Goal: Task Accomplishment & Management: Manage account settings

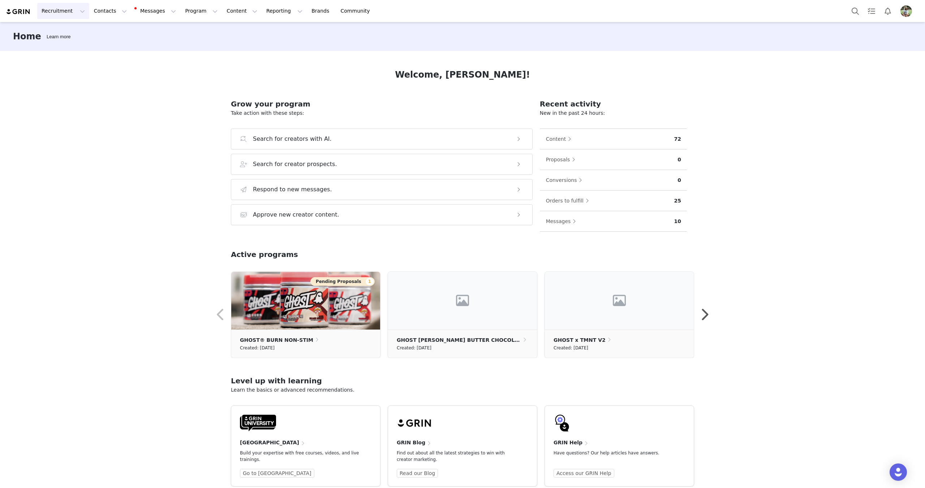
click at [72, 14] on button "Recruitment Recruitment" at bounding box center [63, 11] width 52 height 16
click at [61, 28] on p "Creator Search" at bounding box center [62, 32] width 38 height 8
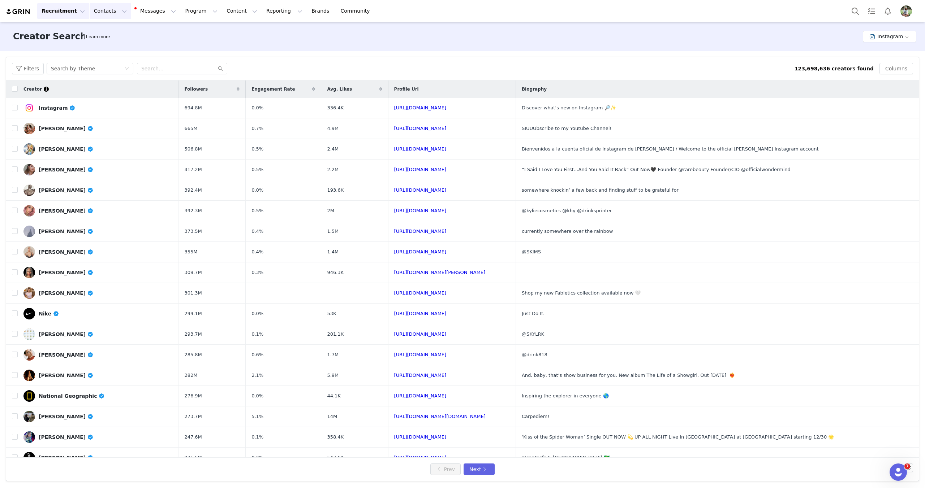
click at [105, 12] on button "Contacts Contacts" at bounding box center [111, 11] width 42 height 16
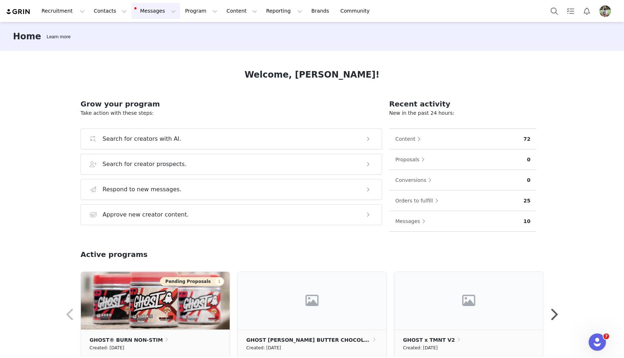
click at [144, 18] on button "Messages Messages" at bounding box center [156, 11] width 49 height 16
click at [199, 11] on button "Program Program" at bounding box center [201, 11] width 41 height 16
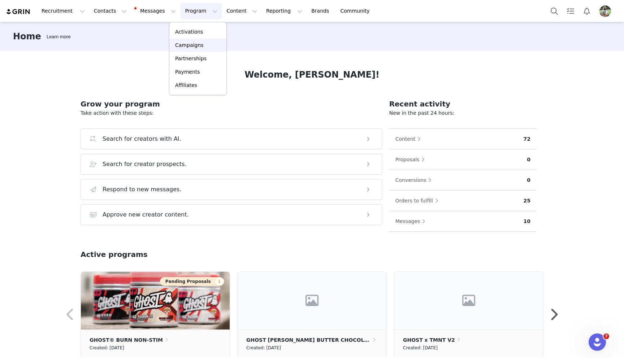
click at [189, 46] on p "Campaigns" at bounding box center [189, 46] width 28 height 8
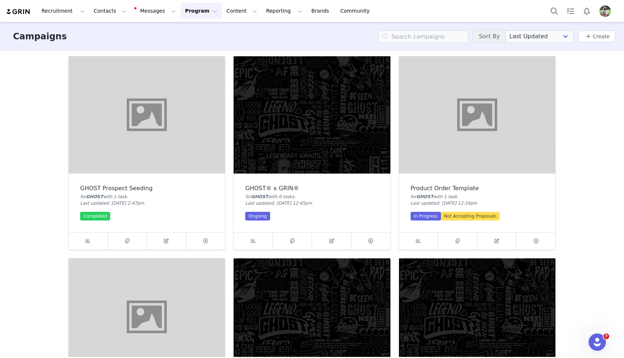
click at [280, 121] on img at bounding box center [312, 114] width 156 height 117
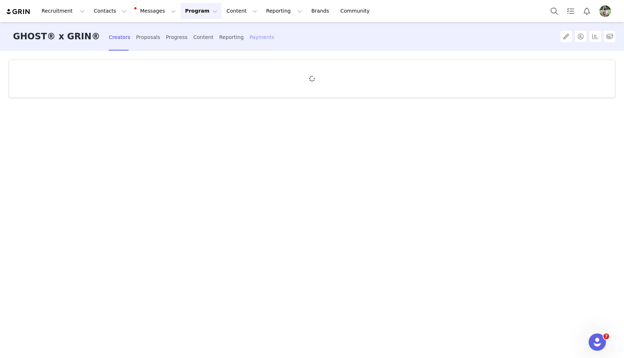
click at [250, 40] on div "Payments" at bounding box center [262, 37] width 25 height 19
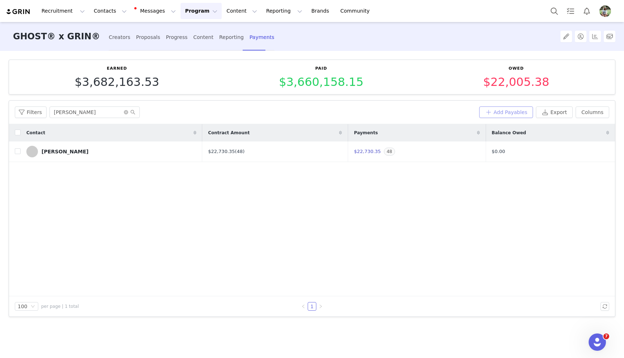
click at [492, 113] on button "Add Payables" at bounding box center [506, 113] width 54 height 12
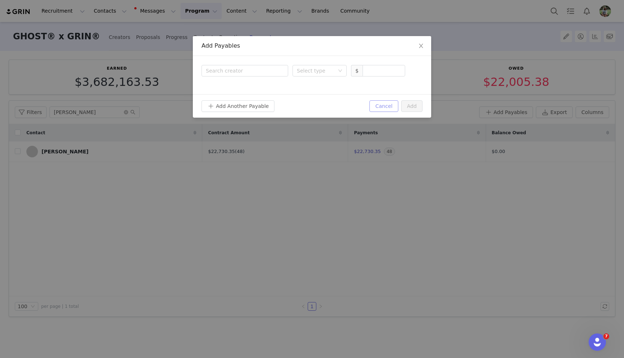
drag, startPoint x: 391, startPoint y: 101, endPoint x: 448, endPoint y: 103, distance: 57.1
click at [391, 101] on button "Cancel" at bounding box center [384, 106] width 29 height 12
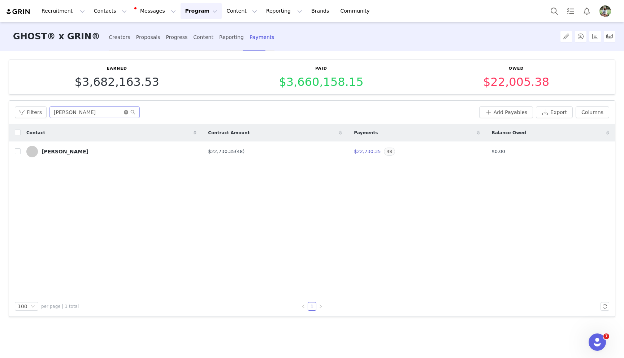
drag, startPoint x: 126, startPoint y: 112, endPoint x: 132, endPoint y: 109, distance: 6.9
click at [126, 112] on icon "icon: close-circle" at bounding box center [126, 112] width 4 height 4
click at [186, 113] on div "Filters" at bounding box center [246, 113] width 462 height 12
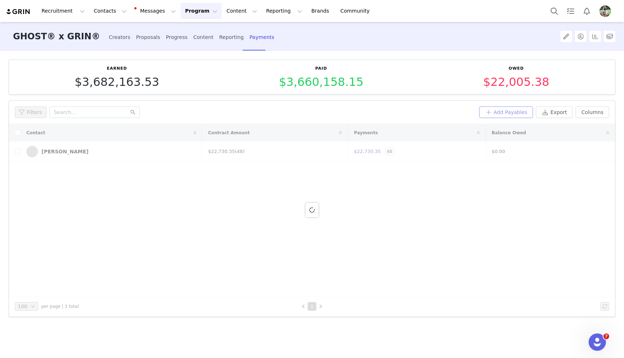
click at [514, 112] on button "Add Payables" at bounding box center [506, 113] width 54 height 12
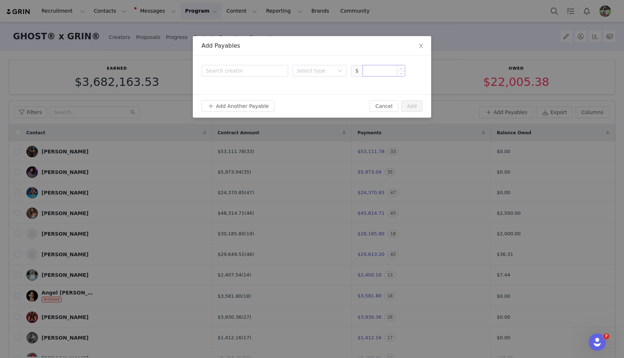
click at [381, 73] on input at bounding box center [384, 70] width 42 height 11
paste input "183.24"
click at [330, 72] on div "Select type" at bounding box center [316, 70] width 38 height 7
type input "183.24"
drag, startPoint x: 331, startPoint y: 95, endPoint x: 292, endPoint y: 82, distance: 41.4
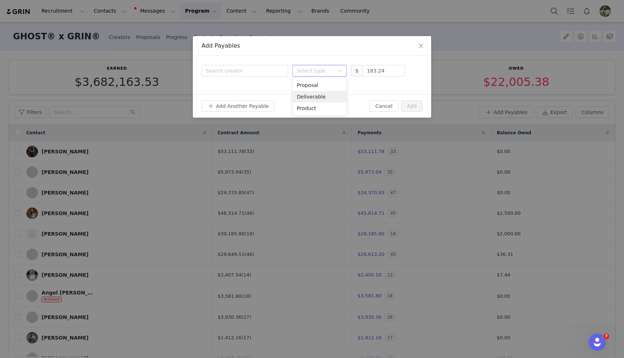
click at [330, 94] on li "Deliverable" at bounding box center [320, 97] width 54 height 12
click at [256, 69] on div "Search creator" at bounding box center [243, 70] width 75 height 7
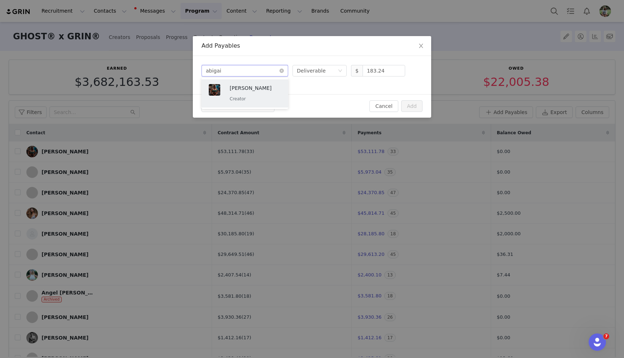
type input "abigail"
click at [260, 88] on p "Abigail White" at bounding box center [255, 88] width 51 height 8
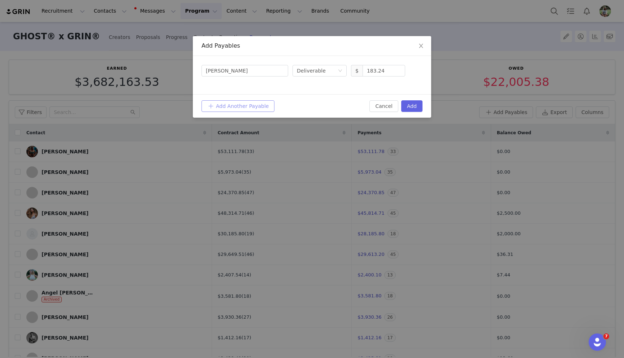
click at [251, 101] on button "Add Another Payable" at bounding box center [238, 106] width 73 height 12
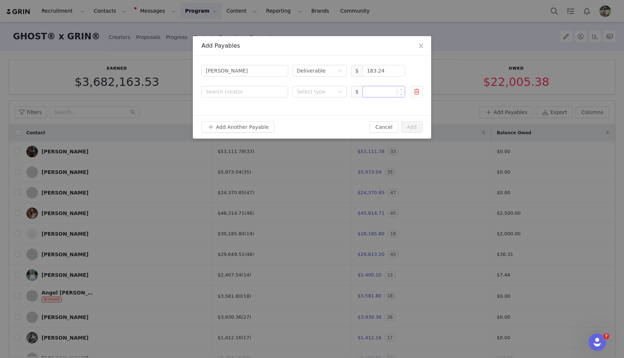
click at [375, 95] on input at bounding box center [384, 91] width 42 height 11
paste input "81.94"
drag, startPoint x: 323, startPoint y: 93, endPoint x: 323, endPoint y: 98, distance: 5.1
click at [323, 93] on div "Select type" at bounding box center [316, 91] width 38 height 7
type input "81.94"
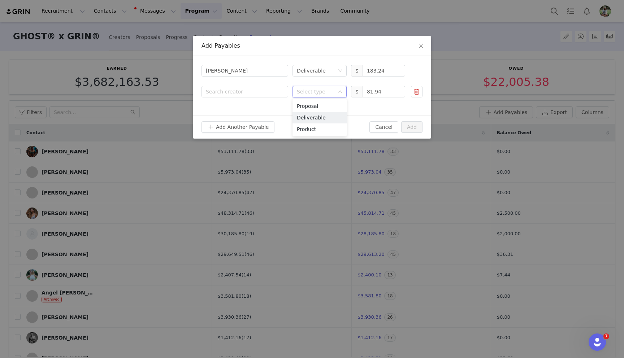
drag, startPoint x: 327, startPoint y: 117, endPoint x: 286, endPoint y: 105, distance: 42.1
click at [325, 116] on li "Deliverable" at bounding box center [320, 118] width 54 height 12
click at [241, 87] on div "Search creator" at bounding box center [245, 91] width 78 height 11
type input "aileen"
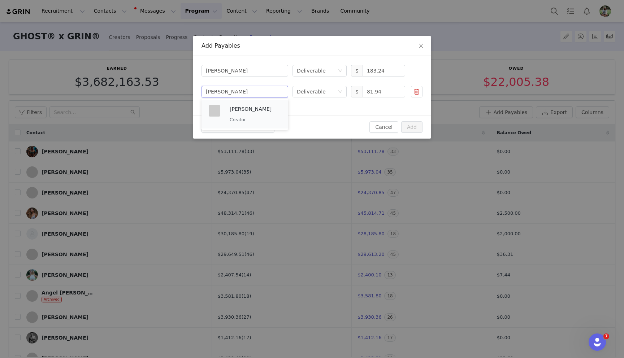
click at [241, 110] on p "Aileen Perez" at bounding box center [255, 109] width 51 height 8
click at [242, 125] on button "Add Another Payable" at bounding box center [238, 127] width 73 height 12
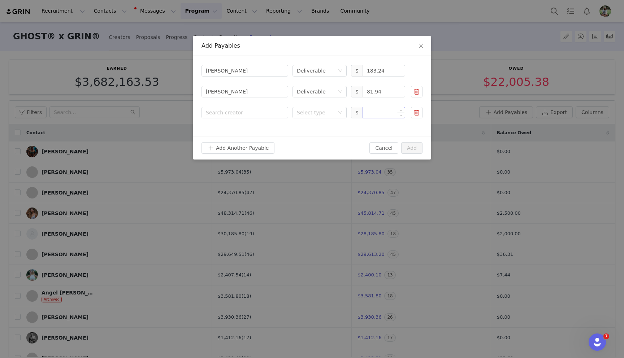
click at [376, 115] on input at bounding box center [384, 112] width 42 height 11
paste input "185.71"
click at [312, 113] on div "Select type" at bounding box center [316, 112] width 38 height 7
type input "185.71"
drag, startPoint x: 316, startPoint y: 135, endPoint x: 266, endPoint y: 115, distance: 54.4
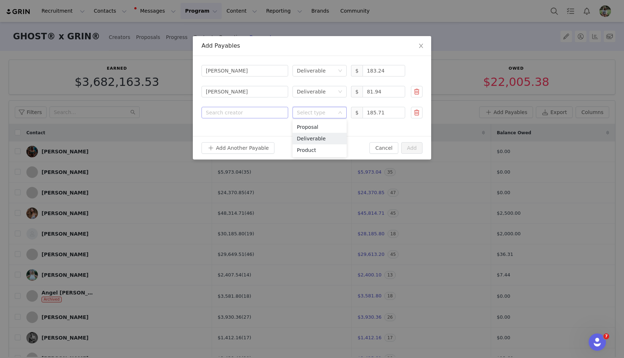
click at [316, 135] on li "Deliverable" at bounding box center [320, 139] width 54 height 12
click at [253, 108] on div "Search creator" at bounding box center [245, 112] width 78 height 11
type input "toplyn"
click at [246, 133] on p "Alex Toplyn" at bounding box center [255, 130] width 51 height 8
click at [243, 146] on button "Add Another Payable" at bounding box center [238, 148] width 73 height 12
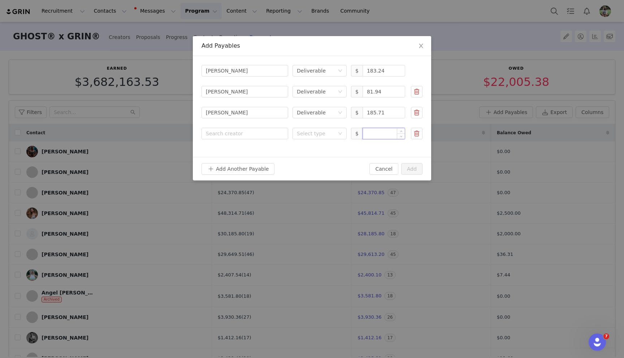
click at [372, 135] on input at bounding box center [384, 133] width 42 height 11
paste input "211.02"
click at [316, 133] on div "Select type" at bounding box center [316, 133] width 38 height 7
type input "211.02"
click at [317, 158] on li "Deliverable" at bounding box center [320, 160] width 54 height 12
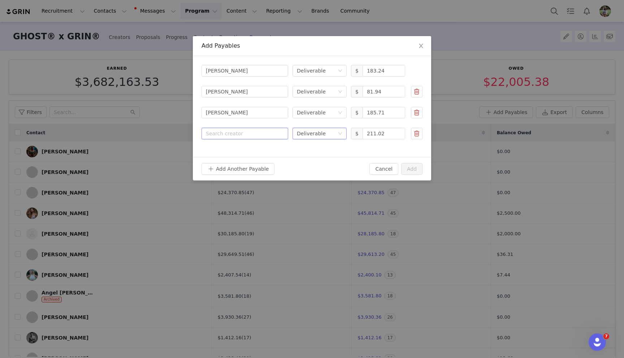
click at [240, 128] on div "Search creator" at bounding box center [245, 134] width 87 height 12
type input "bess"
click at [246, 152] on p "Alexane Besse" at bounding box center [255, 151] width 51 height 8
click at [248, 173] on button "Add Another Payable" at bounding box center [238, 169] width 73 height 12
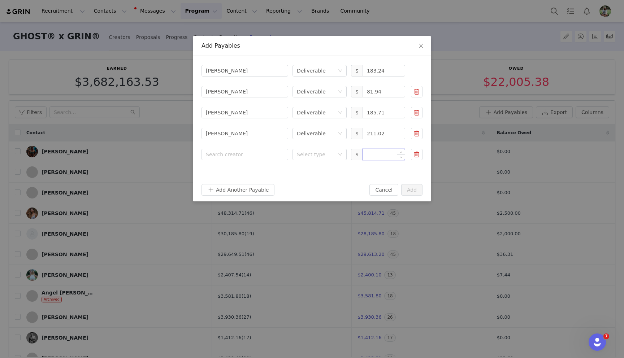
click at [388, 157] on input at bounding box center [384, 154] width 42 height 11
paste input "491.05"
type input "491.05"
click at [334, 158] on div "Select type" at bounding box center [317, 154] width 41 height 11
drag, startPoint x: 333, startPoint y: 183, endPoint x: 283, endPoint y: 165, distance: 53.8
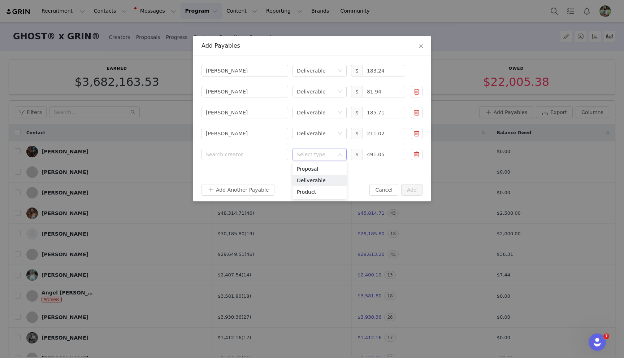
click at [333, 182] on li "Deliverable" at bounding box center [320, 181] width 54 height 12
click at [271, 158] on div "Search creator" at bounding box center [243, 154] width 75 height 7
type input "bag"
click at [246, 175] on p "Amanda Bagley" at bounding box center [255, 172] width 51 height 8
click at [245, 188] on button "Add Another Payable" at bounding box center [238, 190] width 73 height 12
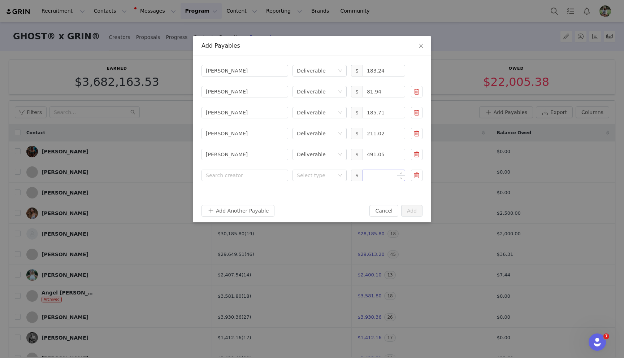
click at [376, 178] on input at bounding box center [384, 175] width 42 height 11
paste input "42.22"
drag, startPoint x: 327, startPoint y: 176, endPoint x: 328, endPoint y: 180, distance: 3.7
click at [327, 176] on div "Select type" at bounding box center [316, 175] width 38 height 7
type input "42.22"
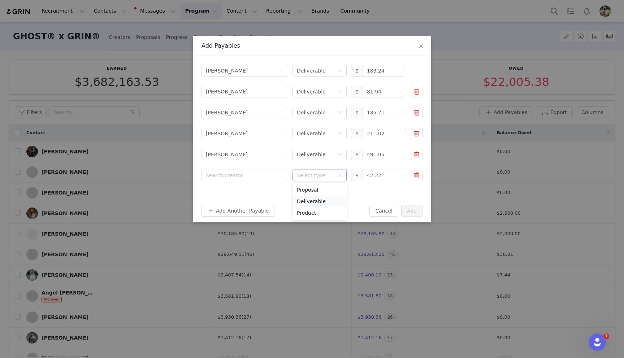
click at [330, 199] on li "Deliverable" at bounding box center [320, 202] width 54 height 12
click at [260, 174] on div "Search creator" at bounding box center [243, 175] width 75 height 7
type input "gunter"
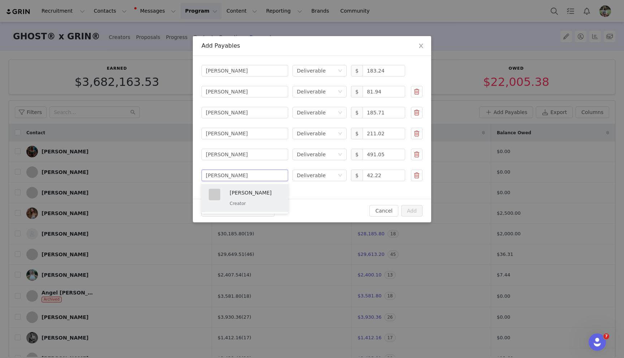
click at [255, 198] on div "Amanda Gunter Creator" at bounding box center [255, 198] width 51 height 19
drag, startPoint x: 233, startPoint y: 210, endPoint x: 330, endPoint y: 205, distance: 96.9
click at [233, 210] on button "Add Another Payable" at bounding box center [238, 211] width 73 height 12
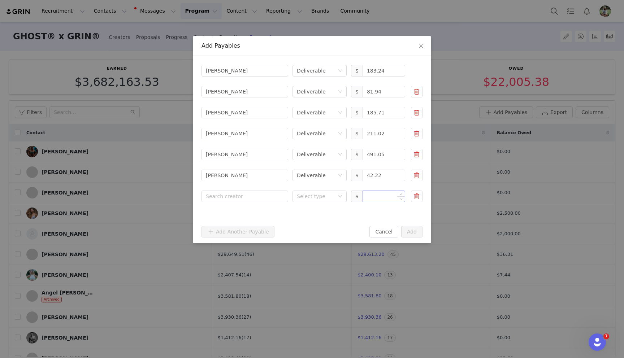
click at [384, 197] on input at bounding box center [384, 196] width 42 height 11
paste input "14.75"
click at [308, 200] on div "Select type" at bounding box center [316, 196] width 38 height 7
type input "14.75"
drag, startPoint x: 310, startPoint y: 220, endPoint x: 270, endPoint y: 202, distance: 44.1
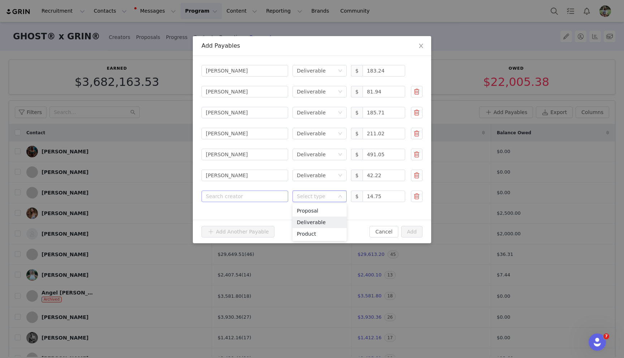
click at [310, 220] on li "Deliverable" at bounding box center [320, 223] width 54 height 12
click at [254, 197] on div "Search creator" at bounding box center [243, 196] width 75 height 7
type input "amira"
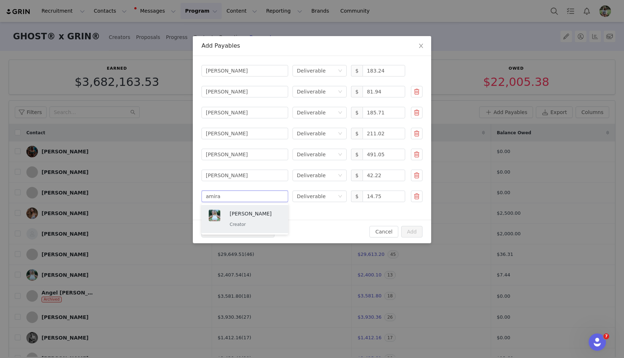
click at [256, 218] on div "Amira Rajab Creator" at bounding box center [255, 219] width 51 height 19
click at [418, 233] on button "Add" at bounding box center [411, 232] width 21 height 12
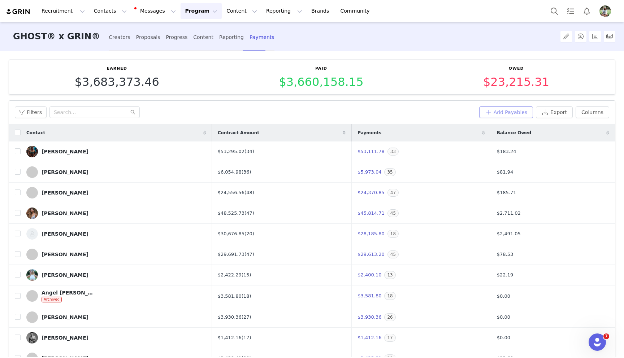
click at [501, 113] on button "Add Payables" at bounding box center [506, 113] width 54 height 12
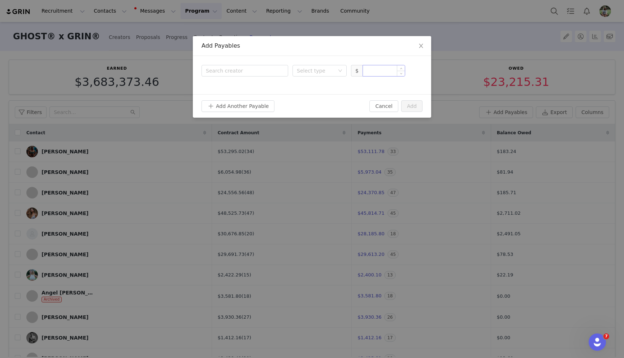
click at [373, 72] on input at bounding box center [384, 70] width 42 height 11
paste input "16.49"
drag, startPoint x: 321, startPoint y: 73, endPoint x: 320, endPoint y: 77, distance: 3.6
click at [320, 73] on div "Select type" at bounding box center [316, 70] width 38 height 7
type input "16.49"
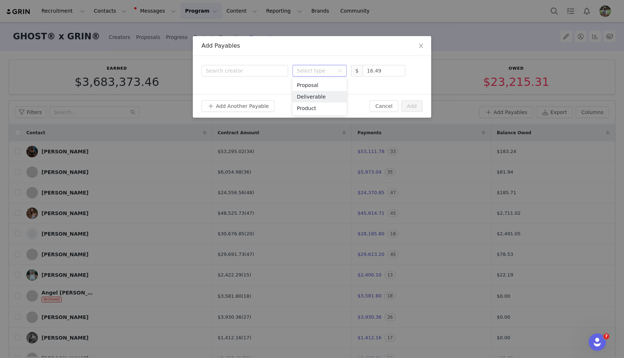
drag, startPoint x: 322, startPoint y: 94, endPoint x: 306, endPoint y: 91, distance: 17.0
click at [322, 94] on li "Deliverable" at bounding box center [320, 97] width 54 height 12
click at [254, 74] on div "Search creator" at bounding box center [243, 70] width 75 height 7
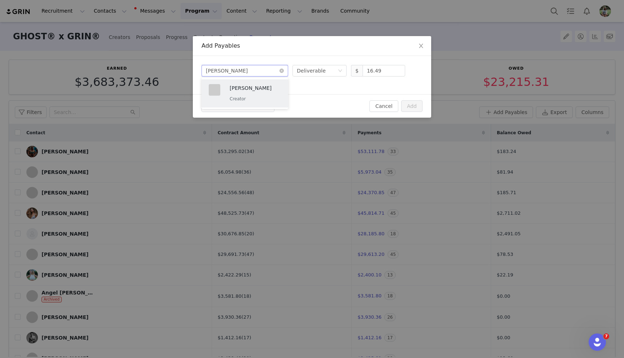
type input "anthony"
click at [255, 87] on p "Anthony Smith" at bounding box center [255, 88] width 51 height 8
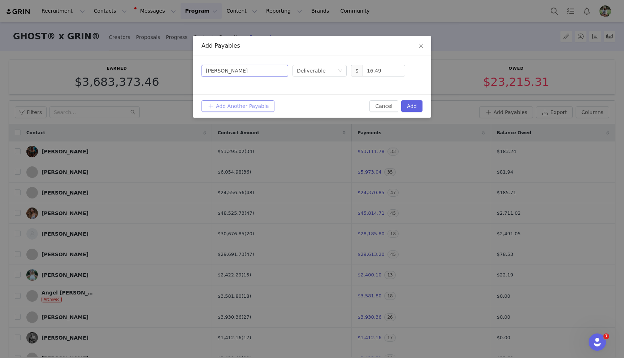
drag, startPoint x: 227, startPoint y: 108, endPoint x: 222, endPoint y: 108, distance: 4.8
click at [227, 108] on button "Add Another Payable" at bounding box center [238, 106] width 73 height 12
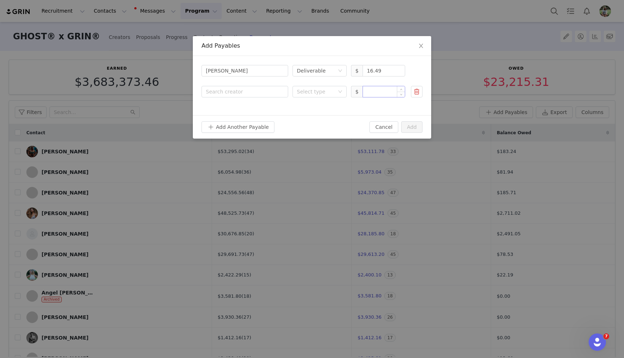
click at [370, 94] on input at bounding box center [384, 91] width 42 height 11
paste input "14.57"
click at [311, 94] on div "Select type" at bounding box center [316, 91] width 38 height 7
type input "14.57"
drag, startPoint x: 315, startPoint y: 115, endPoint x: 302, endPoint y: 109, distance: 14.4
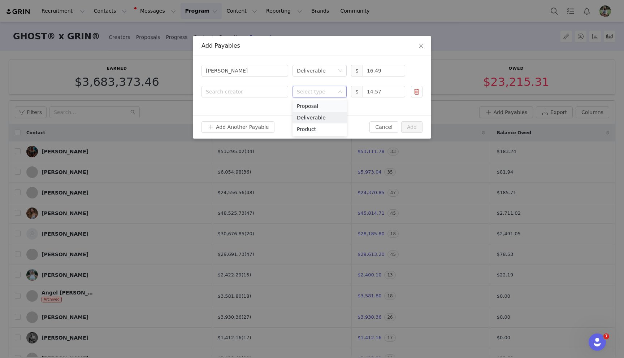
click at [314, 115] on li "Deliverable" at bounding box center [320, 118] width 54 height 12
click at [255, 93] on div "Search creator" at bounding box center [243, 91] width 75 height 7
type input "arthur"
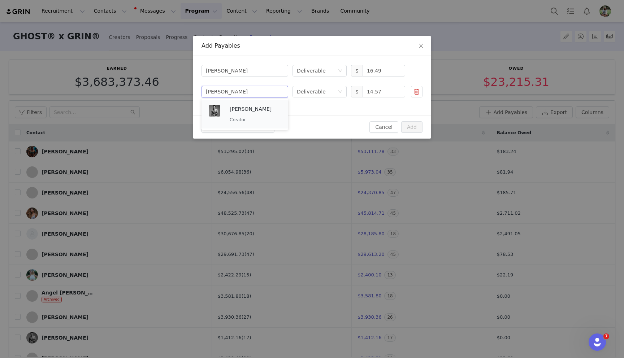
click at [254, 109] on p "Arthur Benedetti" at bounding box center [255, 109] width 51 height 8
click at [247, 124] on button "Add Another Payable" at bounding box center [238, 127] width 73 height 12
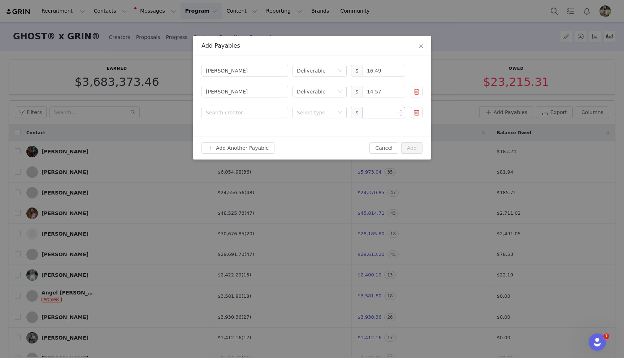
click at [381, 111] on input at bounding box center [384, 112] width 42 height 11
paste input "35.39"
type input "35.39"
drag, startPoint x: 296, startPoint y: 109, endPoint x: 299, endPoint y: 118, distance: 9.4
click at [296, 109] on div "Select type" at bounding box center [320, 113] width 54 height 12
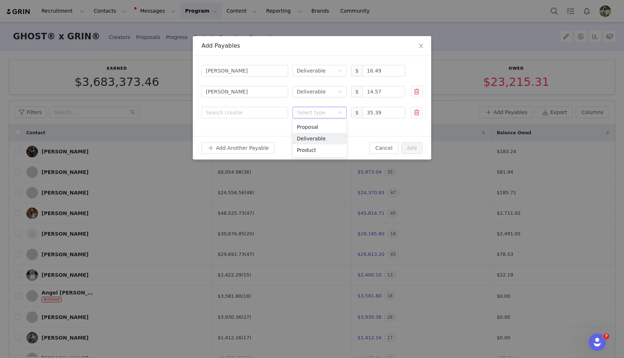
drag, startPoint x: 313, startPoint y: 137, endPoint x: 266, endPoint y: 118, distance: 50.3
click at [312, 136] on li "Deliverable" at bounding box center [320, 139] width 54 height 12
click at [256, 111] on div "Search creator" at bounding box center [243, 112] width 75 height 7
type input "aver"
click at [252, 133] on p "Avery Hammond" at bounding box center [255, 130] width 51 height 8
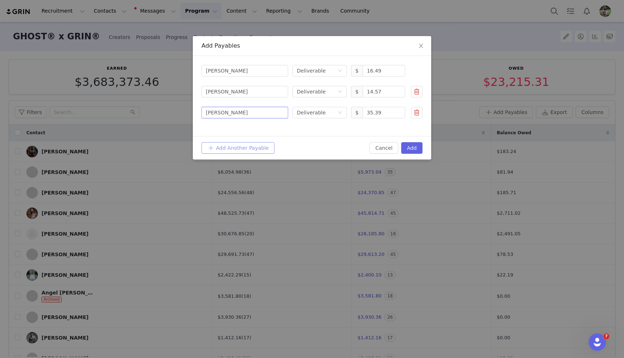
click at [224, 146] on button "Add Another Payable" at bounding box center [238, 148] width 73 height 12
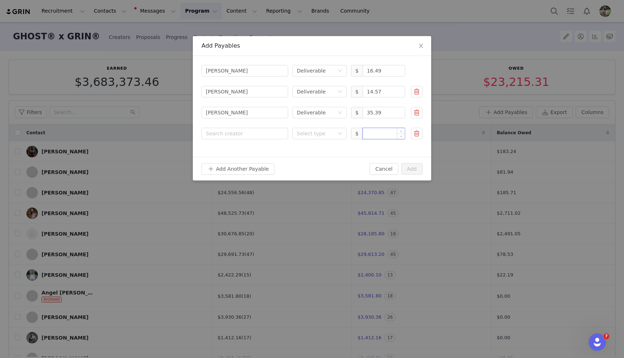
click at [381, 135] on input at bounding box center [384, 133] width 42 height 11
paste input "499.66"
click at [325, 134] on div "Select type" at bounding box center [316, 133] width 38 height 7
type input "499.66"
drag, startPoint x: 323, startPoint y: 160, endPoint x: 315, endPoint y: 156, distance: 8.7
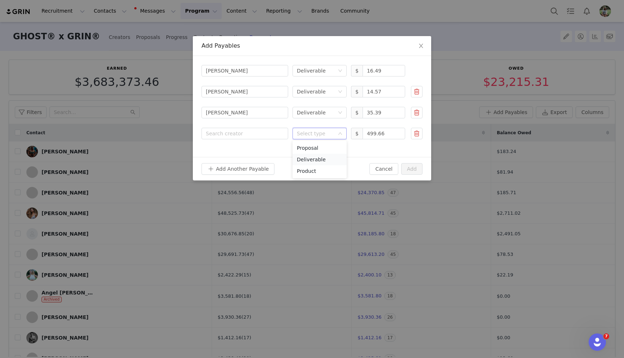
click at [323, 160] on li "Deliverable" at bounding box center [320, 160] width 54 height 12
click at [256, 133] on div "Search creator" at bounding box center [243, 133] width 75 height 7
type input "bailey"
click at [256, 151] on p "Bailey Stewart" at bounding box center [255, 151] width 51 height 8
click at [243, 170] on button "Add Another Payable" at bounding box center [238, 169] width 73 height 12
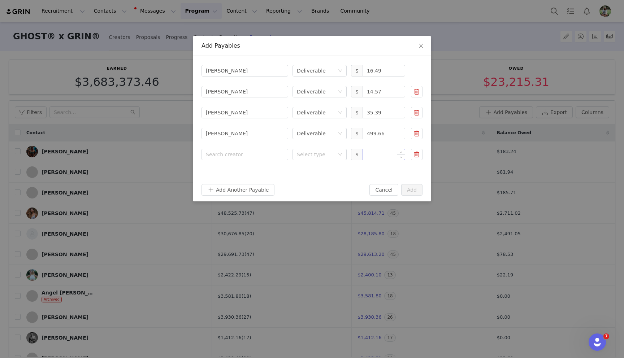
click at [385, 158] on input at bounding box center [384, 154] width 42 height 11
paste input "98.10"
click at [324, 154] on div "Select type" at bounding box center [316, 154] width 38 height 7
type input "98.1"
drag, startPoint x: 323, startPoint y: 177, endPoint x: 276, endPoint y: 161, distance: 50.0
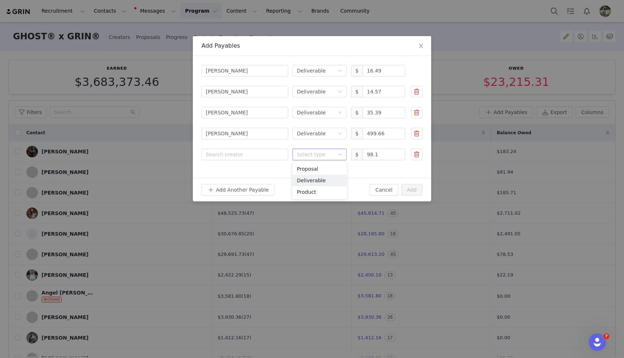
click at [322, 177] on li "Deliverable" at bounding box center [320, 181] width 54 height 12
click at [255, 154] on div "Search creator" at bounding box center [243, 154] width 75 height 7
type input "bethany"
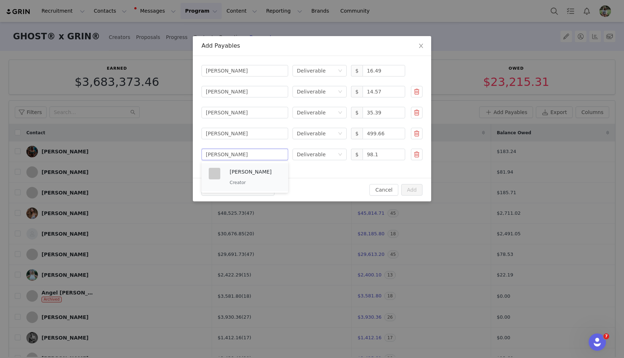
click at [256, 179] on p "Creator" at bounding box center [255, 183] width 51 height 8
click at [253, 191] on button "Add Another Payable" at bounding box center [238, 190] width 73 height 12
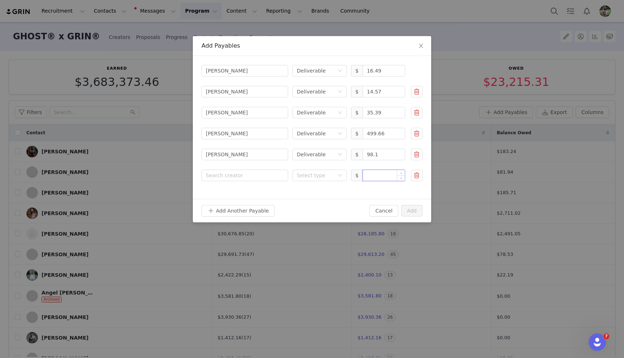
drag, startPoint x: 373, startPoint y: 176, endPoint x: 366, endPoint y: 173, distance: 7.9
click at [373, 176] on input at bounding box center [384, 175] width 42 height 11
paste input "2,454.09"
click at [310, 173] on div "Select type" at bounding box center [316, 175] width 38 height 7
type input "2,454.09"
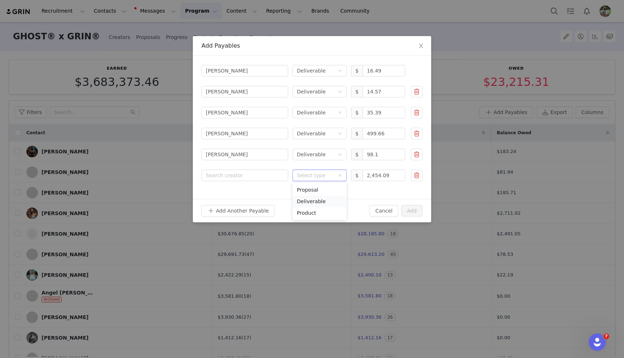
click at [324, 197] on li "Deliverable" at bounding box center [320, 202] width 54 height 12
click at [236, 170] on div "Search creator" at bounding box center [245, 175] width 78 height 11
type input "bob"
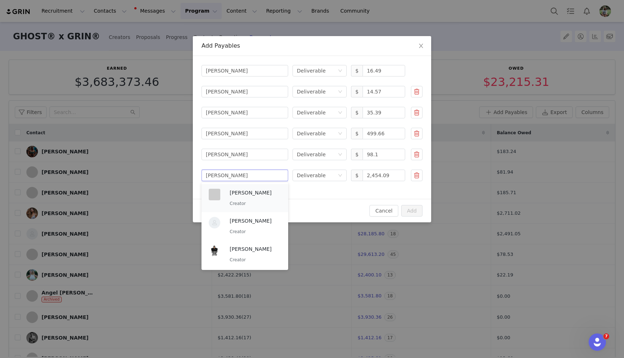
click at [253, 190] on p "Bob Kupniewski" at bounding box center [255, 193] width 51 height 8
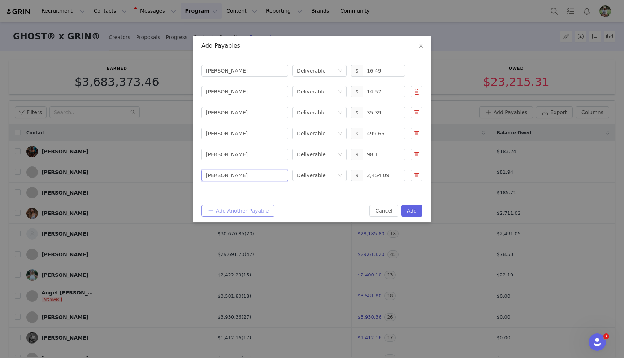
click at [242, 206] on button "Add Another Payable" at bounding box center [238, 211] width 73 height 12
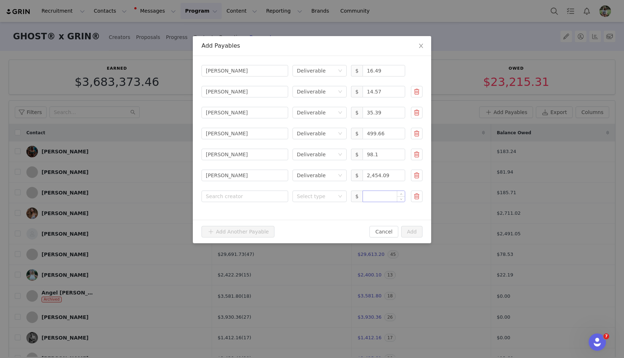
click at [379, 193] on input at bounding box center [384, 196] width 42 height 11
paste input "116.37"
click at [329, 199] on div "Select type" at bounding box center [316, 196] width 38 height 7
type input "116.37"
click at [326, 219] on li "Deliverable" at bounding box center [320, 223] width 54 height 12
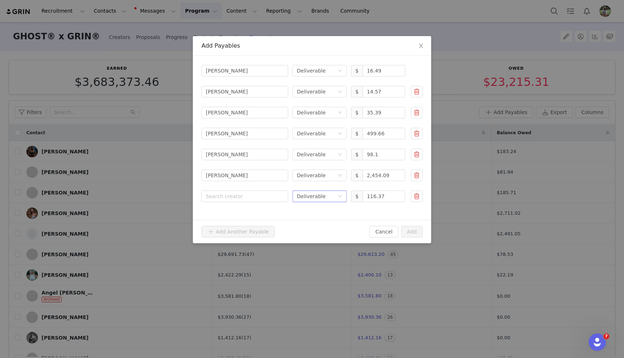
click at [263, 203] on div "Search creator Anthony Smith Select type Deliverable $ 16.49 Search creator Art…" at bounding box center [312, 138] width 238 height 164
click at [258, 199] on div "Search creator" at bounding box center [243, 196] width 75 height 7
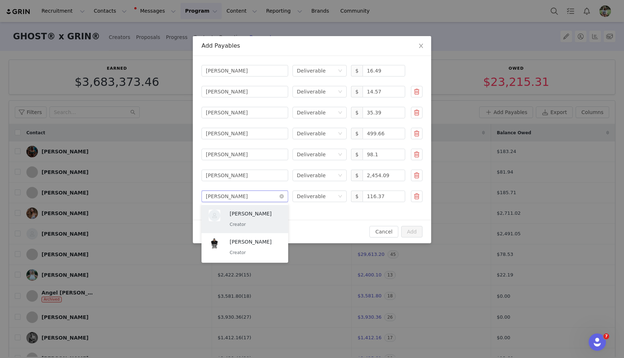
type input "bobby"
click at [265, 249] on p "Creator" at bounding box center [255, 253] width 51 height 8
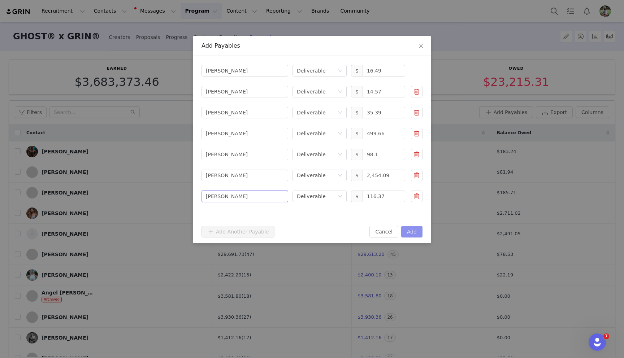
click at [414, 232] on button "Add" at bounding box center [411, 232] width 21 height 12
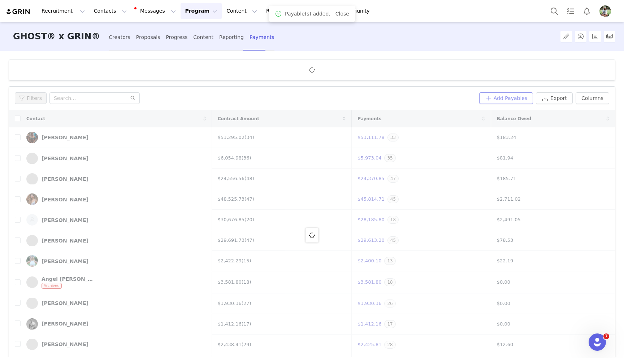
drag, startPoint x: 509, startPoint y: 98, endPoint x: 489, endPoint y: 114, distance: 25.4
click at [509, 98] on button "Add Payables" at bounding box center [506, 98] width 54 height 12
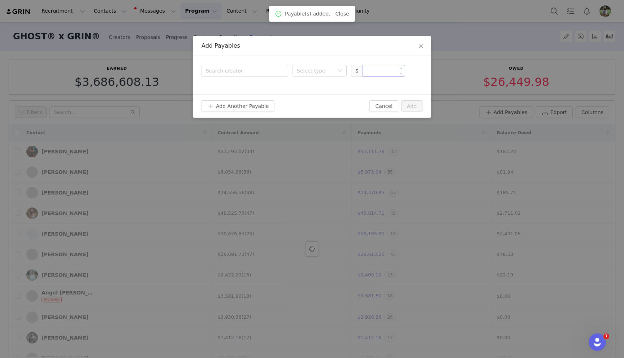
click at [390, 69] on input at bounding box center [384, 70] width 42 height 11
paste input "136.57"
drag, startPoint x: 310, startPoint y: 71, endPoint x: 309, endPoint y: 78, distance: 6.5
click at [310, 71] on div "Select type" at bounding box center [316, 70] width 38 height 7
type input "136.57"
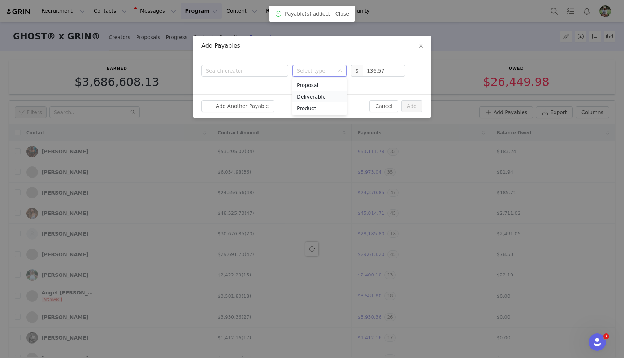
click at [313, 99] on li "Deliverable" at bounding box center [320, 97] width 54 height 12
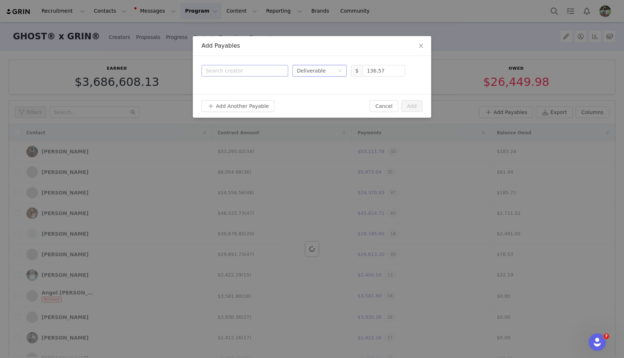
click at [239, 69] on div "Search creator" at bounding box center [243, 70] width 75 height 7
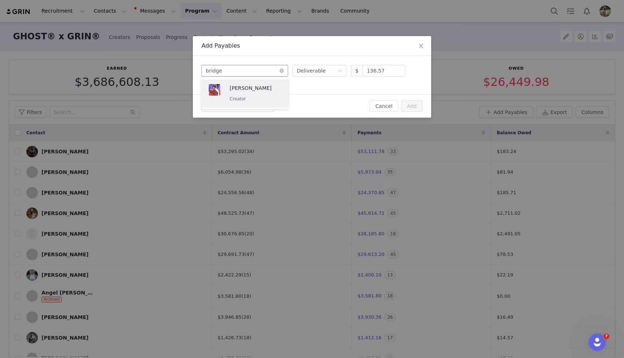
type input "bridget"
click at [246, 86] on p "Bridget May" at bounding box center [255, 88] width 51 height 8
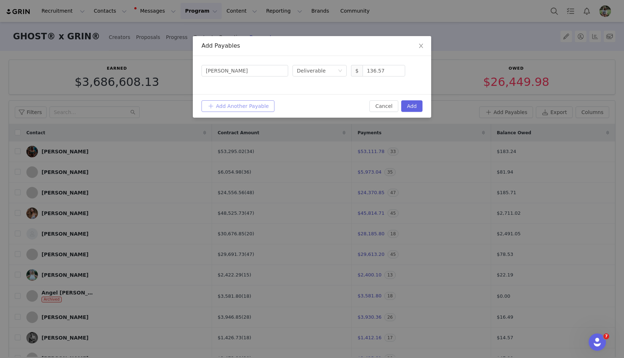
click at [249, 107] on button "Add Another Payable" at bounding box center [238, 106] width 73 height 12
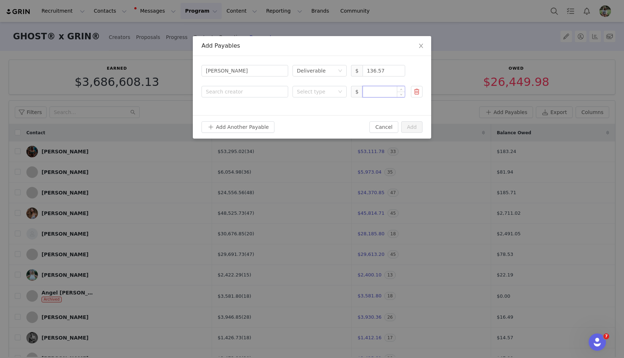
click at [371, 92] on input at bounding box center [384, 91] width 42 height 11
paste input "3,220.28"
click at [303, 90] on div "Select type" at bounding box center [316, 91] width 38 height 7
type input "3,220.28"
drag, startPoint x: 309, startPoint y: 118, endPoint x: 299, endPoint y: 113, distance: 10.5
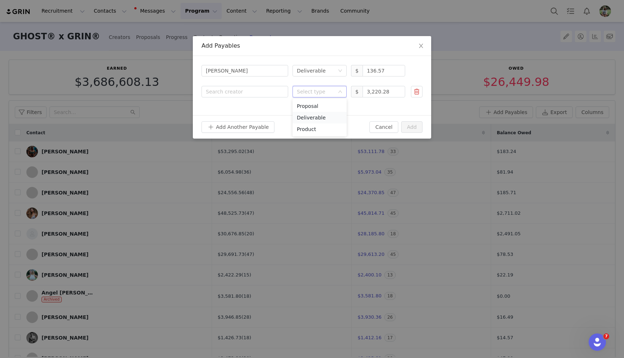
click at [308, 118] on li "Deliverable" at bounding box center [320, 118] width 54 height 12
click at [252, 91] on div "Search creator" at bounding box center [243, 91] width 75 height 7
type input "brodie"
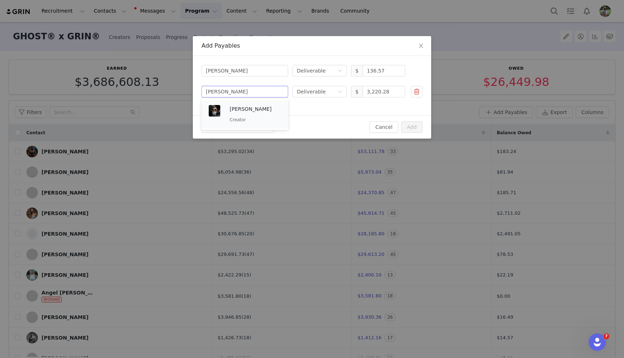
click at [248, 111] on p "Brodie Falgoust" at bounding box center [255, 109] width 51 height 8
click at [242, 125] on button "Add Another Payable" at bounding box center [238, 127] width 73 height 12
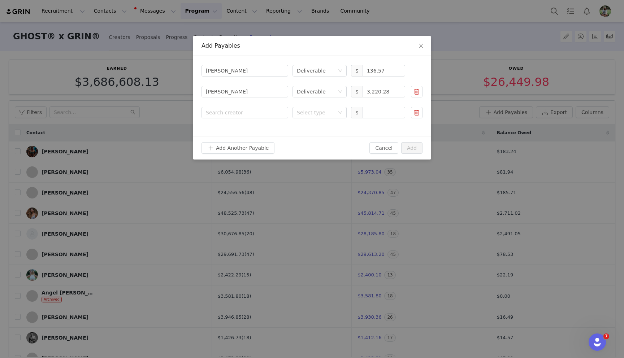
drag, startPoint x: 378, startPoint y: 113, endPoint x: 362, endPoint y: 113, distance: 15.9
click at [378, 113] on input at bounding box center [384, 112] width 42 height 11
paste input "158.33"
click at [324, 113] on div "Select type" at bounding box center [316, 112] width 38 height 7
type input "158.33"
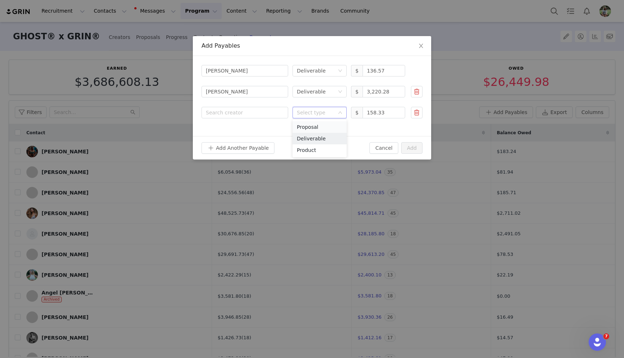
click at [319, 135] on li "Deliverable" at bounding box center [320, 139] width 54 height 12
click at [255, 113] on div "Search creator" at bounding box center [243, 112] width 75 height 7
type input "brook"
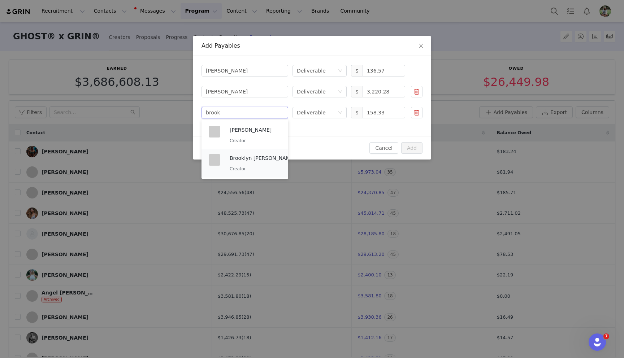
click at [250, 168] on p "Creator" at bounding box center [263, 169] width 66 height 8
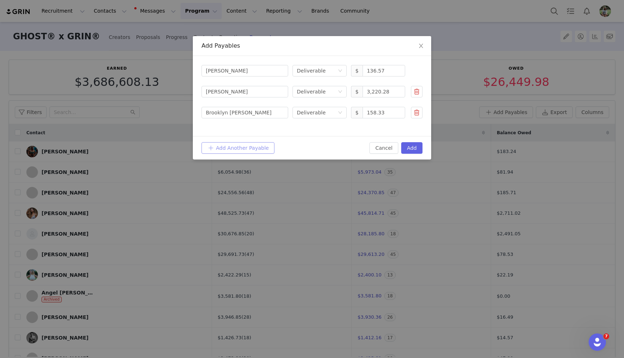
click at [232, 145] on button "Add Another Payable" at bounding box center [238, 148] width 73 height 12
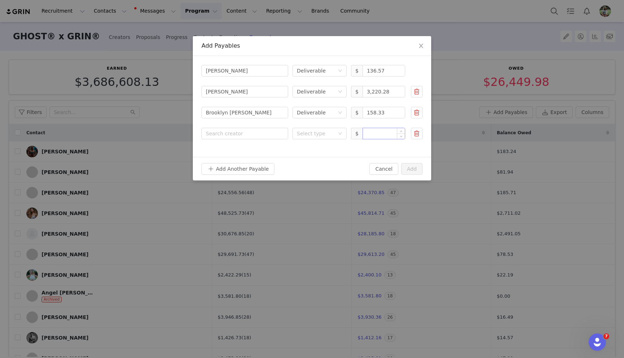
click at [377, 137] on input at bounding box center [384, 133] width 42 height 11
paste input "150.91"
click at [322, 135] on div "Select type" at bounding box center [316, 133] width 38 height 7
type input "150.91"
drag, startPoint x: 318, startPoint y: 160, endPoint x: 272, endPoint y: 138, distance: 50.6
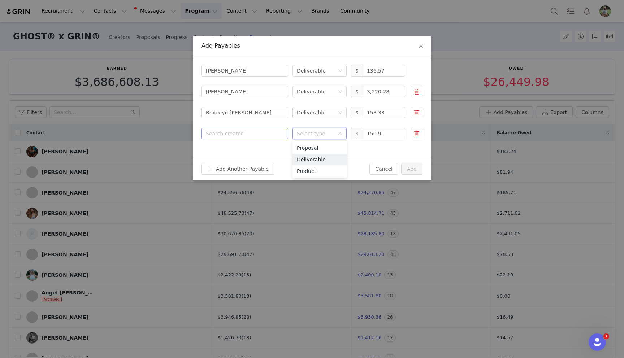
click at [317, 160] on li "Deliverable" at bounding box center [320, 160] width 54 height 12
click at [262, 134] on div "Search creator" at bounding box center [243, 133] width 75 height 7
type input "carter"
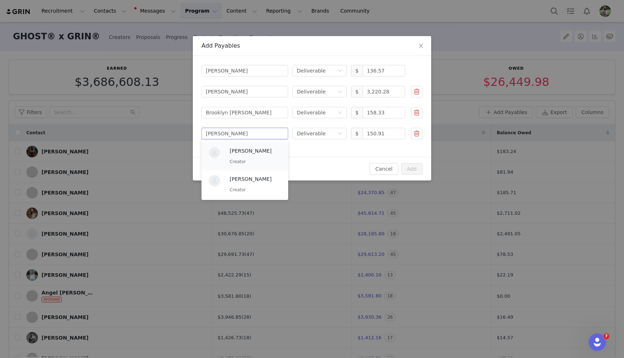
click at [244, 156] on div "Carter McCormick Creator" at bounding box center [255, 156] width 51 height 19
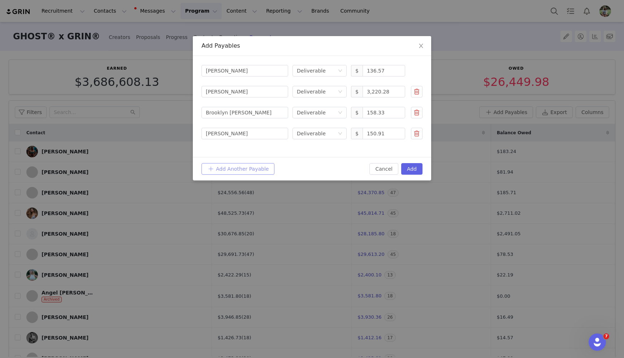
click at [240, 170] on button "Add Another Payable" at bounding box center [238, 169] width 73 height 12
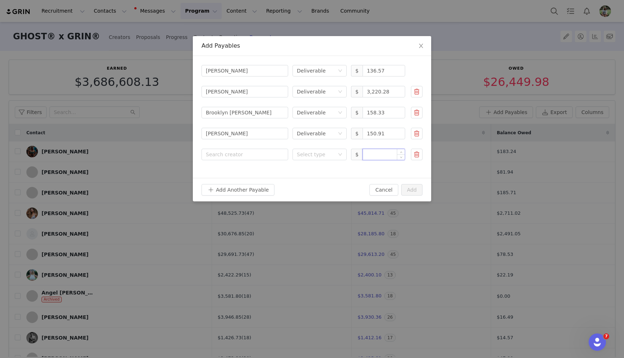
click at [374, 156] on input at bounding box center [384, 154] width 42 height 11
paste input "307.62"
type input "307.62"
drag, startPoint x: 338, startPoint y: 154, endPoint x: 335, endPoint y: 161, distance: 7.3
click at [338, 154] on icon "icon: down" at bounding box center [340, 154] width 4 height 4
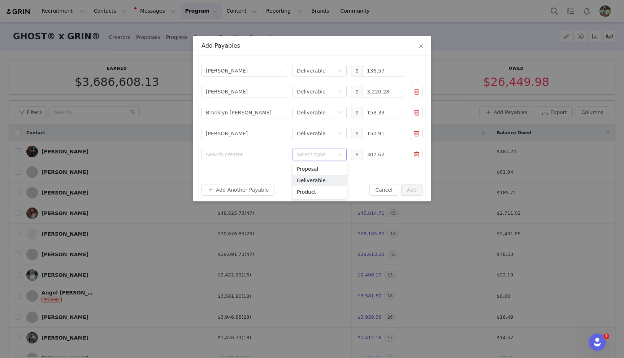
drag, startPoint x: 327, startPoint y: 185, endPoint x: 283, endPoint y: 164, distance: 48.8
click at [327, 185] on li "Deliverable" at bounding box center [320, 181] width 54 height 12
click at [249, 151] on div "Search creator" at bounding box center [243, 154] width 75 height 7
type input "jay"
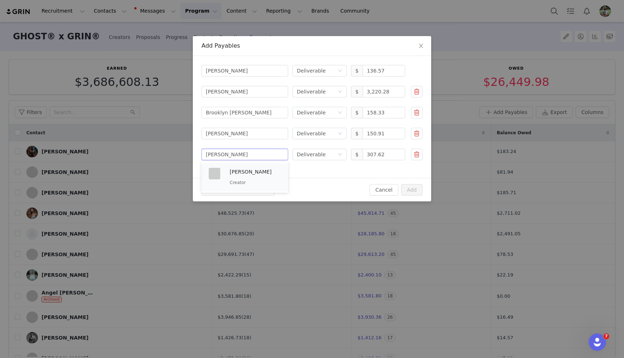
click at [248, 172] on p "Jay Kara" at bounding box center [255, 172] width 51 height 8
drag, startPoint x: 245, startPoint y: 189, endPoint x: 240, endPoint y: 189, distance: 5.1
click at [245, 189] on button "Add Another Payable" at bounding box center [238, 190] width 73 height 12
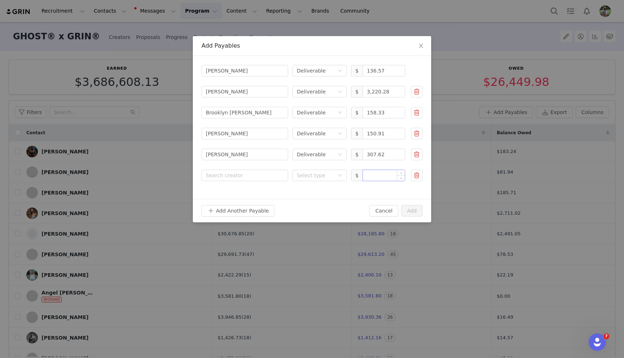
click at [381, 178] on input at bounding box center [384, 175] width 42 height 11
paste input "32.85"
click at [321, 176] on div "Select type" at bounding box center [316, 175] width 38 height 7
type input "32.85"
drag, startPoint x: 320, startPoint y: 200, endPoint x: 296, endPoint y: 186, distance: 27.7
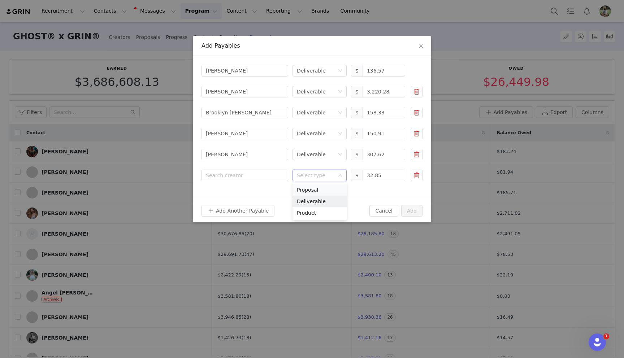
click at [319, 200] on li "Deliverable" at bounding box center [320, 202] width 54 height 12
click at [262, 174] on div "Search creator" at bounding box center [243, 175] width 75 height 7
type input "cole"
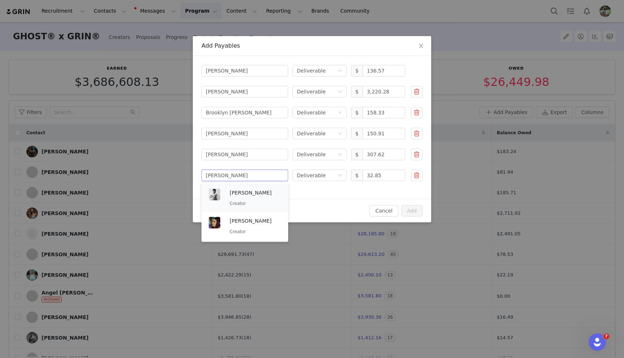
click at [257, 191] on p "Cole Hosman" at bounding box center [255, 193] width 51 height 8
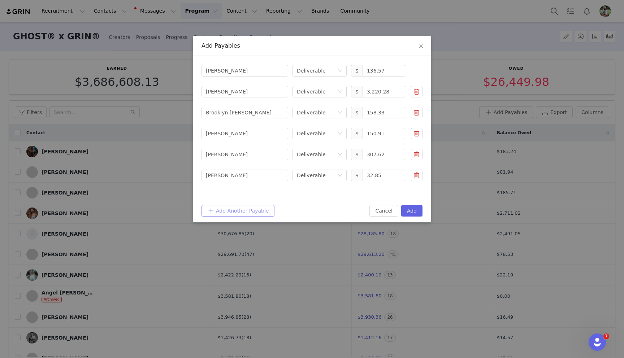
drag, startPoint x: 250, startPoint y: 210, endPoint x: 257, endPoint y: 208, distance: 6.7
click at [250, 210] on button "Add Another Payable" at bounding box center [238, 211] width 73 height 12
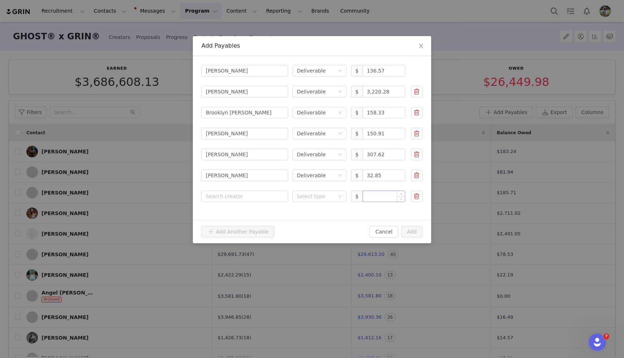
click at [376, 202] on div "$" at bounding box center [378, 196] width 54 height 12
click at [375, 199] on input at bounding box center [384, 196] width 42 height 11
paste input "409.58"
type input "409.58"
drag, startPoint x: 335, startPoint y: 196, endPoint x: 334, endPoint y: 203, distance: 6.9
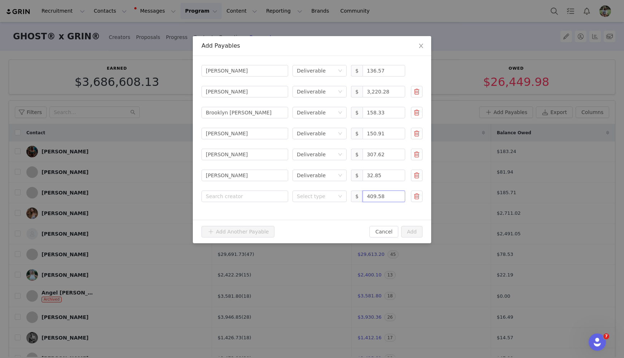
click at [335, 196] on div "Select type" at bounding box center [317, 196] width 41 height 11
drag, startPoint x: 328, startPoint y: 218, endPoint x: 312, endPoint y: 215, distance: 16.3
click at [328, 218] on li "Deliverable" at bounding box center [320, 223] width 54 height 12
click at [256, 191] on div "Search creator" at bounding box center [245, 196] width 78 height 11
type input "coupon"
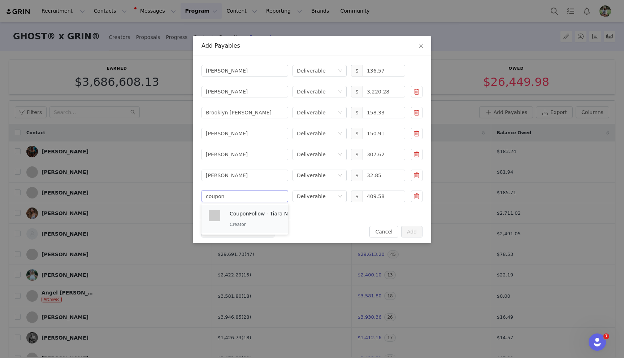
click at [258, 221] on p "Creator" at bounding box center [269, 225] width 79 height 8
click at [413, 232] on button "Add" at bounding box center [411, 232] width 21 height 12
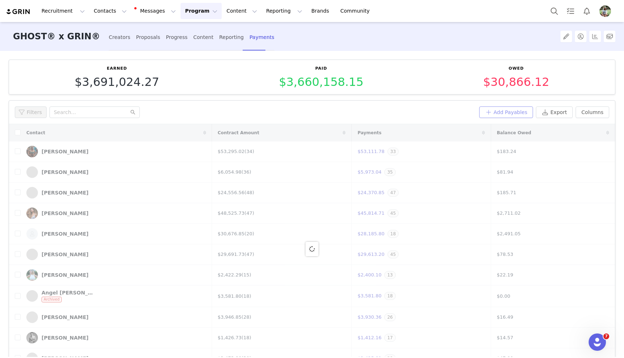
click at [501, 115] on button "Add Payables" at bounding box center [506, 113] width 54 height 12
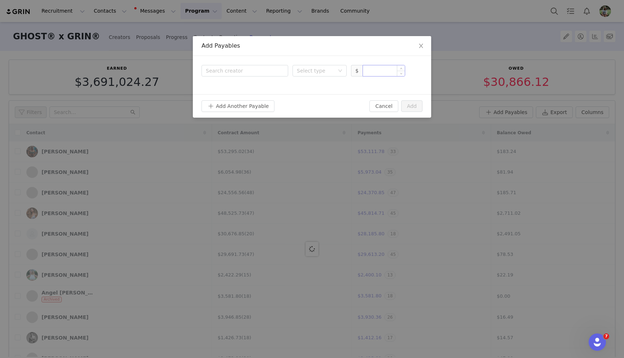
click at [368, 70] on input at bounding box center [384, 70] width 42 height 11
paste input "138.91"
drag, startPoint x: 318, startPoint y: 70, endPoint x: 318, endPoint y: 75, distance: 4.7
click at [318, 70] on div "Select type" at bounding box center [316, 70] width 38 height 7
type input "138.91"
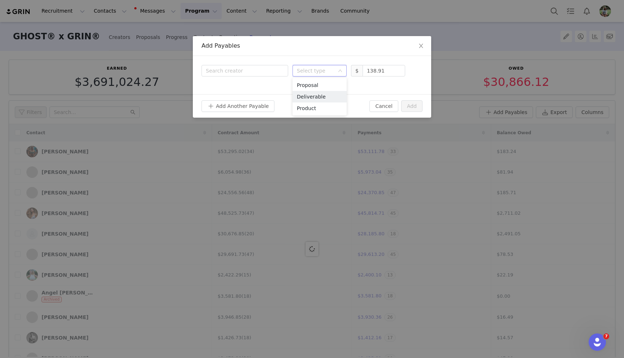
drag, startPoint x: 319, startPoint y: 96, endPoint x: 290, endPoint y: 83, distance: 31.8
click at [318, 96] on li "Deliverable" at bounding box center [320, 97] width 54 height 12
click at [262, 73] on div "Search creator" at bounding box center [243, 70] width 75 height 7
type input "david tem"
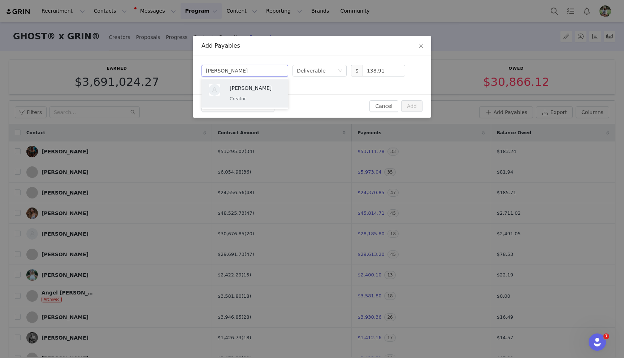
click at [266, 97] on p "Creator" at bounding box center [255, 99] width 51 height 8
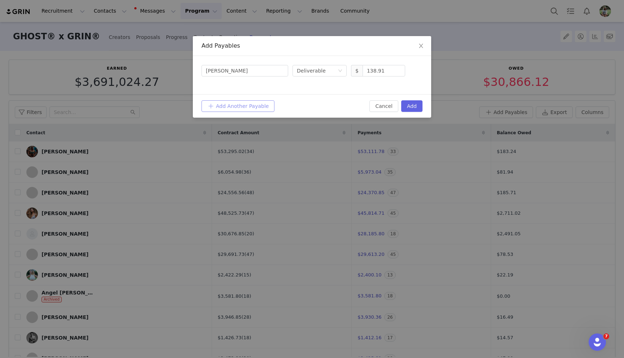
click at [247, 111] on button "Add Another Payable" at bounding box center [238, 106] width 73 height 12
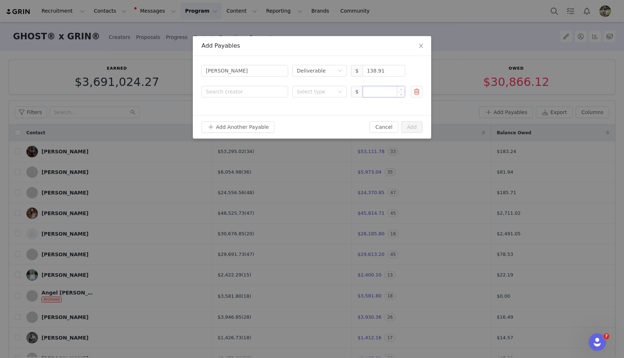
click at [374, 92] on input at bounding box center [384, 91] width 42 height 11
paste input "72.37"
drag, startPoint x: 331, startPoint y: 94, endPoint x: 330, endPoint y: 98, distance: 3.8
click at [331, 94] on div "Select type" at bounding box center [316, 91] width 38 height 7
type input "72.37"
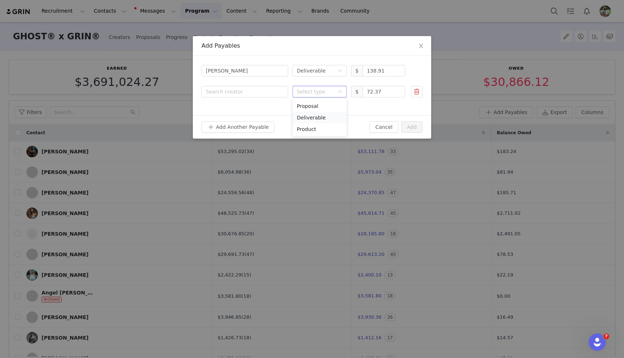
click at [326, 121] on li "Deliverable" at bounding box center [320, 118] width 54 height 12
click at [253, 94] on div "Search creator" at bounding box center [243, 91] width 75 height 7
type input "dei"
click at [249, 118] on p "Creator" at bounding box center [255, 120] width 51 height 8
click at [245, 127] on button "Add Another Payable" at bounding box center [238, 127] width 73 height 12
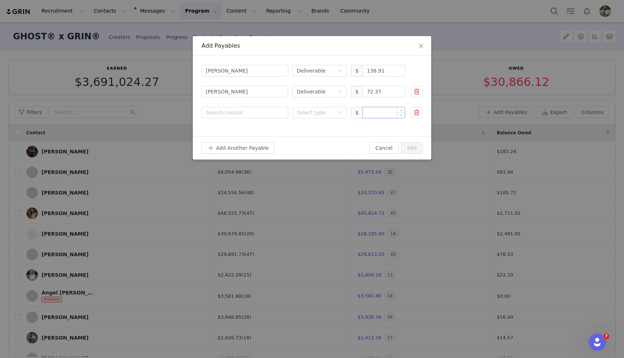
click at [372, 113] on input at bounding box center [384, 112] width 42 height 11
paste input "195.27"
click at [313, 116] on div "Select type" at bounding box center [316, 112] width 38 height 7
type input "195.27"
click at [312, 142] on li "Deliverable" at bounding box center [320, 139] width 54 height 12
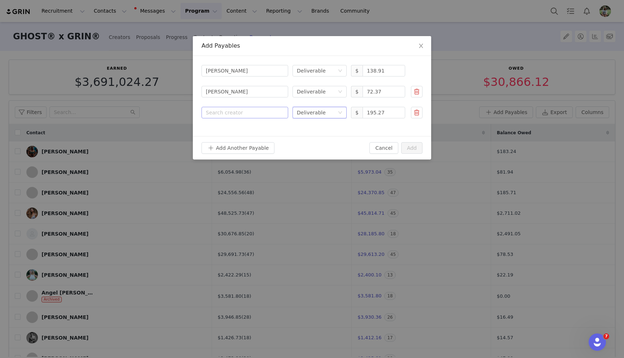
click at [247, 114] on div "Search creator" at bounding box center [243, 112] width 75 height 7
type input "dustin"
click at [255, 136] on div "Dustin Williams Creator" at bounding box center [255, 135] width 51 height 19
click at [242, 152] on button "Add Another Payable" at bounding box center [238, 148] width 73 height 12
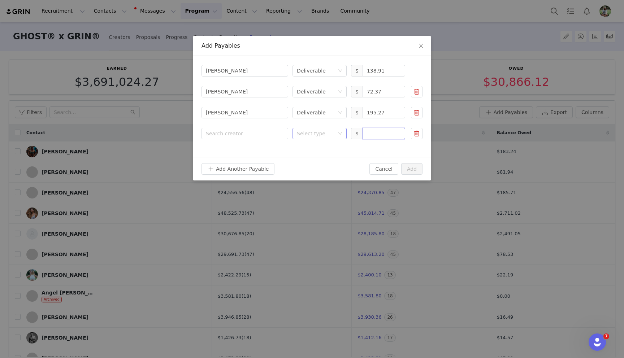
drag, startPoint x: 376, startPoint y: 132, endPoint x: 341, endPoint y: 135, distance: 35.2
click at [376, 132] on input at bounding box center [384, 133] width 42 height 11
paste input "34.98"
click at [322, 135] on div "Select type" at bounding box center [316, 133] width 38 height 7
type input "34.98"
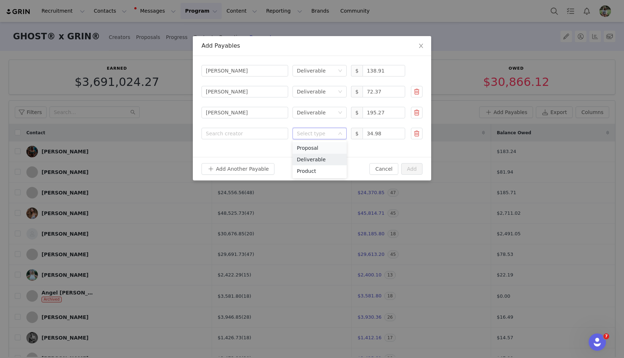
drag, startPoint x: 318, startPoint y: 157, endPoint x: 312, endPoint y: 154, distance: 7.1
click at [318, 157] on li "Deliverable" at bounding box center [320, 160] width 54 height 12
click at [254, 130] on div "Search creator" at bounding box center [243, 133] width 75 height 7
type input "elle"
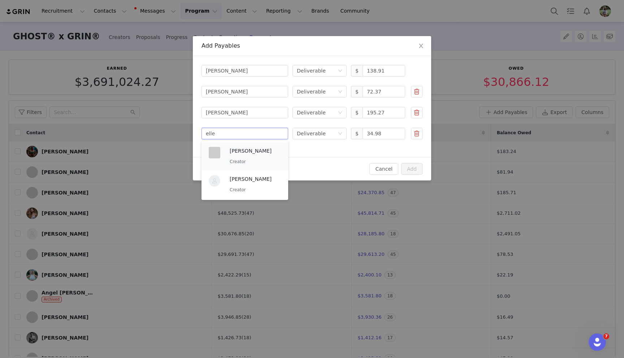
click at [250, 151] on p "Elle Edwards" at bounding box center [255, 151] width 51 height 8
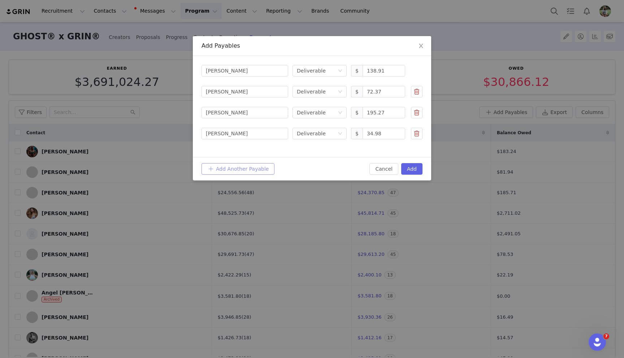
click at [243, 169] on button "Add Another Payable" at bounding box center [238, 169] width 73 height 12
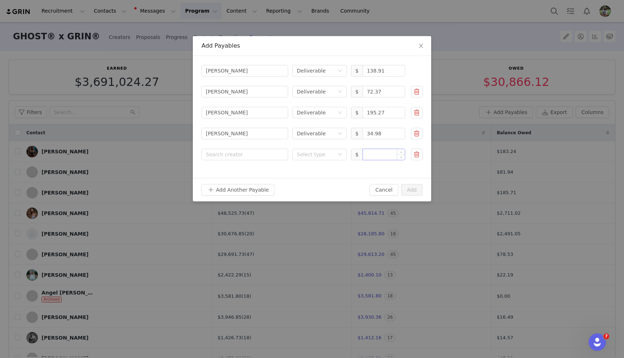
click at [378, 158] on input at bounding box center [384, 154] width 42 height 11
paste input "315.81"
type input "315.81"
drag, startPoint x: 282, startPoint y: 155, endPoint x: 305, endPoint y: 157, distance: 22.8
click at [282, 155] on div "Search creator" at bounding box center [245, 154] width 78 height 11
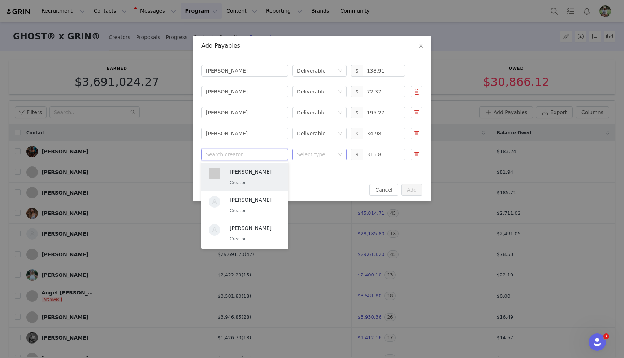
click at [313, 157] on div "Select type" at bounding box center [316, 154] width 38 height 7
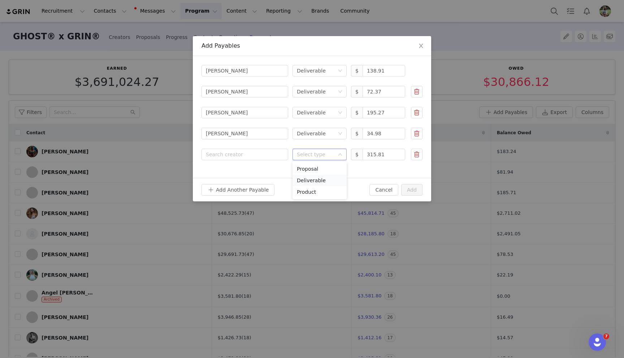
click at [311, 182] on li "Deliverable" at bounding box center [320, 181] width 54 height 12
click at [253, 154] on div "Search creator" at bounding box center [243, 154] width 75 height 7
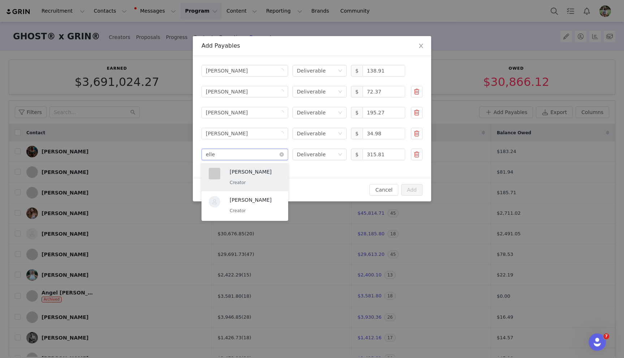
type input "ellen"
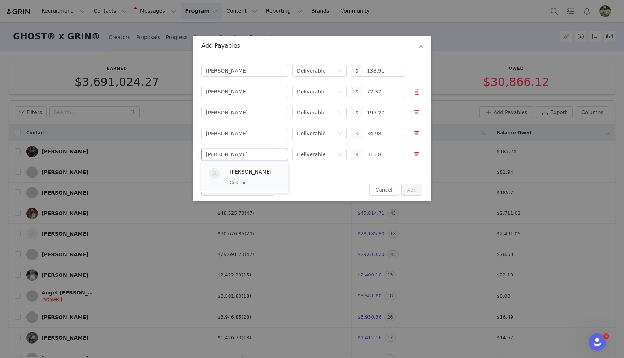
click at [256, 174] on p "Ellen Nieman" at bounding box center [255, 172] width 51 height 8
click at [242, 184] on div "Add Another Payable Cancel Add" at bounding box center [312, 189] width 238 height 23
click at [240, 190] on button "Add Another Payable" at bounding box center [238, 190] width 73 height 12
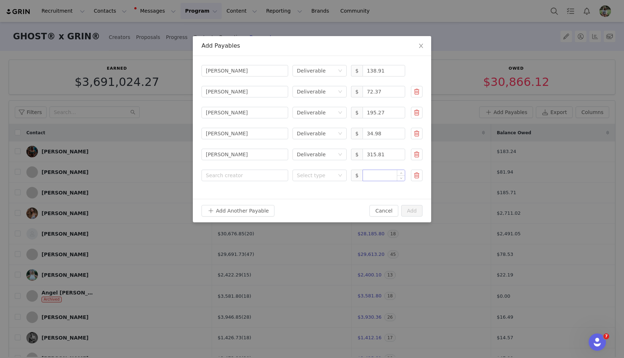
click at [376, 180] on input at bounding box center [384, 175] width 42 height 11
paste input "21.50"
click at [330, 179] on div "Select type" at bounding box center [316, 175] width 38 height 7
type input "21.5"
drag, startPoint x: 331, startPoint y: 203, endPoint x: 321, endPoint y: 199, distance: 11.2
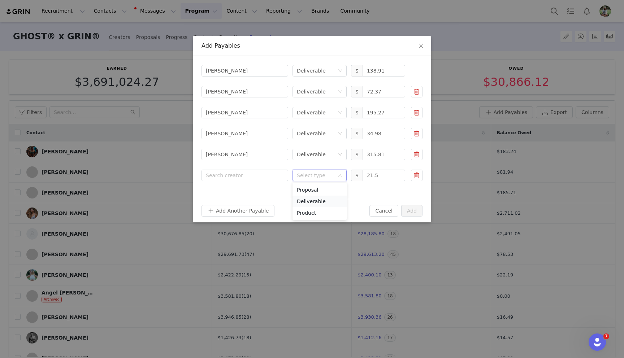
click at [331, 203] on li "Deliverable" at bounding box center [320, 202] width 54 height 12
click at [261, 177] on div "Search creator" at bounding box center [243, 175] width 75 height 7
type input "emili"
click at [257, 197] on div "Emilie Guilbault Creator" at bounding box center [255, 198] width 51 height 19
click at [250, 213] on button "Add Another Payable" at bounding box center [238, 211] width 73 height 12
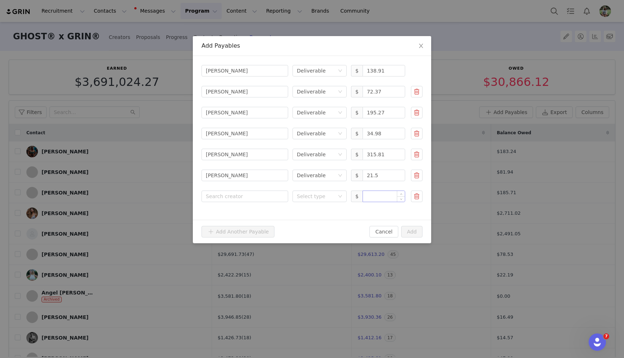
click at [374, 199] on input at bounding box center [384, 196] width 42 height 11
paste input "32.01"
click at [323, 197] on div "Select type" at bounding box center [316, 196] width 38 height 7
type input "32.01"
click at [322, 220] on li "Deliverable" at bounding box center [320, 223] width 54 height 12
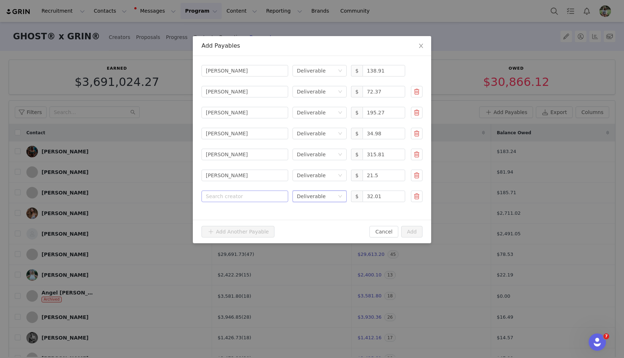
click at [256, 195] on div "Search creator" at bounding box center [243, 196] width 75 height 7
type input "roll"
click at [252, 216] on p "Emily Rolles" at bounding box center [255, 214] width 51 height 8
click at [409, 230] on button "Add" at bounding box center [411, 232] width 21 height 12
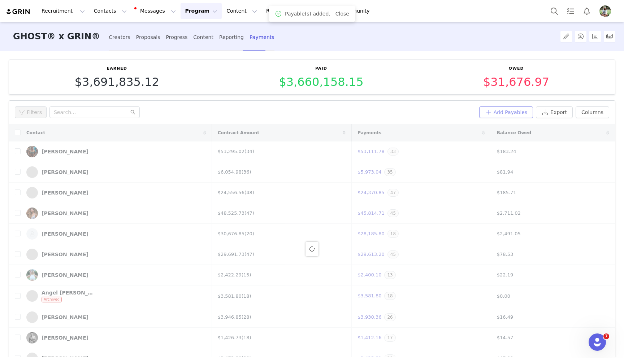
click at [512, 113] on button "Add Payables" at bounding box center [506, 113] width 54 height 12
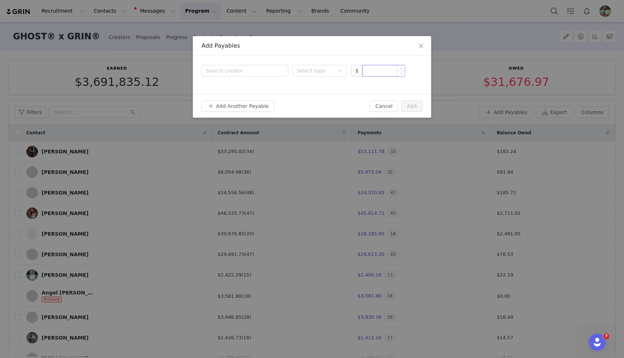
click at [372, 68] on input at bounding box center [384, 70] width 42 height 11
paste input "286.13"
click at [325, 71] on div "Select type" at bounding box center [316, 70] width 38 height 7
type input "286.13"
drag, startPoint x: 322, startPoint y: 95, endPoint x: 305, endPoint y: 86, distance: 19.1
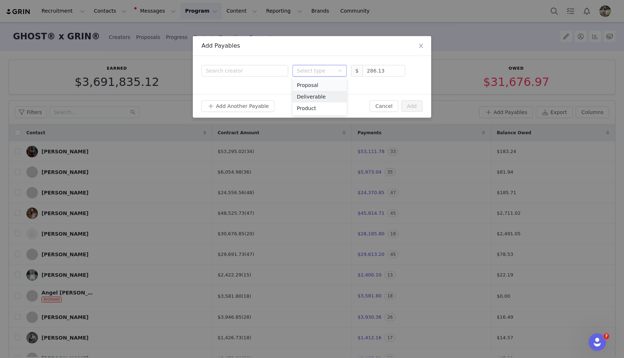
click at [322, 95] on li "Deliverable" at bounding box center [320, 97] width 54 height 12
click at [263, 69] on div "Search creator" at bounding box center [243, 70] width 75 height 7
type input "eric ko"
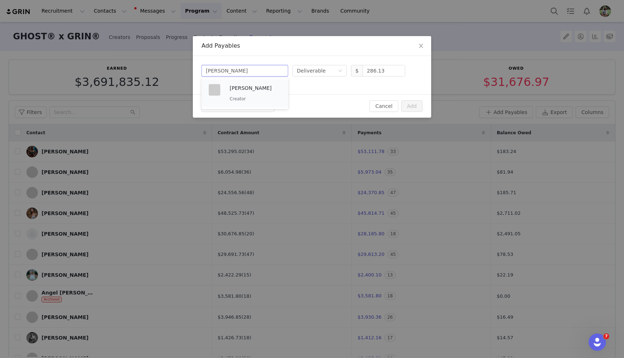
click at [255, 102] on p "Creator" at bounding box center [255, 99] width 51 height 8
click at [252, 108] on button "Add Another Payable" at bounding box center [238, 106] width 73 height 12
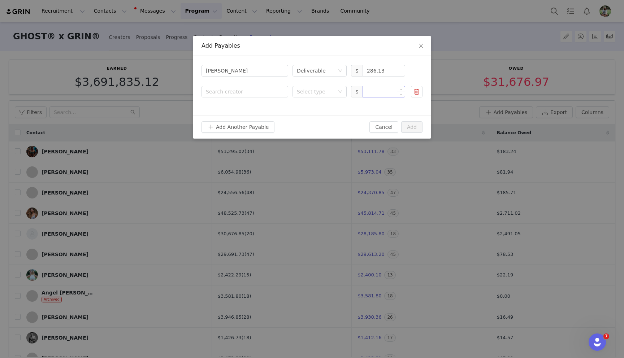
click at [375, 92] on input at bounding box center [384, 91] width 42 height 11
paste input "49.39"
drag, startPoint x: 321, startPoint y: 92, endPoint x: 319, endPoint y: 97, distance: 5.4
click at [321, 92] on div "Select type" at bounding box center [316, 91] width 38 height 7
type input "49.39"
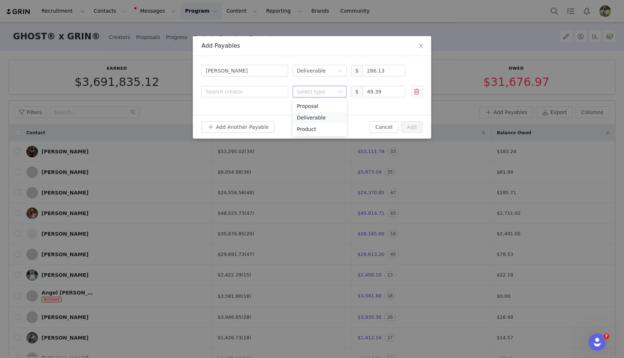
click at [311, 114] on li "Deliverable" at bounding box center [320, 118] width 54 height 12
click at [255, 89] on div "Search creator" at bounding box center [243, 91] width 75 height 7
type input "bates"
click at [238, 112] on p "Ethan Bates" at bounding box center [255, 109] width 51 height 8
click at [232, 127] on button "Add Another Payable" at bounding box center [238, 127] width 73 height 12
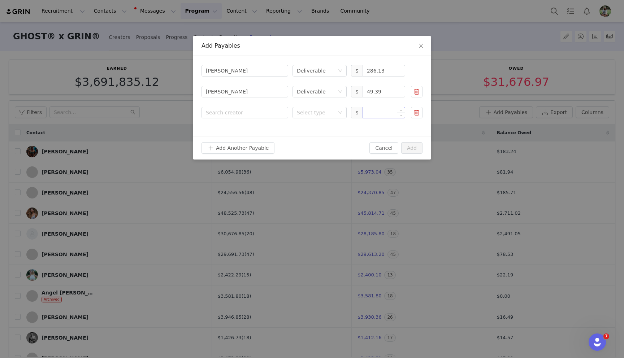
click at [371, 113] on input at bounding box center [384, 112] width 42 height 11
paste input "20.40"
drag, startPoint x: 318, startPoint y: 112, endPoint x: 316, endPoint y: 116, distance: 4.2
click at [318, 112] on div "Select type" at bounding box center [316, 112] width 38 height 7
type input "20.4"
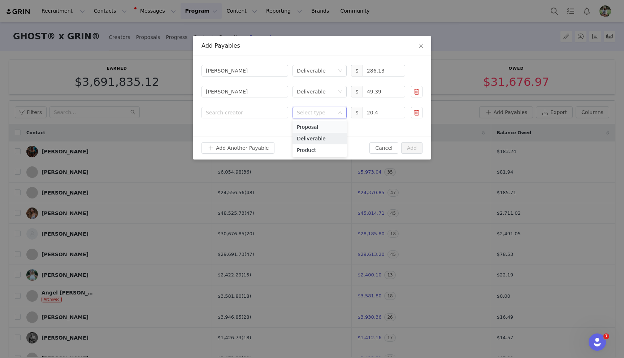
drag, startPoint x: 311, startPoint y: 139, endPoint x: 300, endPoint y: 132, distance: 13.1
click at [311, 139] on li "Deliverable" at bounding box center [320, 139] width 54 height 12
click at [254, 113] on div "Search creator" at bounding box center [243, 112] width 75 height 7
type input "kwon"
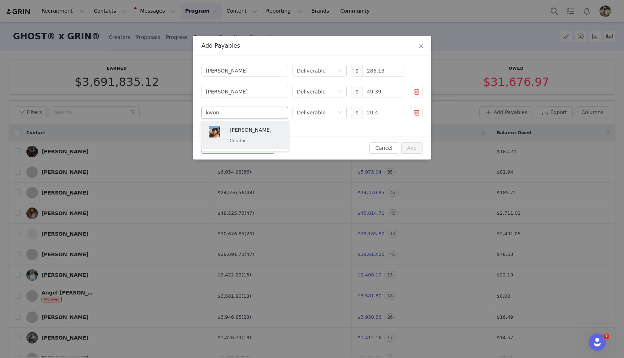
click at [243, 143] on p "Creator" at bounding box center [255, 141] width 51 height 8
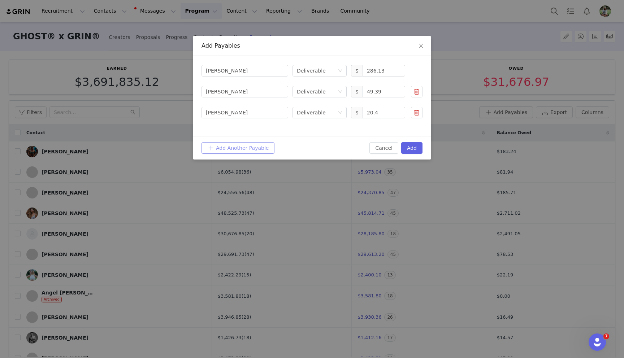
click at [239, 149] on button "Add Another Payable" at bounding box center [238, 148] width 73 height 12
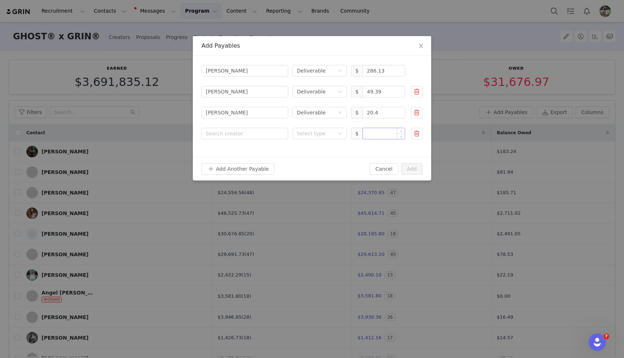
drag, startPoint x: 376, startPoint y: 133, endPoint x: 371, endPoint y: 133, distance: 4.7
click at [376, 133] on input at bounding box center [384, 133] width 42 height 11
paste input "3.76"
type input "3.76"
click at [309, 137] on div "Select type" at bounding box center [317, 133] width 41 height 11
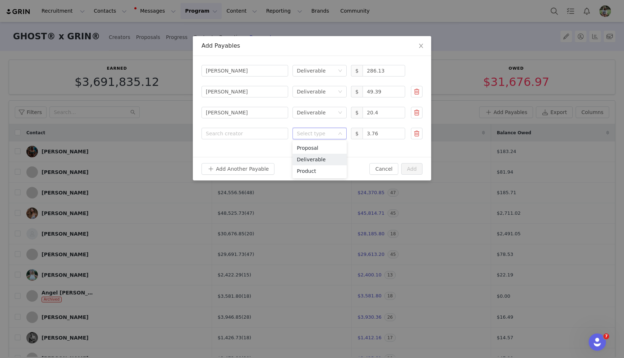
click at [304, 159] on li "Deliverable" at bounding box center [320, 160] width 54 height 12
click at [250, 140] on div "Search creator Eric Koenreich Select type Deliverable $ 286.13 Search creator E…" at bounding box center [312, 106] width 238 height 101
click at [251, 133] on div "Search creator" at bounding box center [243, 133] width 75 height 7
type input "fitness"
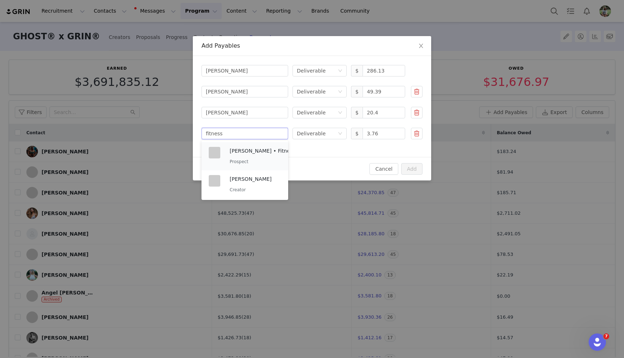
click at [259, 152] on p "Rae Reichlin • Fitness Coach" at bounding box center [269, 151] width 79 height 8
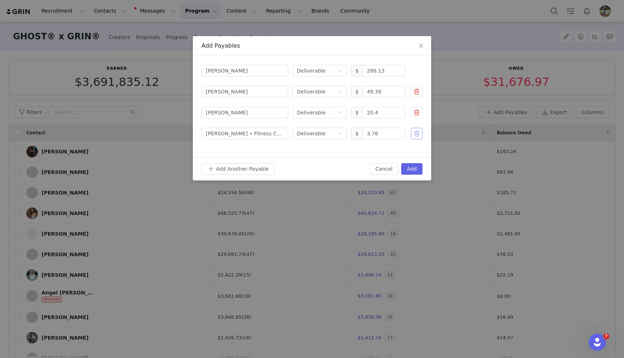
drag, startPoint x: 414, startPoint y: 134, endPoint x: 408, endPoint y: 135, distance: 5.4
click at [413, 134] on button "button" at bounding box center [417, 134] width 12 height 12
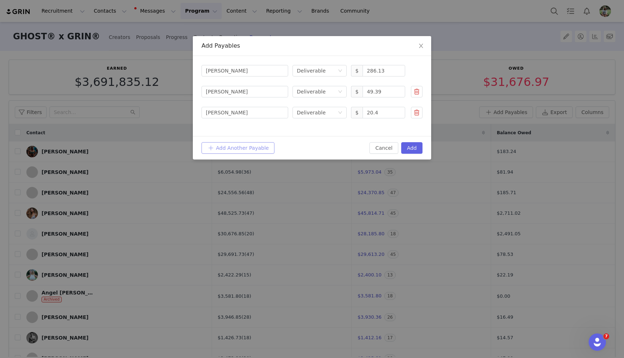
click at [246, 150] on button "Add Another Payable" at bounding box center [238, 148] width 73 height 12
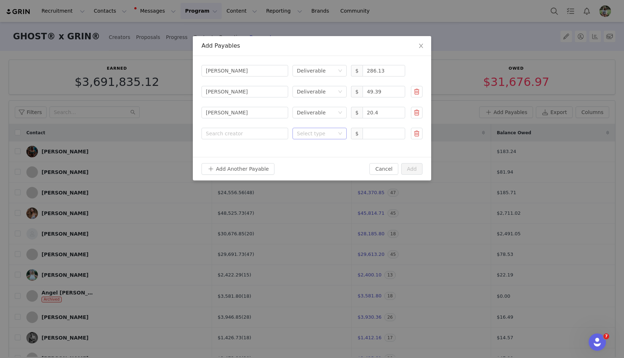
drag, startPoint x: 246, startPoint y: 150, endPoint x: 299, endPoint y: 136, distance: 54.5
click at [247, 149] on div "Search creator Eric Koenreich Select type Deliverable $ 286.13 Search creator E…" at bounding box center [312, 106] width 238 height 101
drag, startPoint x: 366, startPoint y: 132, endPoint x: 344, endPoint y: 132, distance: 22.0
click at [366, 132] on input at bounding box center [384, 133] width 42 height 11
paste input "1,264.37"
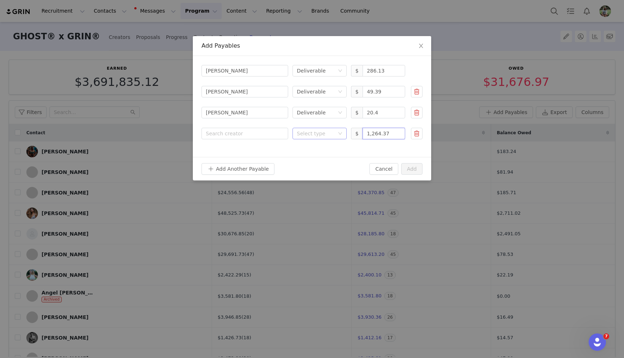
drag, startPoint x: 325, startPoint y: 132, endPoint x: 325, endPoint y: 137, distance: 5.4
click at [325, 132] on div "Select type" at bounding box center [316, 133] width 38 height 7
type input "1,264.37"
drag, startPoint x: 324, startPoint y: 160, endPoint x: 312, endPoint y: 155, distance: 12.5
click at [323, 159] on li "Deliverable" at bounding box center [320, 160] width 54 height 12
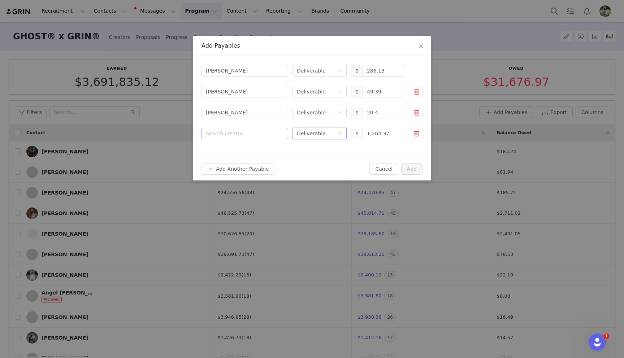
click at [252, 135] on div "Search creator" at bounding box center [243, 133] width 75 height 7
type input "glen"
click at [252, 144] on div "Glen Gillen Creator" at bounding box center [245, 156] width 78 height 25
click at [250, 165] on button "Add Another Payable" at bounding box center [238, 169] width 73 height 12
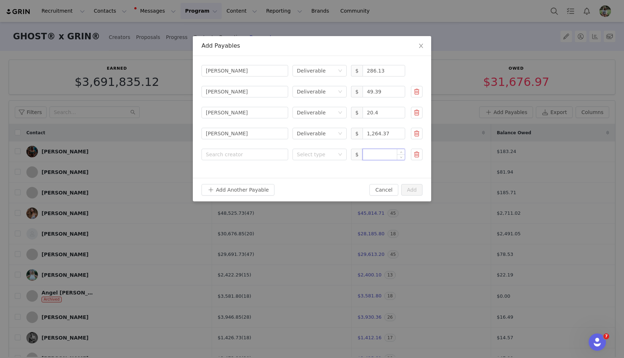
click at [384, 155] on input at bounding box center [384, 154] width 42 height 11
paste input "321.83"
type input "321.83"
click at [320, 161] on div "Search creator Eric Koenreich Select type Deliverable $ 286.13 Search creator E…" at bounding box center [312, 117] width 238 height 122
click at [316, 155] on div "Select type" at bounding box center [316, 154] width 38 height 7
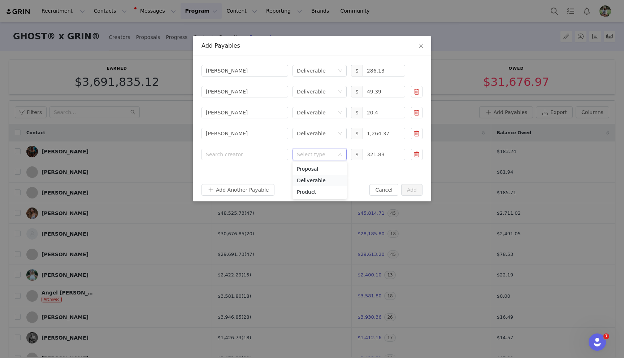
drag, startPoint x: 317, startPoint y: 179, endPoint x: 314, endPoint y: 177, distance: 4.0
click at [317, 179] on li "Deliverable" at bounding box center [320, 181] width 54 height 12
click at [273, 156] on div "Search creator" at bounding box center [243, 154] width 75 height 7
type input "coll"
click at [265, 186] on p "Creator" at bounding box center [255, 183] width 51 height 8
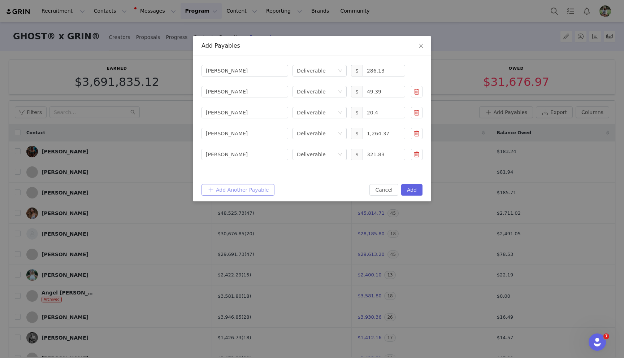
click at [247, 192] on button "Add Another Payable" at bounding box center [238, 190] width 73 height 12
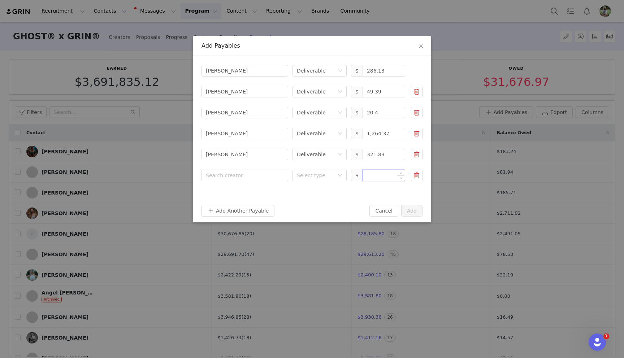
click at [374, 176] on input at bounding box center [384, 175] width 42 height 11
paste input "117.31"
click at [307, 174] on div "Select type" at bounding box center [316, 175] width 38 height 7
type input "117.31"
drag, startPoint x: 310, startPoint y: 201, endPoint x: 262, endPoint y: 179, distance: 52.9
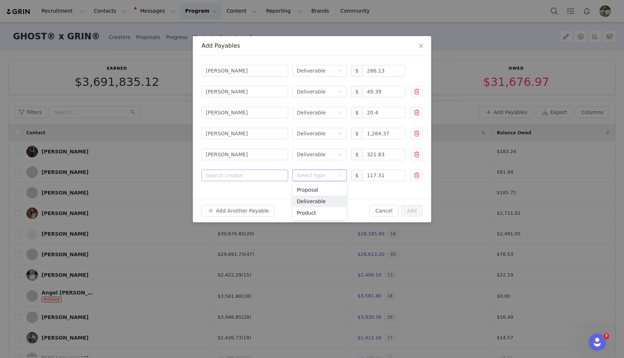
click at [309, 201] on li "Deliverable" at bounding box center [320, 202] width 54 height 12
click at [254, 174] on div "Search creator" at bounding box center [243, 175] width 75 height 7
type input "halen"
click at [258, 205] on p "Creator" at bounding box center [259, 204] width 58 height 8
click at [248, 214] on button "Add Another Payable" at bounding box center [238, 211] width 73 height 12
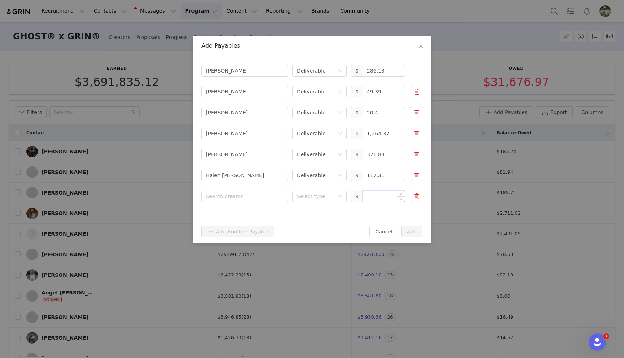
click at [388, 198] on input at bounding box center [384, 196] width 42 height 11
paste input "28.52"
click at [323, 196] on div "Select type" at bounding box center [316, 196] width 38 height 7
type input "28.52"
drag, startPoint x: 316, startPoint y: 220, endPoint x: 291, endPoint y: 207, distance: 27.8
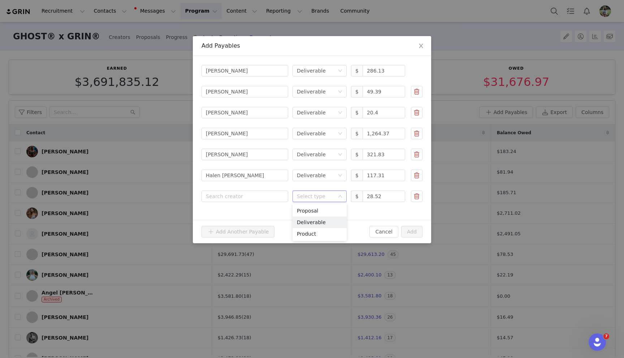
click at [315, 220] on li "Deliverable" at bounding box center [320, 223] width 54 height 12
click at [245, 187] on form "Search creator Eric Koenreich Select type Deliverable $ 286.13 Search creator E…" at bounding box center [312, 134] width 221 height 138
click at [241, 195] on div "Search creator" at bounding box center [243, 196] width 75 height 7
type input "infor"
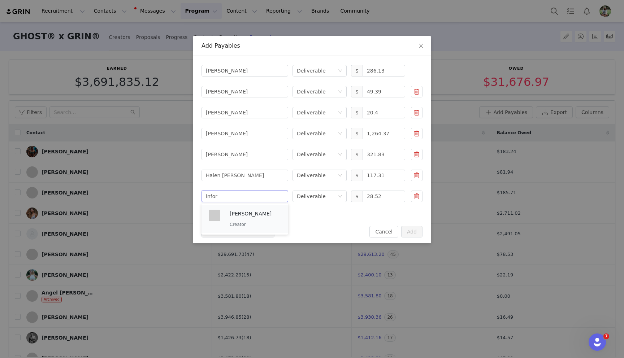
click at [242, 215] on p "Ryan FitnessInformant" at bounding box center [255, 214] width 51 height 8
click at [410, 233] on button "Add" at bounding box center [411, 232] width 21 height 12
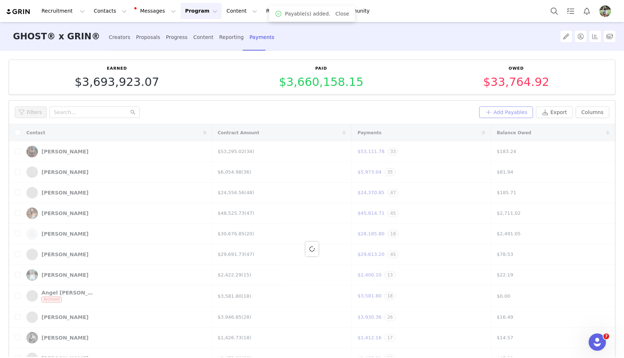
click at [492, 108] on button "Add Payables" at bounding box center [506, 113] width 54 height 12
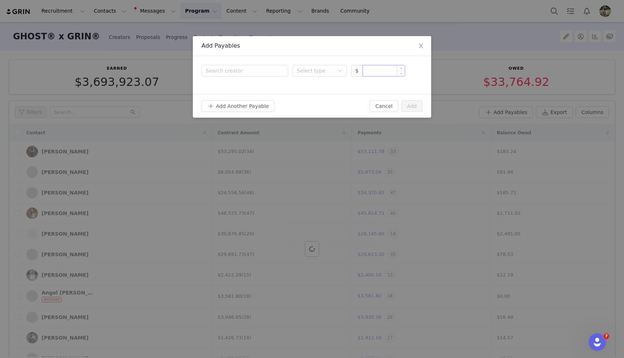
click at [368, 68] on input at bounding box center [384, 70] width 42 height 11
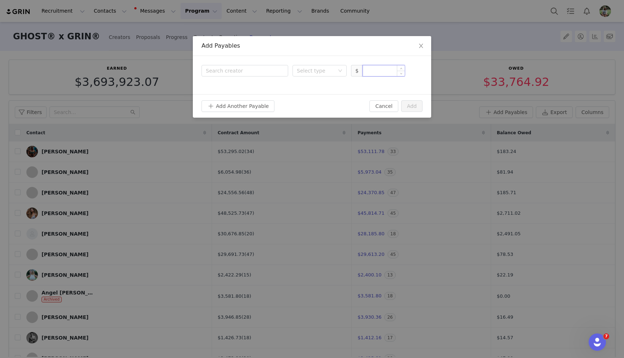
paste input "20.31"
drag, startPoint x: 312, startPoint y: 67, endPoint x: 311, endPoint y: 74, distance: 7.7
click at [312, 67] on div "Select type" at bounding box center [316, 70] width 38 height 7
type input "20.31"
drag, startPoint x: 308, startPoint y: 94, endPoint x: 262, endPoint y: 77, distance: 49.5
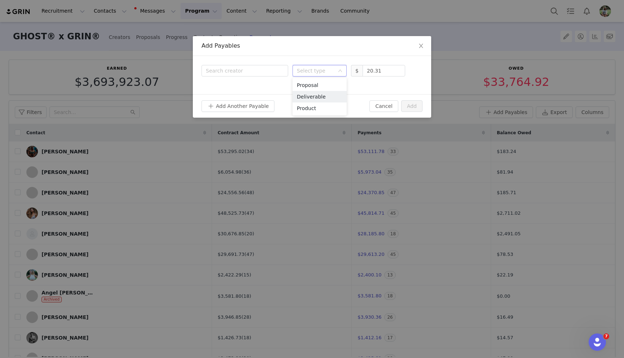
click at [307, 94] on li "Deliverable" at bounding box center [320, 97] width 54 height 12
click at [247, 73] on div "Search creator" at bounding box center [243, 70] width 75 height 7
type input "isa"
click at [246, 93] on div "Isaiah Turner Creator" at bounding box center [255, 93] width 51 height 19
click at [242, 108] on button "Add Another Payable" at bounding box center [238, 106] width 73 height 12
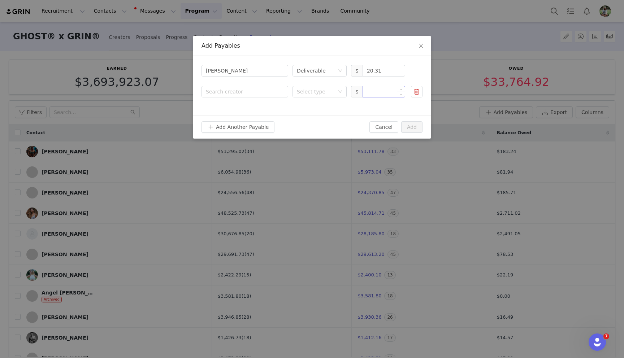
click at [376, 89] on input at bounding box center [384, 91] width 42 height 11
paste input "195.44"
click at [303, 91] on div "Select type" at bounding box center [316, 91] width 38 height 7
type input "195.44"
click at [311, 114] on li "Deliverable" at bounding box center [320, 118] width 54 height 12
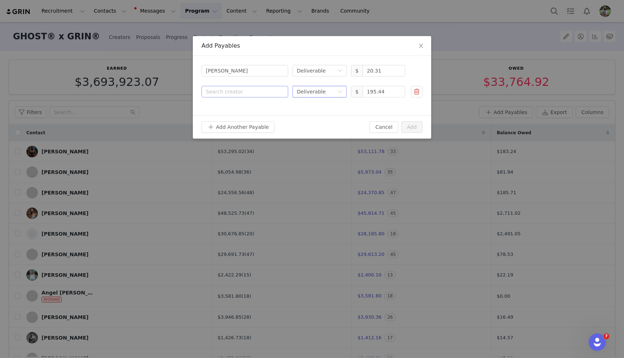
click at [253, 90] on div "Search creator" at bounding box center [243, 91] width 75 height 7
type input "jack ha"
click at [242, 116] on p "Creator" at bounding box center [255, 120] width 51 height 8
click at [238, 129] on button "Add Another Payable" at bounding box center [238, 127] width 73 height 12
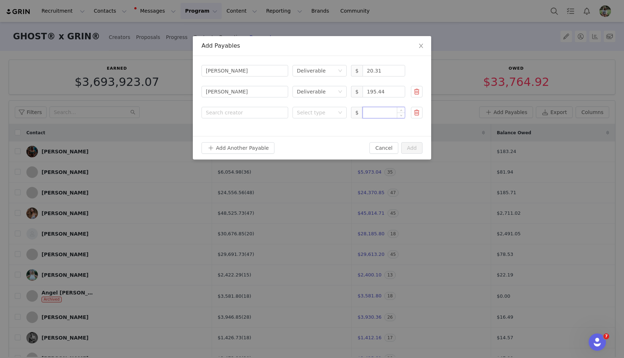
click at [381, 113] on input at bounding box center [384, 112] width 42 height 11
paste input "129.77"
click at [312, 112] on div "Select type" at bounding box center [316, 112] width 38 height 7
type input "129.77"
drag, startPoint x: 311, startPoint y: 139, endPoint x: 295, endPoint y: 129, distance: 18.8
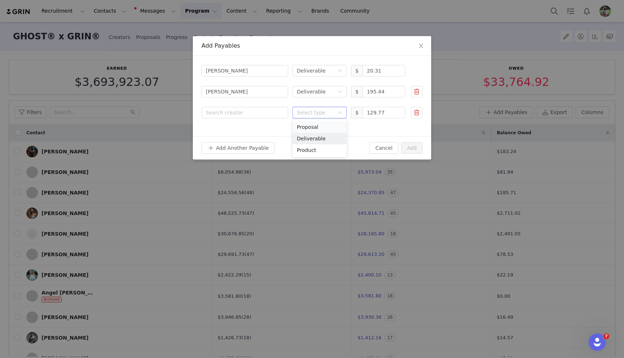
click at [311, 139] on li "Deliverable" at bounding box center [320, 139] width 54 height 12
click at [266, 117] on div "Search creator" at bounding box center [245, 112] width 78 height 11
type input "jake le"
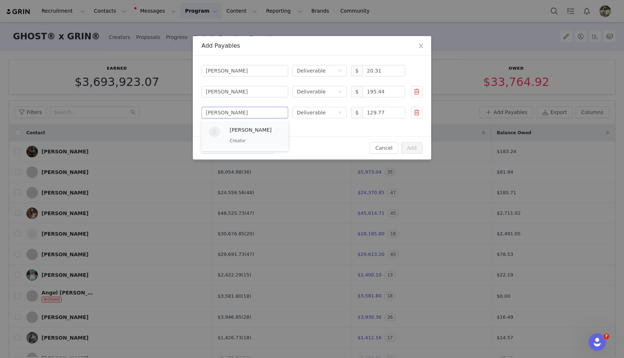
click at [267, 132] on p "Jake Leonard" at bounding box center [255, 130] width 51 height 8
click at [249, 151] on button "Add Another Payable" at bounding box center [238, 148] width 73 height 12
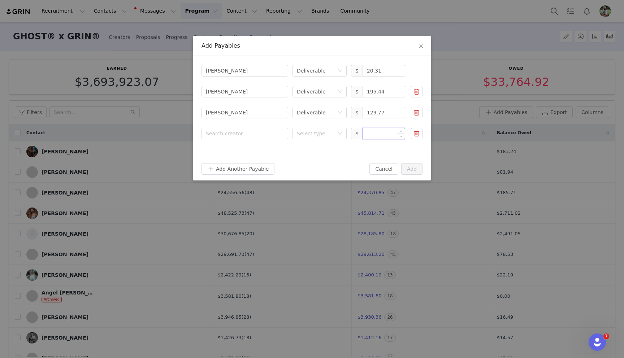
click at [375, 131] on input at bounding box center [384, 133] width 42 height 11
paste input "48.54"
click at [321, 131] on div "Select type" at bounding box center [316, 133] width 38 height 7
type input "48.54"
drag, startPoint x: 321, startPoint y: 157, endPoint x: 290, endPoint y: 141, distance: 34.9
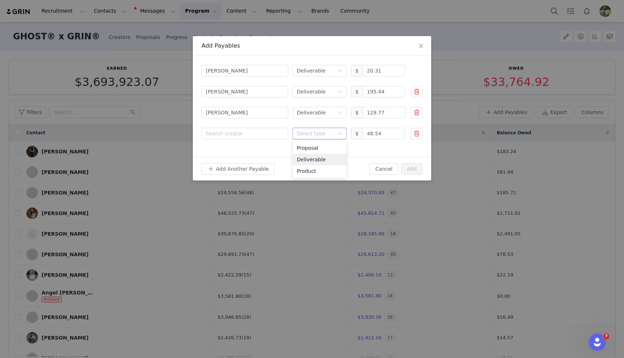
click at [320, 157] on li "Deliverable" at bounding box center [320, 160] width 54 height 12
click at [260, 130] on div "Search creator" at bounding box center [243, 133] width 75 height 7
type input "jean pau"
click at [251, 147] on p "Jean Paul Toscano" at bounding box center [255, 151] width 51 height 8
drag, startPoint x: 246, startPoint y: 169, endPoint x: 44, endPoint y: 178, distance: 202.5
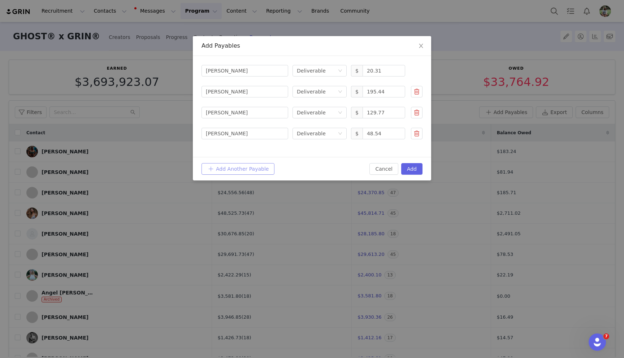
click at [246, 169] on button "Add Another Payable" at bounding box center [238, 169] width 73 height 12
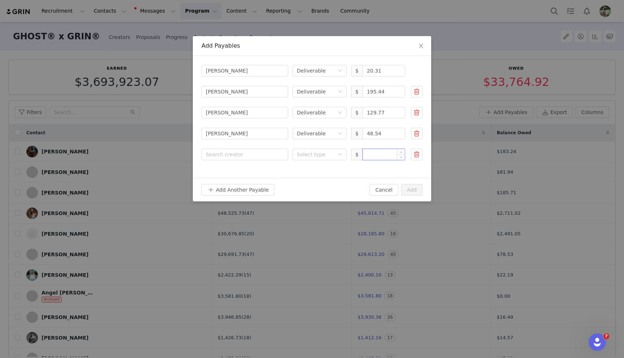
click at [382, 154] on input at bounding box center [384, 154] width 42 height 11
paste input "222.91"
drag, startPoint x: 323, startPoint y: 155, endPoint x: 324, endPoint y: 159, distance: 4.6
click at [323, 155] on div "Select type" at bounding box center [316, 154] width 38 height 7
type input "222.91"
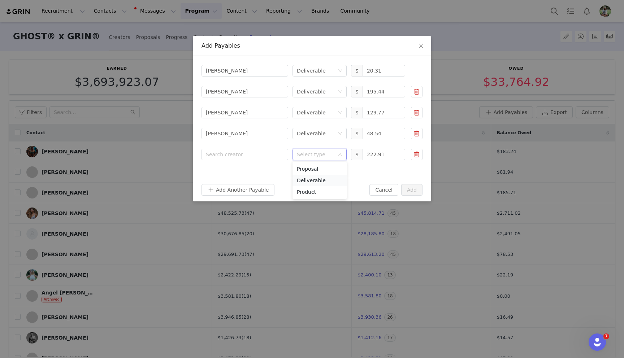
drag, startPoint x: 324, startPoint y: 180, endPoint x: 318, endPoint y: 176, distance: 7.0
click at [324, 180] on li "Deliverable" at bounding box center [320, 181] width 54 height 12
click at [259, 154] on div "Search creator" at bounding box center [243, 154] width 75 height 7
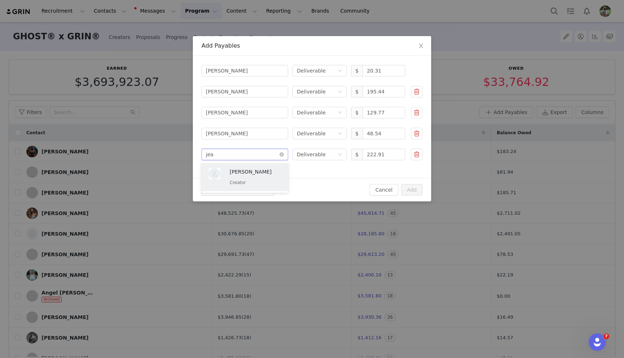
type input "jean"
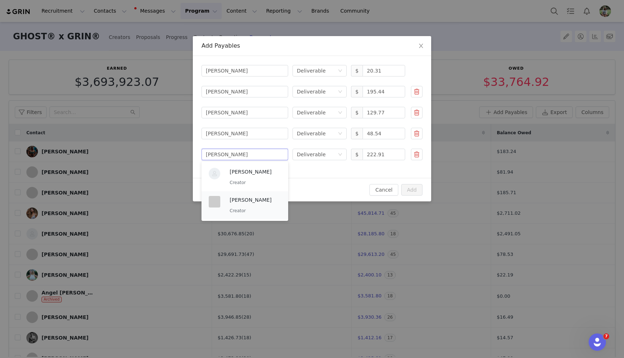
click at [251, 203] on p "Jeannine Holloway" at bounding box center [255, 200] width 51 height 8
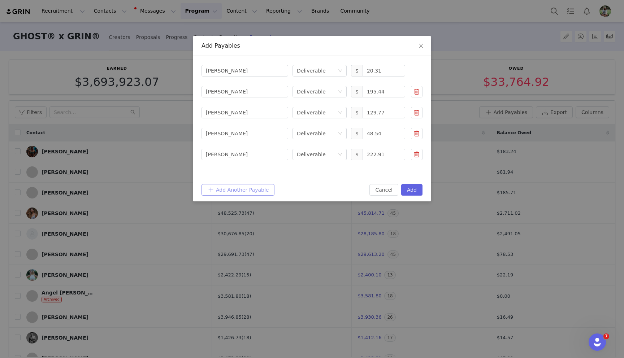
drag, startPoint x: 243, startPoint y: 189, endPoint x: 237, endPoint y: 188, distance: 6.5
click at [243, 189] on button "Add Another Payable" at bounding box center [238, 190] width 73 height 12
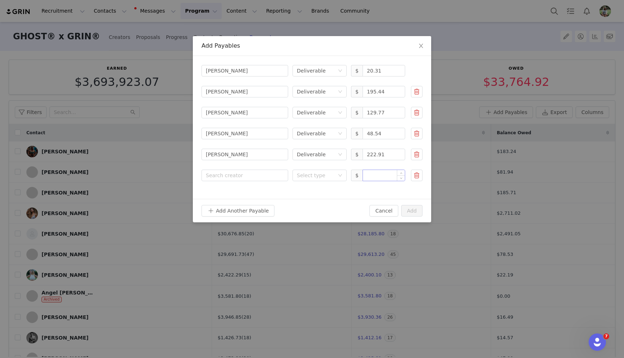
drag, startPoint x: 387, startPoint y: 186, endPoint x: 372, endPoint y: 180, distance: 15.7
click at [387, 186] on div "Search creator Isaiah Turner Select type Deliverable $ 20.31 Search creator Jac…" at bounding box center [312, 127] width 238 height 143
click at [372, 179] on input at bounding box center [384, 175] width 42 height 11
paste input "18.21"
click at [326, 176] on div "Select type" at bounding box center [316, 175] width 38 height 7
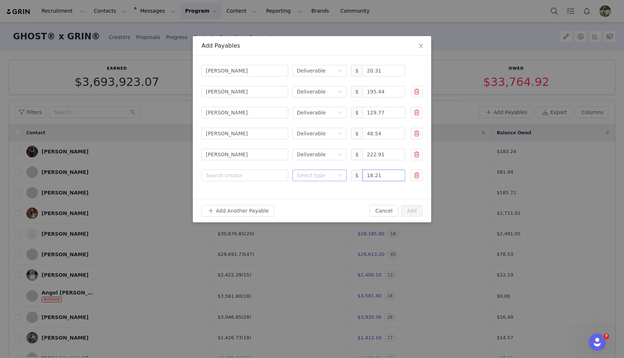
type input "18.21"
drag, startPoint x: 324, startPoint y: 200, endPoint x: 310, endPoint y: 190, distance: 16.8
click at [323, 200] on li "Deliverable" at bounding box center [320, 202] width 54 height 12
click at [261, 172] on div "Search creator" at bounding box center [243, 175] width 75 height 7
type input "jerr"
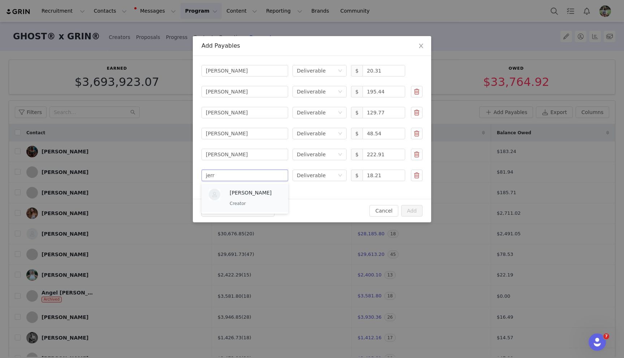
click at [254, 193] on p "Jerred Beniquez" at bounding box center [255, 193] width 51 height 8
click at [244, 210] on button "Add Another Payable" at bounding box center [238, 211] width 73 height 12
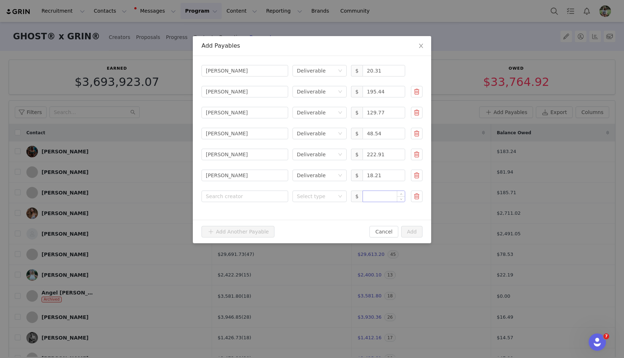
click at [382, 193] on input at bounding box center [384, 196] width 42 height 11
paste input "325.16"
drag, startPoint x: 329, startPoint y: 196, endPoint x: 328, endPoint y: 202, distance: 6.0
click at [329, 196] on div "Select type" at bounding box center [316, 196] width 38 height 7
type input "325.16"
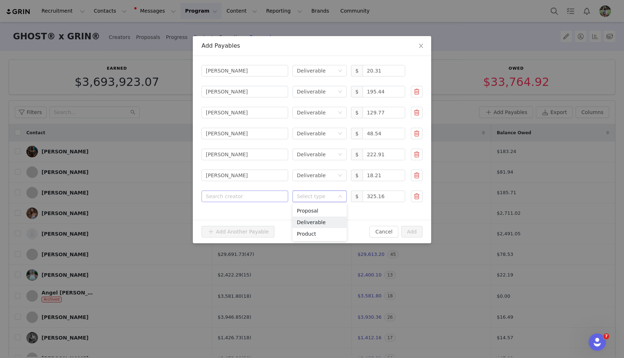
drag, startPoint x: 326, startPoint y: 220, endPoint x: 278, endPoint y: 196, distance: 53.6
click at [325, 219] on li "Deliverable" at bounding box center [320, 223] width 54 height 12
click at [266, 192] on div "Search creator" at bounding box center [245, 196] width 78 height 11
type input "joe an"
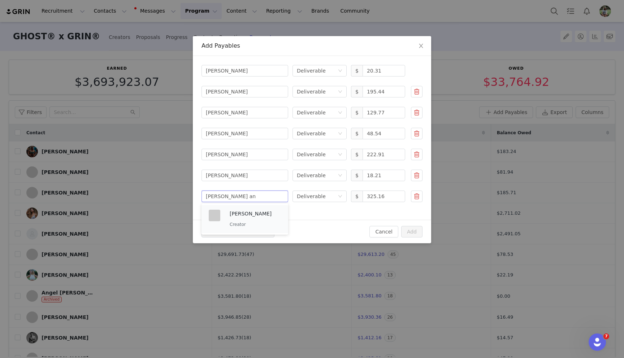
click at [263, 224] on p "Creator" at bounding box center [255, 225] width 51 height 8
click at [411, 232] on button "Add" at bounding box center [411, 232] width 21 height 12
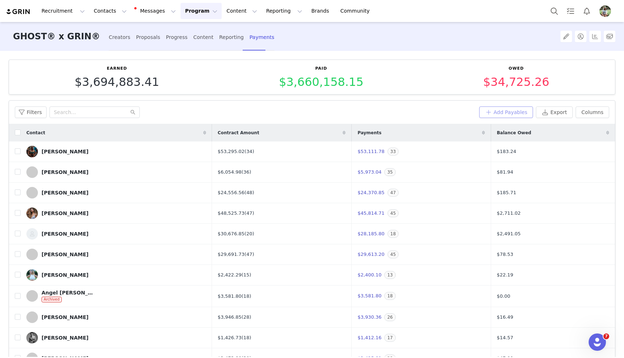
drag, startPoint x: 508, startPoint y: 111, endPoint x: 453, endPoint y: 120, distance: 56.0
click at [508, 111] on button "Add Payables" at bounding box center [506, 113] width 54 height 12
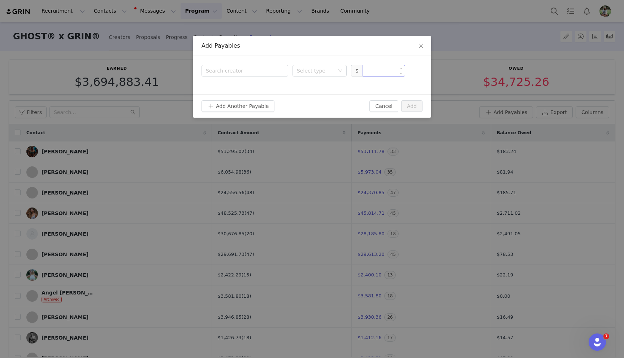
click at [394, 70] on input at bounding box center [384, 70] width 42 height 11
paste input "14.08"
drag, startPoint x: 314, startPoint y: 72, endPoint x: 315, endPoint y: 77, distance: 5.4
click at [314, 72] on div "Select type" at bounding box center [316, 70] width 38 height 7
type input "14.08"
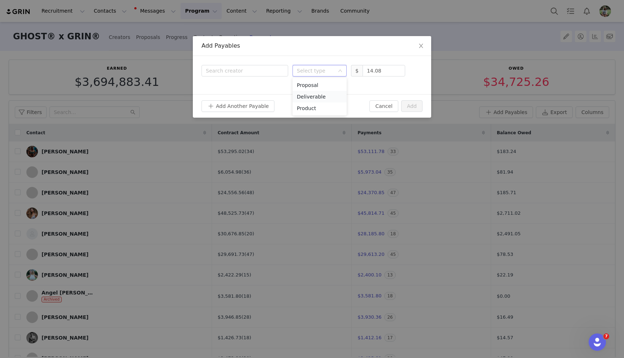
click at [311, 97] on li "Deliverable" at bounding box center [320, 97] width 54 height 12
click at [261, 69] on div "Search creator" at bounding box center [243, 70] width 75 height 7
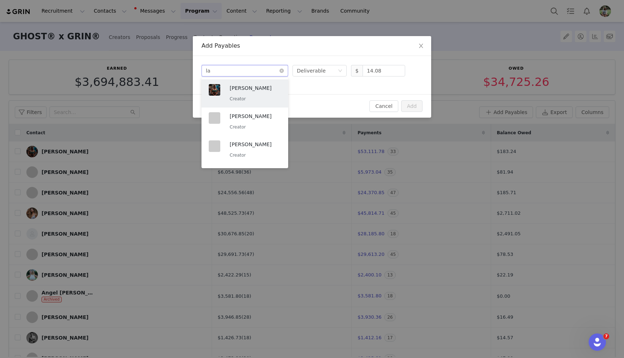
type input "lal"
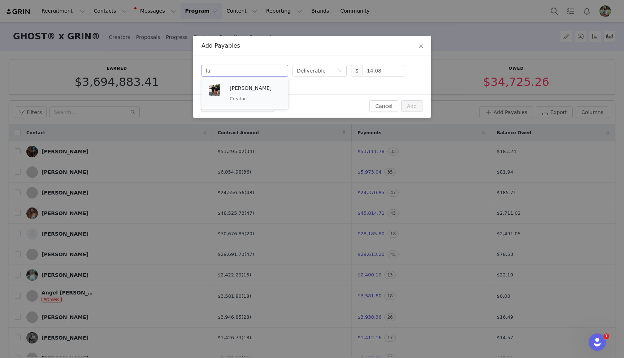
click at [250, 98] on p "Creator" at bounding box center [255, 99] width 51 height 8
click at [244, 105] on button "Add Another Payable" at bounding box center [238, 106] width 73 height 12
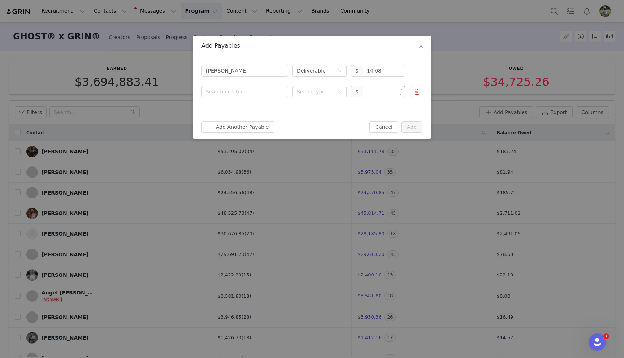
click at [377, 91] on input at bounding box center [384, 91] width 42 height 11
paste input "233.85"
drag, startPoint x: 318, startPoint y: 91, endPoint x: 318, endPoint y: 97, distance: 6.2
click at [318, 91] on div "Select type" at bounding box center [316, 91] width 38 height 7
type input "233.85"
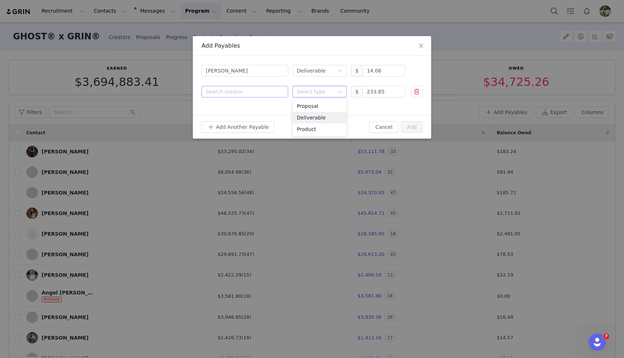
drag, startPoint x: 318, startPoint y: 120, endPoint x: 263, endPoint y: 96, distance: 59.1
click at [317, 119] on li "Deliverable" at bounding box center [320, 118] width 54 height 12
click at [249, 88] on div "Search creator" at bounding box center [245, 91] width 78 height 11
type input "wood"
click at [246, 108] on p "Julia Woodford" at bounding box center [255, 109] width 51 height 8
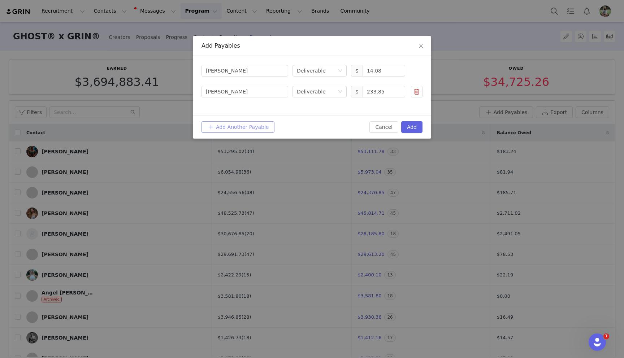
click at [241, 127] on button "Add Another Payable" at bounding box center [238, 127] width 73 height 12
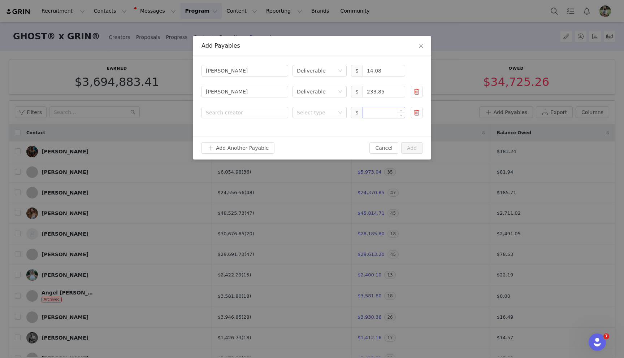
click at [378, 114] on input at bounding box center [384, 112] width 42 height 11
paste input "1,130.28"
click at [316, 114] on div "Select type" at bounding box center [316, 112] width 38 height 7
type input "1,130.28"
click at [312, 134] on li "Deliverable" at bounding box center [320, 139] width 54 height 12
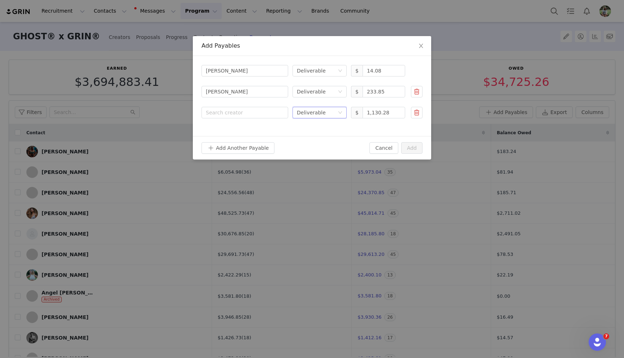
click at [267, 120] on div "Search creator Joseph LaLonde Select type Deliverable $ 14.08 Search creator Ju…" at bounding box center [312, 96] width 238 height 80
click at [266, 115] on div "Search creator" at bounding box center [243, 112] width 75 height 7
type input "kara"
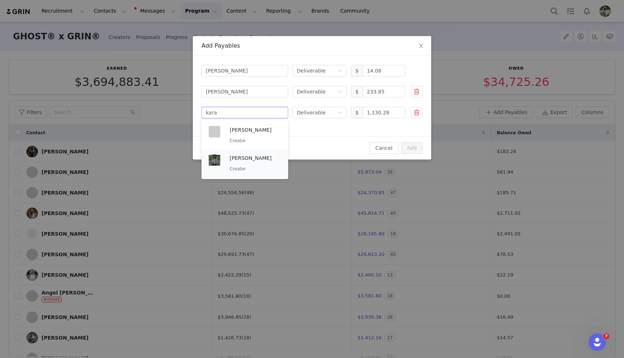
click at [271, 163] on div "Kara Corey Creator" at bounding box center [255, 163] width 51 height 19
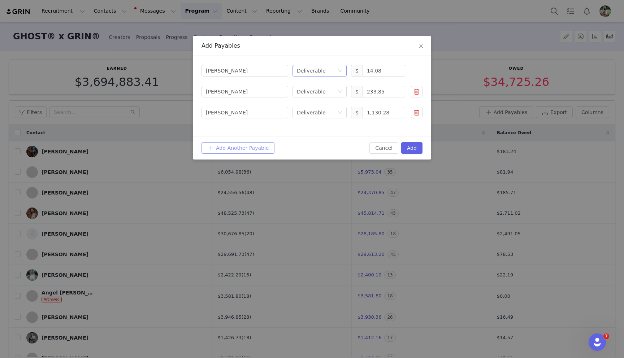
drag, startPoint x: 228, startPoint y: 150, endPoint x: 312, endPoint y: 66, distance: 119.3
click at [228, 150] on button "Add Another Payable" at bounding box center [238, 148] width 73 height 12
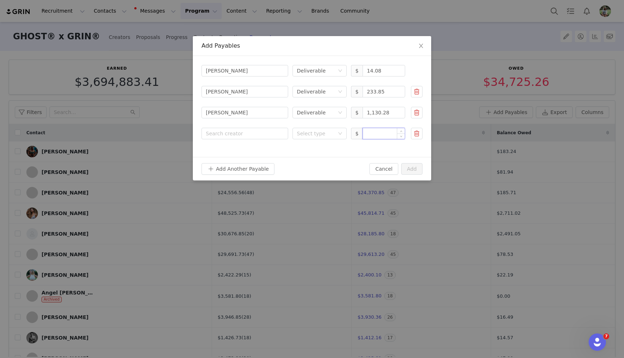
click at [375, 134] on input at bounding box center [384, 133] width 42 height 11
paste input "17.25"
drag, startPoint x: 325, startPoint y: 134, endPoint x: 324, endPoint y: 140, distance: 6.0
click at [325, 134] on div "Select type" at bounding box center [316, 133] width 38 height 7
type input "17.25"
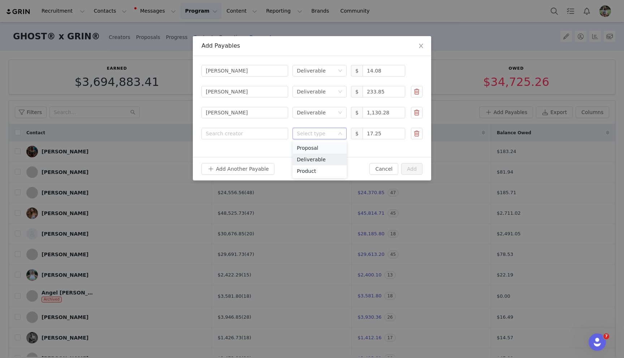
drag, startPoint x: 324, startPoint y: 159, endPoint x: 305, endPoint y: 150, distance: 21.0
click at [323, 158] on li "Deliverable" at bounding box center [320, 160] width 54 height 12
click at [262, 133] on div "Search creator" at bounding box center [243, 133] width 75 height 7
type input "katie gre"
click at [259, 155] on div "Katie Green Creator" at bounding box center [255, 156] width 51 height 19
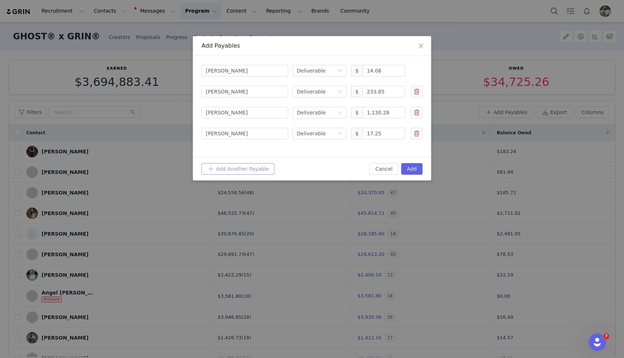
click at [256, 168] on button "Add Another Payable" at bounding box center [238, 169] width 73 height 12
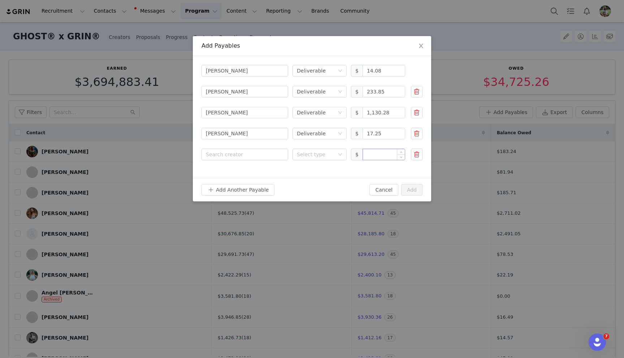
click at [381, 156] on input at bounding box center [384, 154] width 42 height 11
paste input "749.66"
type input "749.66"
click at [342, 154] on div "Select type" at bounding box center [320, 155] width 54 height 12
click at [331, 180] on li "Deliverable" at bounding box center [320, 181] width 54 height 12
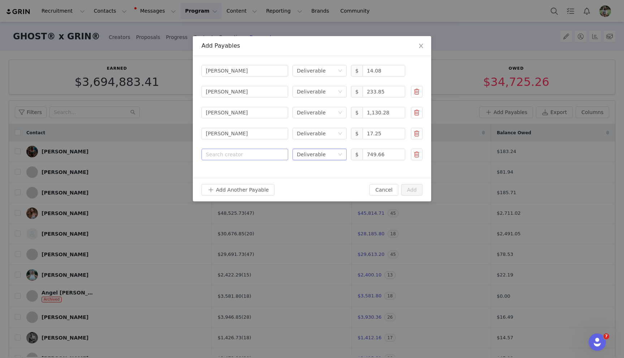
click at [267, 155] on div "Search creator" at bounding box center [243, 154] width 75 height 7
type input "kayla"
click at [262, 178] on div "Kayla Lojas Creator" at bounding box center [255, 177] width 51 height 19
click at [249, 191] on button "Add Another Payable" at bounding box center [238, 190] width 73 height 12
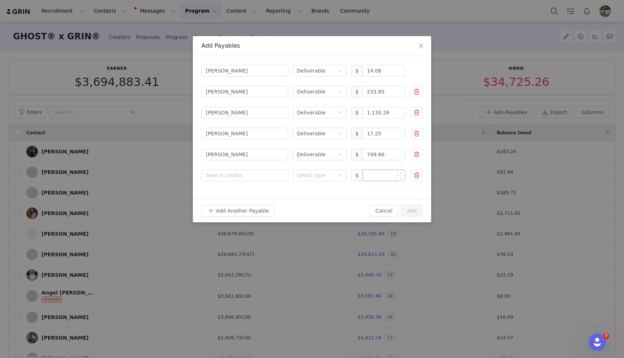
click at [374, 176] on input at bounding box center [384, 175] width 42 height 11
paste input "2,218.44"
drag, startPoint x: 327, startPoint y: 176, endPoint x: 326, endPoint y: 180, distance: 4.6
click at [327, 176] on div "Select type" at bounding box center [316, 175] width 38 height 7
type input "2,218.44"
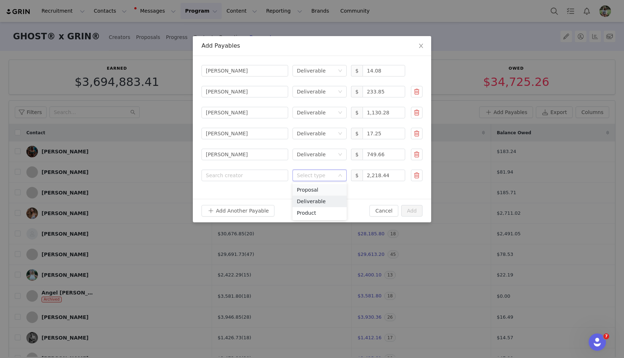
drag, startPoint x: 325, startPoint y: 198, endPoint x: 300, endPoint y: 189, distance: 26.4
click at [325, 198] on li "Deliverable" at bounding box center [320, 202] width 54 height 12
click at [264, 172] on div "Search creator" at bounding box center [243, 175] width 75 height 7
type input "keith"
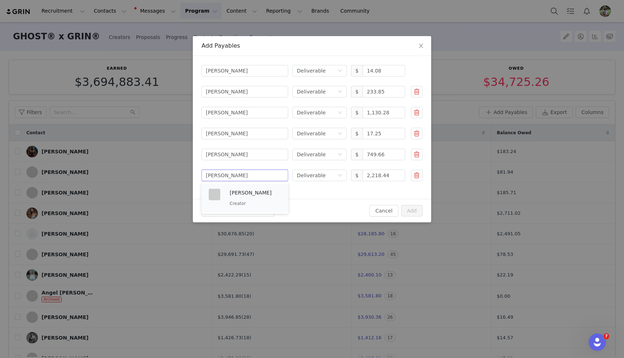
click at [256, 193] on p "Keith Sharier" at bounding box center [255, 193] width 51 height 8
click at [250, 211] on button "Add Another Payable" at bounding box center [238, 211] width 73 height 12
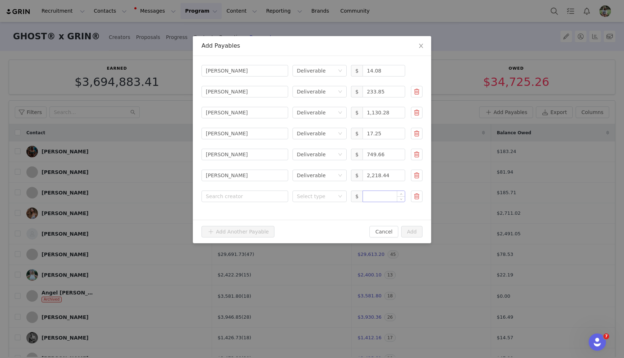
click at [385, 196] on input at bounding box center [384, 196] width 42 height 11
paste input "4.80"
click at [322, 195] on div "Select type" at bounding box center [316, 196] width 38 height 7
type input "4.8"
click at [314, 227] on li "Deliverable" at bounding box center [320, 223] width 54 height 12
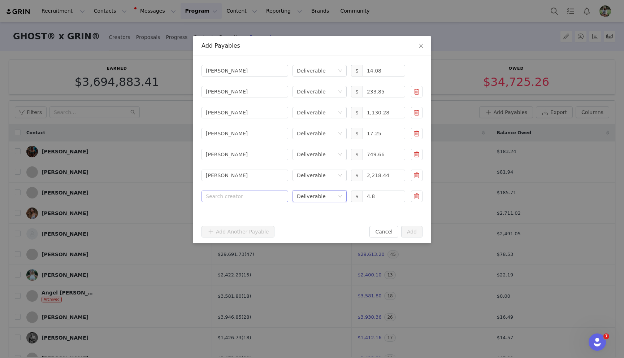
click at [263, 198] on div "Search creator" at bounding box center [243, 196] width 75 height 7
type input "kelsey"
click at [259, 218] on div "Kelsey Luccaro Creator" at bounding box center [255, 219] width 51 height 19
click at [415, 230] on button "Add" at bounding box center [411, 232] width 21 height 12
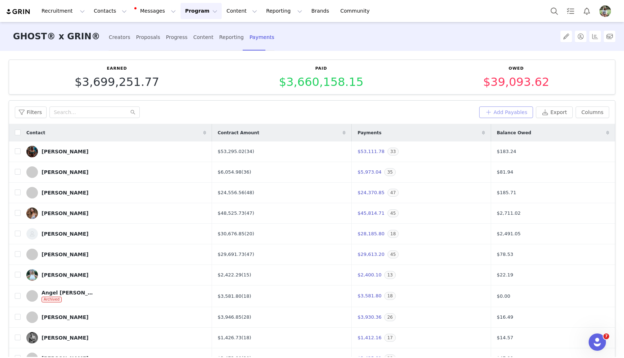
click at [499, 110] on button "Add Payables" at bounding box center [506, 113] width 54 height 12
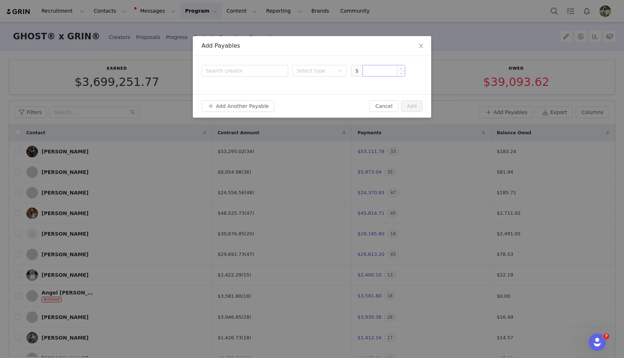
click at [384, 73] on input at bounding box center [384, 70] width 42 height 11
paste input "328.10"
click at [327, 72] on div "Select type" at bounding box center [316, 70] width 38 height 7
type input "328.1"
drag, startPoint x: 327, startPoint y: 72, endPoint x: 317, endPoint y: 90, distance: 20.0
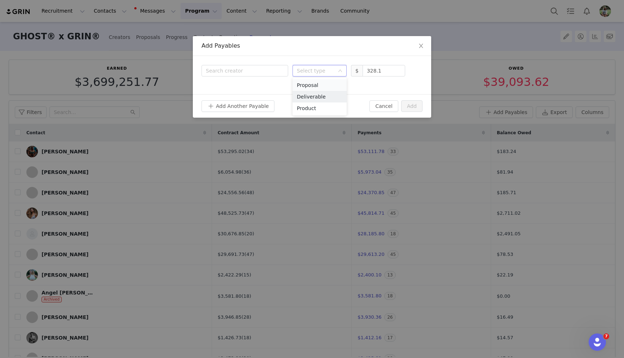
click at [324, 94] on li "Deliverable" at bounding box center [320, 97] width 54 height 12
click at [272, 67] on div "Search creator" at bounding box center [243, 70] width 75 height 7
type input "kieran"
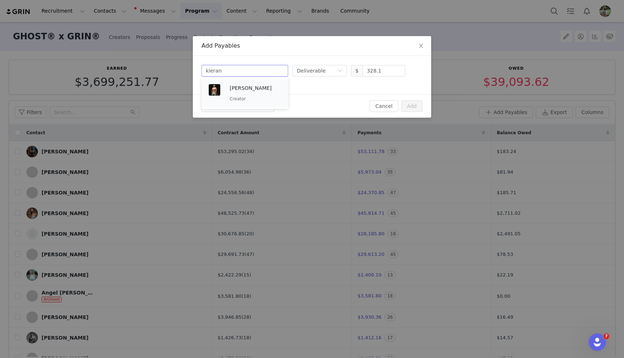
click at [268, 98] on p "Creator" at bounding box center [255, 99] width 51 height 8
drag, startPoint x: 259, startPoint y: 107, endPoint x: 315, endPoint y: 100, distance: 57.2
click at [259, 107] on button "Add Another Payable" at bounding box center [238, 106] width 73 height 12
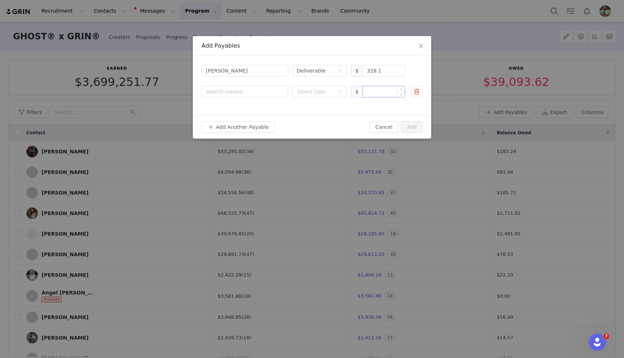
click at [370, 93] on input at bounding box center [384, 91] width 42 height 11
paste input "290.98"
drag, startPoint x: 314, startPoint y: 92, endPoint x: 314, endPoint y: 97, distance: 5.4
click at [314, 92] on div "Select type" at bounding box center [316, 91] width 38 height 7
type input "290.98"
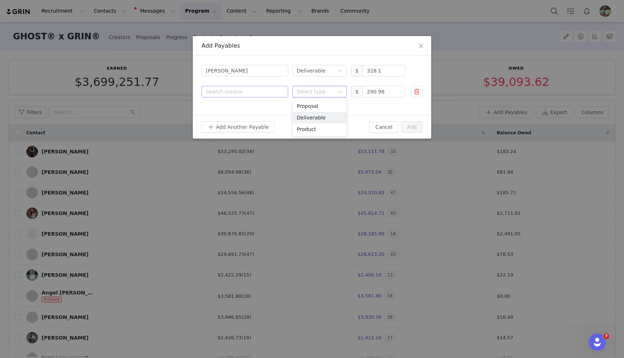
drag, startPoint x: 316, startPoint y: 117, endPoint x: 246, endPoint y: 88, distance: 75.8
click at [315, 116] on li "Deliverable" at bounding box center [320, 118] width 54 height 12
click at [243, 87] on div "Search creator" at bounding box center [245, 91] width 78 height 11
type input "kiley"
click at [241, 108] on p "Kiley Miller" at bounding box center [255, 109] width 51 height 8
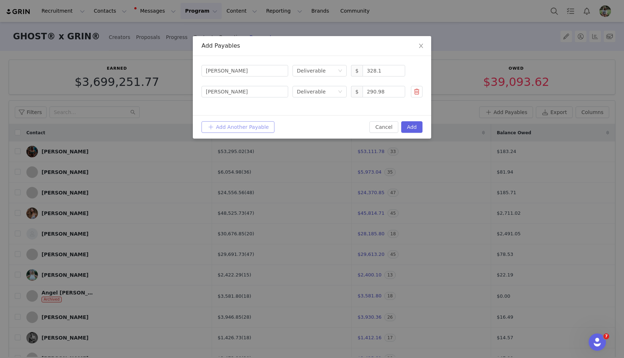
click at [234, 125] on button "Add Another Payable" at bounding box center [238, 127] width 73 height 12
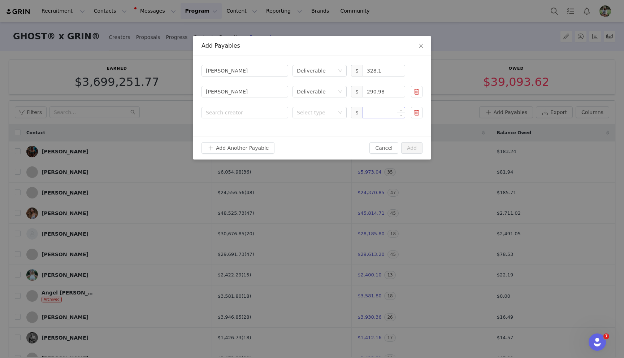
click at [371, 115] on input at bounding box center [384, 112] width 42 height 11
paste input "39.41"
click at [317, 113] on div "Select type" at bounding box center [316, 112] width 38 height 7
type input "39.41"
drag, startPoint x: 318, startPoint y: 138, endPoint x: 260, endPoint y: 117, distance: 61.8
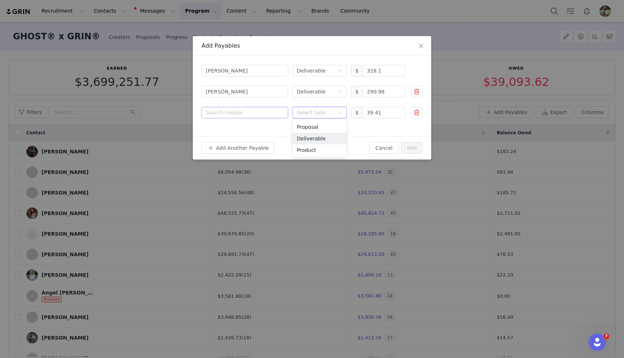
click at [317, 137] on li "Deliverable" at bounding box center [320, 139] width 54 height 12
click at [255, 114] on div "Search creator" at bounding box center [243, 112] width 75 height 7
type input "clem"
click at [249, 137] on div "Kimberly Clemens Creator" at bounding box center [255, 135] width 51 height 19
click at [243, 145] on button "Add Another Payable" at bounding box center [238, 148] width 73 height 12
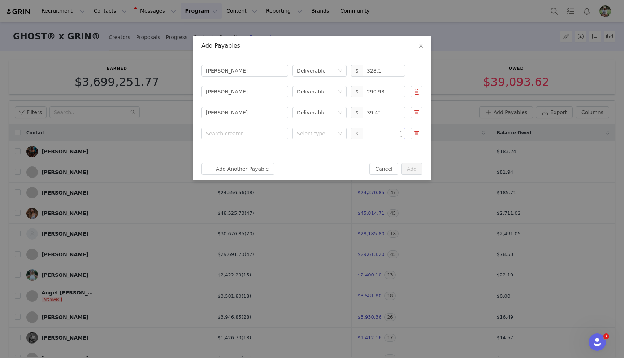
click at [372, 133] on input at bounding box center [384, 133] width 42 height 11
paste input "123.50"
click at [319, 133] on div "Select type" at bounding box center [316, 133] width 38 height 7
type input "123.5"
drag, startPoint x: 317, startPoint y: 162, endPoint x: 267, endPoint y: 146, distance: 52.6
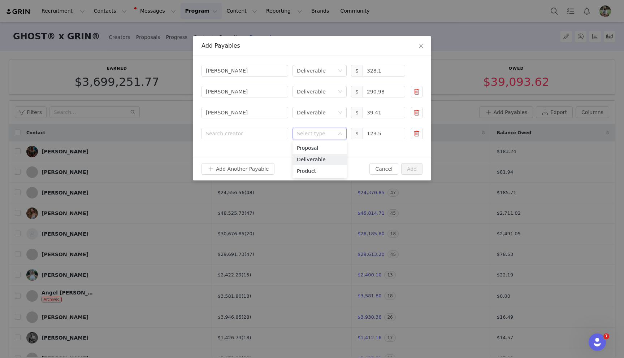
click at [317, 162] on li "Deliverable" at bounding box center [320, 160] width 54 height 12
click at [249, 141] on div "Search creator Kieran Nicholls Select type Deliverable $ 328.1 Search creator K…" at bounding box center [312, 106] width 238 height 101
click at [244, 134] on div "Search creator" at bounding box center [243, 133] width 75 height 7
type input "colb"
click at [243, 163] on p "Creator" at bounding box center [255, 162] width 51 height 8
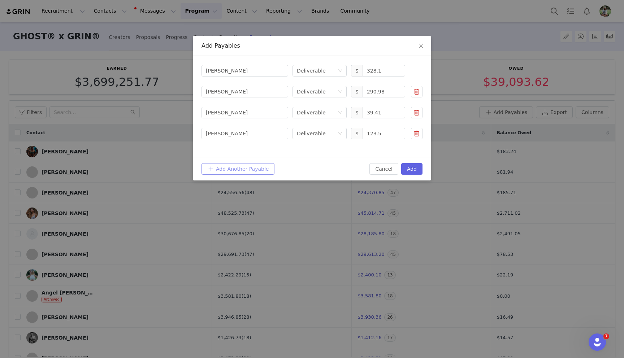
click at [241, 171] on button "Add Another Payable" at bounding box center [238, 169] width 73 height 12
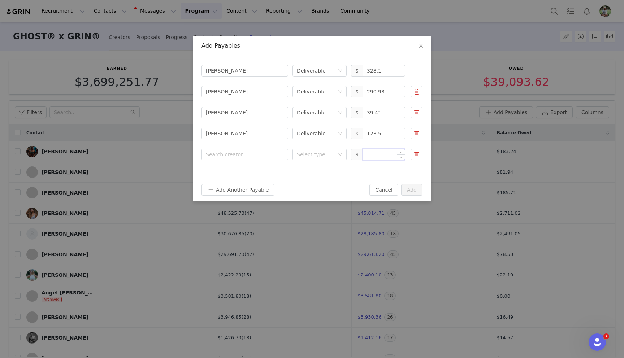
click at [370, 156] on input at bounding box center [384, 154] width 42 height 11
paste input "262.28"
click at [321, 154] on div "Select type" at bounding box center [316, 154] width 38 height 7
type input "262.28"
click at [314, 180] on li "Deliverable" at bounding box center [320, 181] width 54 height 12
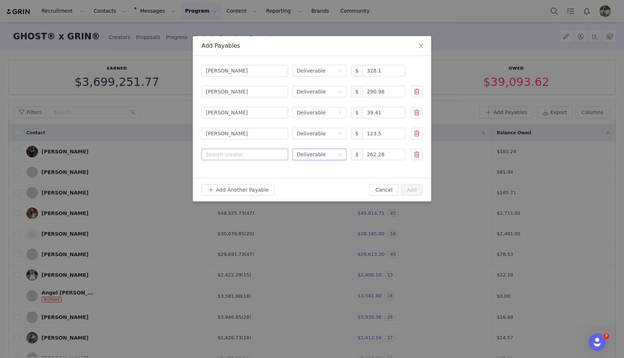
click at [257, 156] on div "Search creator" at bounding box center [243, 154] width 75 height 7
type input "kyle m"
click at [256, 170] on p "Kyle Musca" at bounding box center [255, 172] width 51 height 8
click at [245, 192] on button "Add Another Payable" at bounding box center [238, 190] width 73 height 12
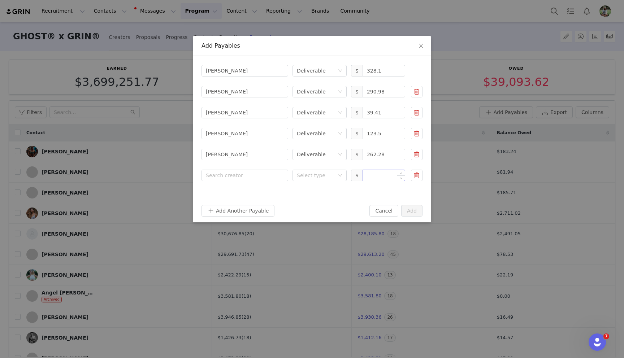
click at [373, 174] on input at bounding box center [384, 175] width 42 height 11
paste input "12.87"
click at [329, 175] on div "Select type" at bounding box center [316, 175] width 38 height 7
type input "12.87"
click at [324, 199] on li "Deliverable" at bounding box center [320, 202] width 54 height 12
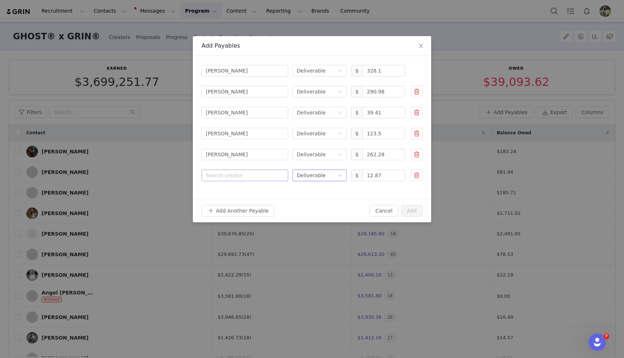
click at [263, 177] on div "Search creator" at bounding box center [243, 175] width 75 height 7
type input "lewis"
click at [259, 202] on p "Creator" at bounding box center [255, 204] width 51 height 8
click at [246, 215] on button "Add Another Payable" at bounding box center [238, 211] width 73 height 12
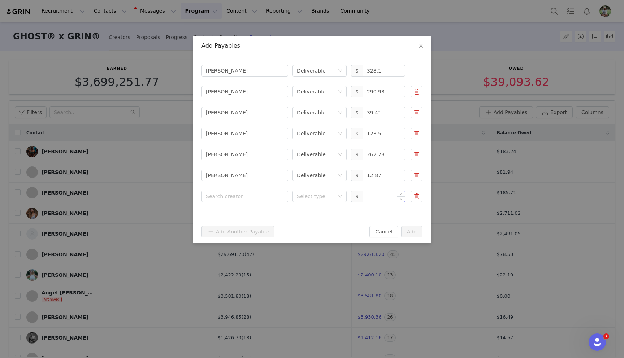
click at [376, 197] on input at bounding box center [384, 196] width 42 height 11
paste input "35.15"
drag, startPoint x: 326, startPoint y: 195, endPoint x: 323, endPoint y: 200, distance: 6.0
click at [326, 195] on div "Select type" at bounding box center [316, 196] width 38 height 7
type input "35.15"
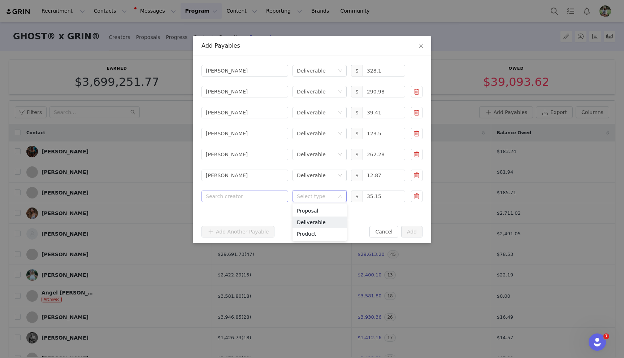
drag, startPoint x: 319, startPoint y: 220, endPoint x: 285, endPoint y: 201, distance: 39.1
click at [319, 220] on li "Deliverable" at bounding box center [320, 223] width 54 height 12
click at [260, 192] on div "Search creator" at bounding box center [245, 196] width 78 height 11
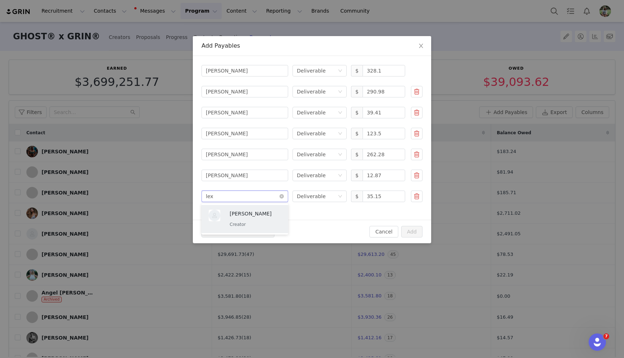
type input "lexi"
click at [256, 217] on p "Lexi Lutz" at bounding box center [255, 214] width 51 height 8
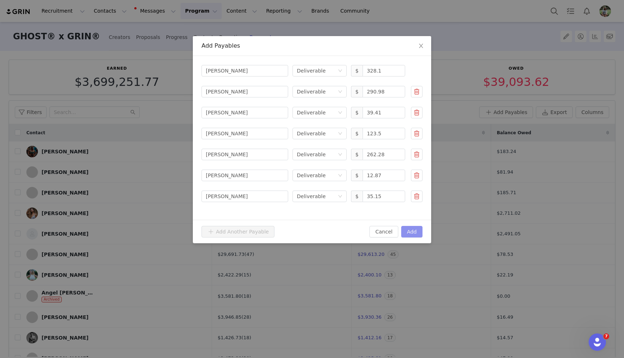
click at [418, 231] on button "Add" at bounding box center [411, 232] width 21 height 12
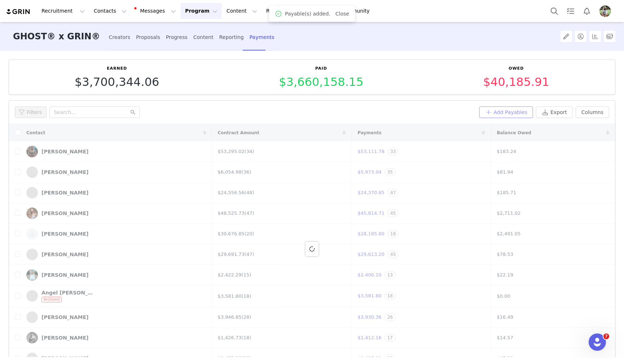
click at [505, 115] on button "Add Payables" at bounding box center [506, 113] width 54 height 12
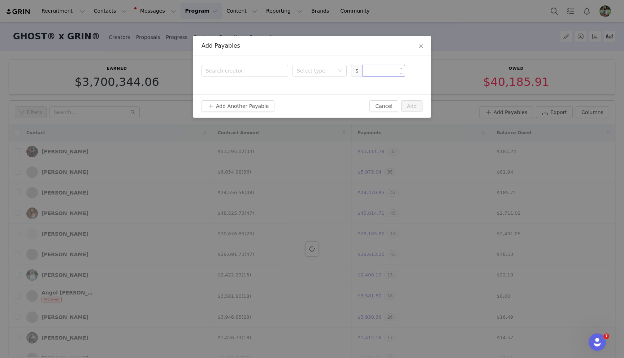
click at [379, 69] on input at bounding box center [384, 70] width 42 height 11
paste input "306.29"
click at [324, 72] on div "Select type" at bounding box center [316, 70] width 38 height 7
type input "306.29"
drag, startPoint x: 317, startPoint y: 100, endPoint x: 302, endPoint y: 94, distance: 16.4
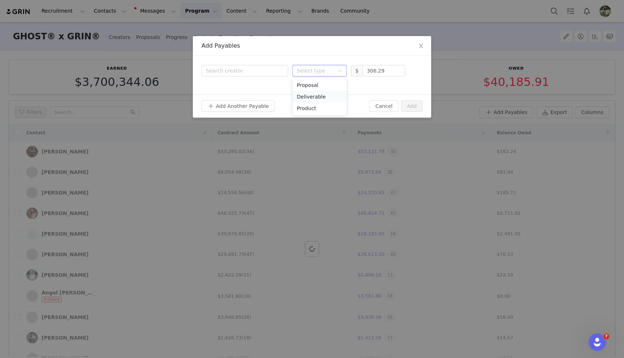
click at [316, 100] on li "Deliverable" at bounding box center [320, 97] width 54 height 12
click at [257, 78] on div "Search creator Select type Deliverable $ 306.29" at bounding box center [312, 75] width 238 height 38
click at [256, 73] on div "Search creator" at bounding box center [243, 70] width 75 height 7
type input "louis"
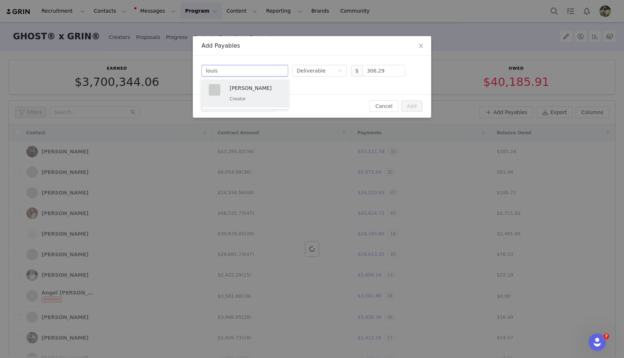
click at [255, 91] on p "Louis Armstrong" at bounding box center [255, 88] width 51 height 8
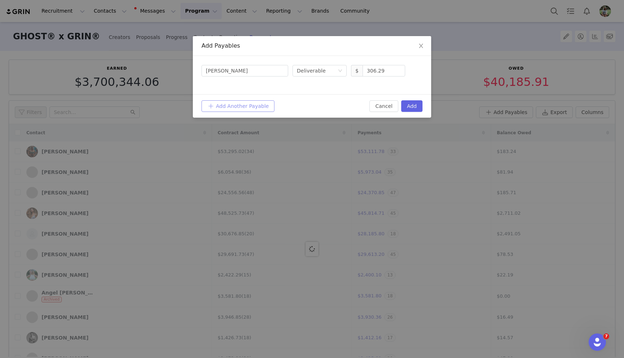
click at [242, 104] on button "Add Another Payable" at bounding box center [238, 106] width 73 height 12
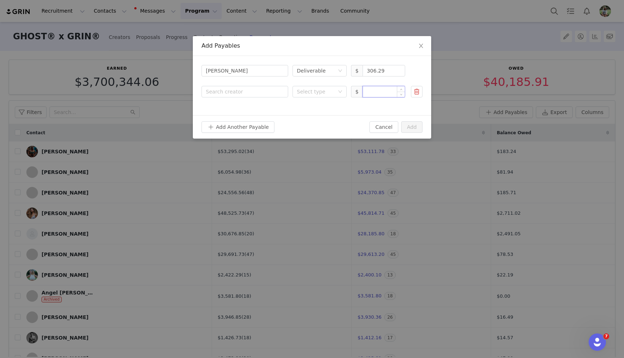
drag, startPoint x: 364, startPoint y: 95, endPoint x: 377, endPoint y: 92, distance: 13.7
click at [364, 95] on input at bounding box center [384, 91] width 42 height 11
paste input "634.32"
click at [299, 92] on div "Select type" at bounding box center [316, 91] width 38 height 7
type input "634.32"
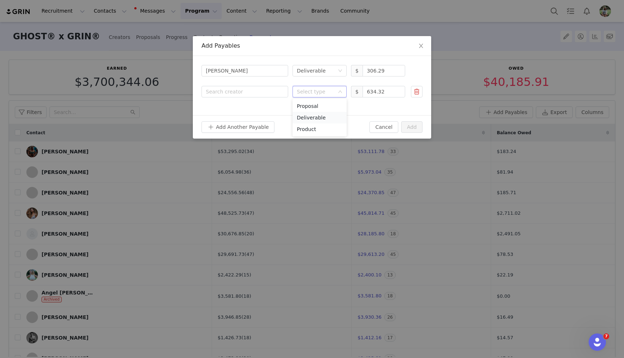
click at [309, 116] on li "Deliverable" at bounding box center [320, 118] width 54 height 12
click at [252, 88] on div "Search creator" at bounding box center [243, 91] width 75 height 7
type input "luke els"
click at [248, 108] on p "Luke Elsman" at bounding box center [255, 109] width 51 height 8
click at [229, 130] on button "Add Another Payable" at bounding box center [238, 127] width 73 height 12
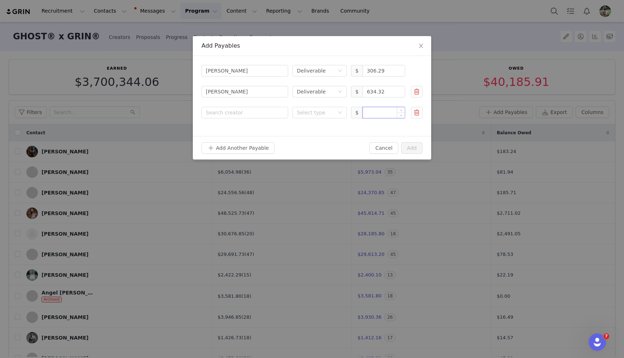
click at [369, 113] on input at bounding box center [384, 112] width 42 height 11
paste input "27.72"
click at [319, 113] on div "Select type" at bounding box center [316, 112] width 38 height 7
type input "27.72"
click at [310, 136] on li "Deliverable" at bounding box center [320, 139] width 54 height 12
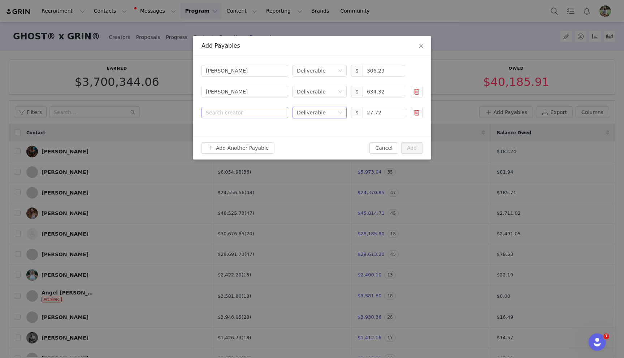
click at [246, 107] on div "Search creator" at bounding box center [245, 112] width 78 height 11
type input "lydia"
drag, startPoint x: 243, startPoint y: 121, endPoint x: 243, endPoint y: 130, distance: 9.4
click at [243, 130] on p "Lydia Hsieh-Beatty" at bounding box center [255, 130] width 51 height 8
click at [232, 148] on button "Add Another Payable" at bounding box center [238, 148] width 73 height 12
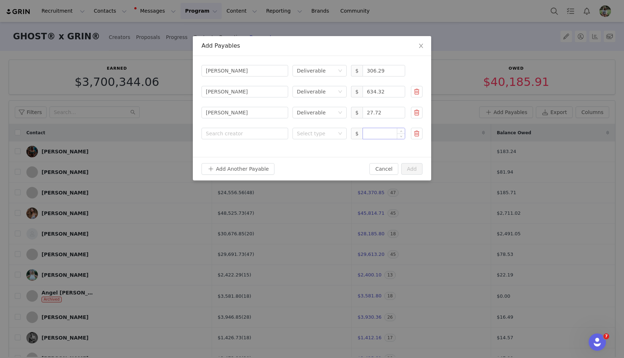
drag, startPoint x: 378, startPoint y: 137, endPoint x: 371, endPoint y: 137, distance: 6.2
click at [378, 137] on input at bounding box center [384, 133] width 42 height 11
paste input "42.50"
type input "42.5"
click at [292, 135] on div "Search creator Select type $ 42.5" at bounding box center [307, 134] width 210 height 12
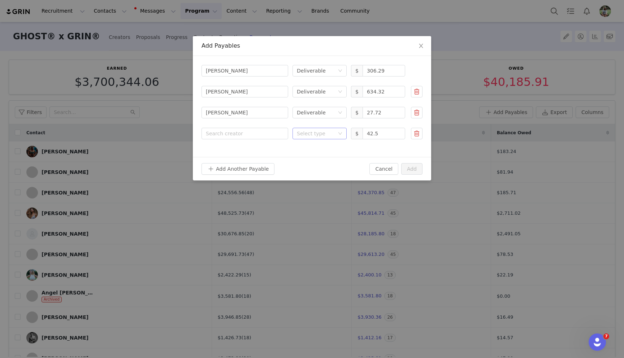
click at [309, 135] on div "Select type" at bounding box center [316, 133] width 38 height 7
click at [308, 159] on li "Deliverable" at bounding box center [320, 160] width 54 height 12
click at [259, 135] on div "Search creator" at bounding box center [243, 133] width 75 height 7
type input "macy"
drag, startPoint x: 257, startPoint y: 155, endPoint x: 249, endPoint y: 164, distance: 11.8
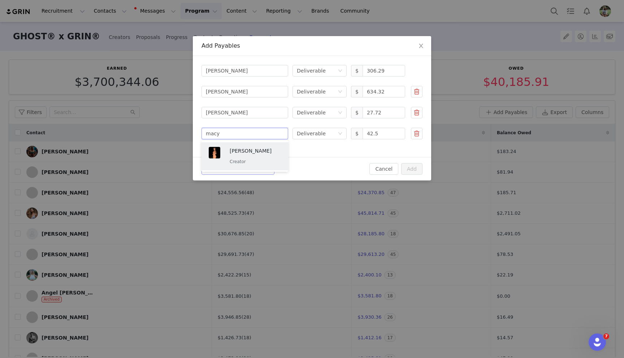
click at [257, 155] on div "Macy Laszaic Creator" at bounding box center [255, 156] width 51 height 19
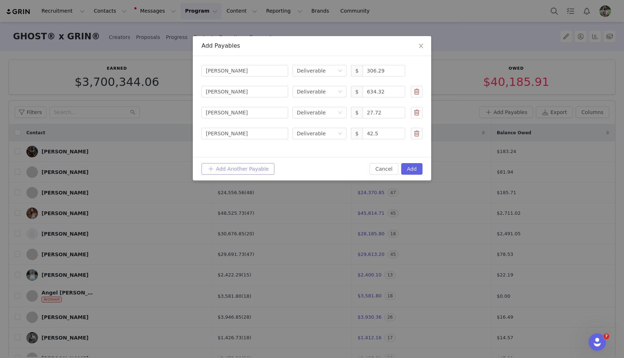
click at [245, 169] on button "Add Another Payable" at bounding box center [238, 169] width 73 height 12
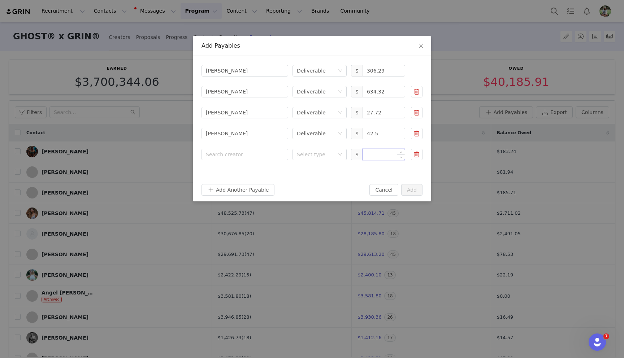
click at [381, 155] on input at bounding box center [384, 154] width 42 height 11
paste input "10,596.46"
click at [321, 154] on div "Select type" at bounding box center [316, 154] width 38 height 7
type input "10,596.46"
click at [318, 183] on li "Deliverable" at bounding box center [320, 181] width 54 height 12
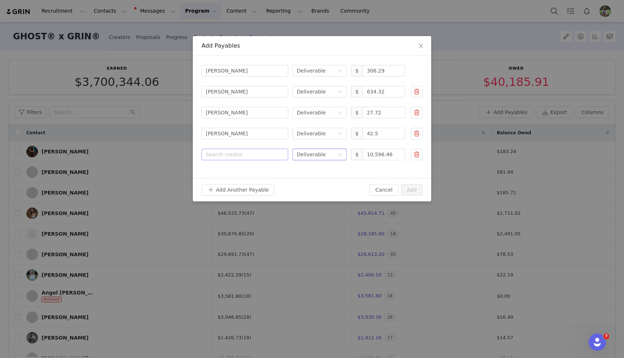
click at [272, 158] on div "Search creator" at bounding box center [243, 154] width 75 height 7
type input "maxx"
click at [259, 173] on p "Maxx Chewning" at bounding box center [258, 172] width 57 height 8
click at [246, 189] on button "Add Another Payable" at bounding box center [238, 190] width 73 height 12
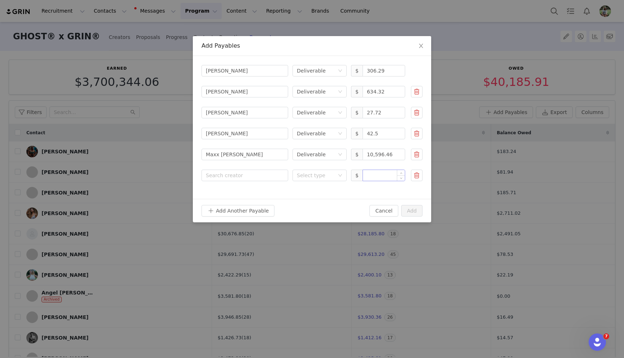
click at [370, 172] on input at bounding box center [384, 175] width 42 height 11
paste input "301.57"
drag, startPoint x: 315, startPoint y: 176, endPoint x: 317, endPoint y: 182, distance: 6.4
click at [315, 176] on div "Select type" at bounding box center [316, 175] width 38 height 7
type input "301.57"
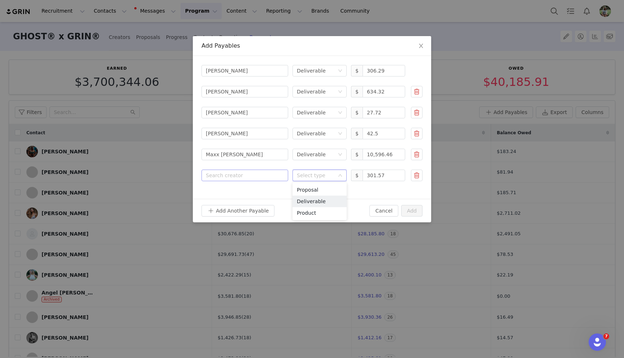
drag, startPoint x: 318, startPoint y: 197, endPoint x: 271, endPoint y: 177, distance: 51.2
click at [318, 197] on li "Deliverable" at bounding box center [320, 202] width 54 height 12
click at [263, 174] on div "Search creator" at bounding box center [243, 175] width 75 height 7
type input "sherman"
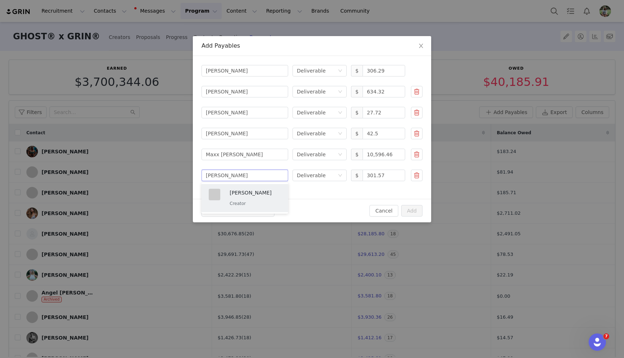
click at [261, 186] on div "Michael Sherman Creator" at bounding box center [245, 198] width 78 height 25
click at [253, 211] on button "Add Another Payable" at bounding box center [238, 211] width 73 height 12
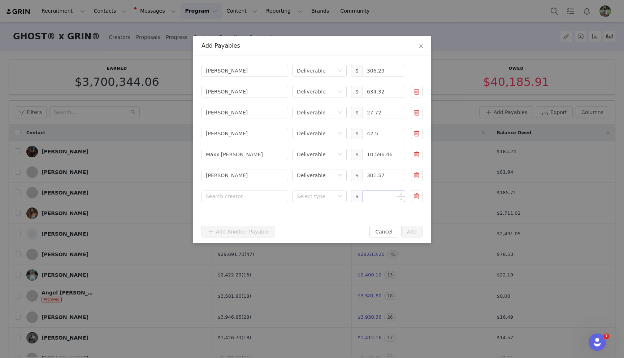
click at [381, 197] on input at bounding box center [384, 196] width 42 height 11
paste input "189.06"
click at [314, 195] on div "Select type" at bounding box center [316, 196] width 38 height 7
type input "189.06"
drag, startPoint x: 313, startPoint y: 217, endPoint x: 308, endPoint y: 216, distance: 5.1
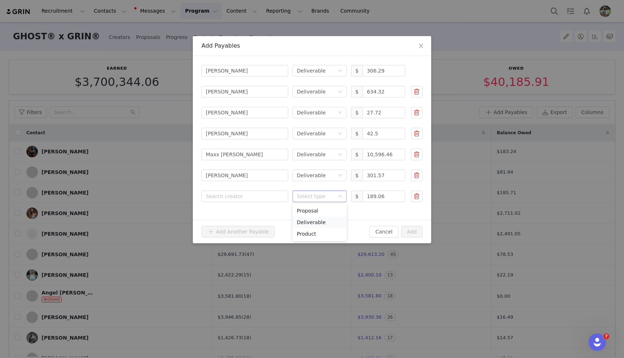
click at [313, 217] on li "Deliverable" at bounding box center [320, 223] width 54 height 12
click at [251, 190] on form "Search creator Louis Armstrong Select type Deliverable $ 306.29 Search creator …" at bounding box center [312, 134] width 221 height 138
click at [249, 195] on div "Search creator" at bounding box center [243, 196] width 75 height 7
type input "abb"
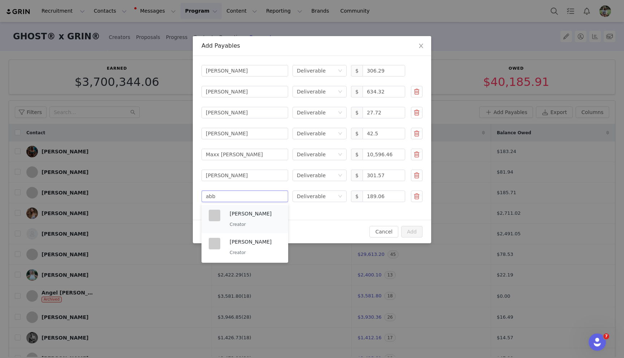
click at [242, 212] on p "Michele Abbate" at bounding box center [255, 214] width 51 height 8
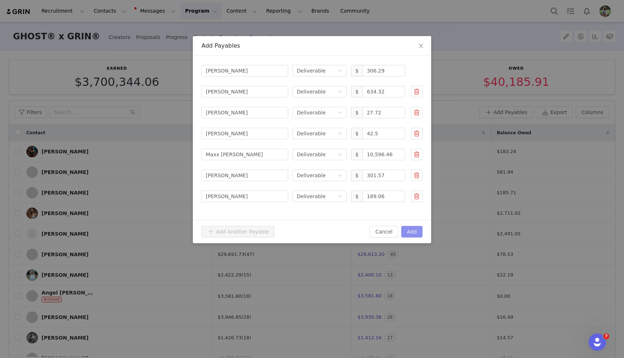
click at [409, 231] on button "Add" at bounding box center [411, 232] width 21 height 12
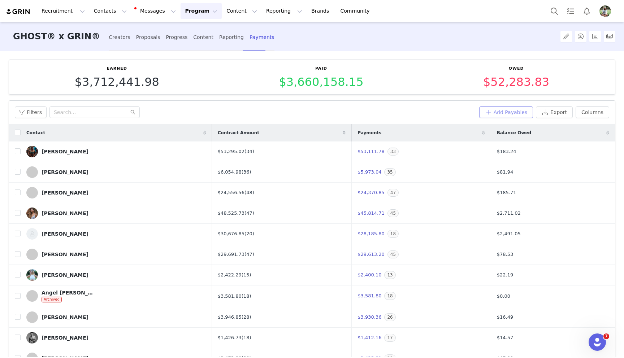
click at [503, 117] on button "Add Payables" at bounding box center [506, 113] width 54 height 12
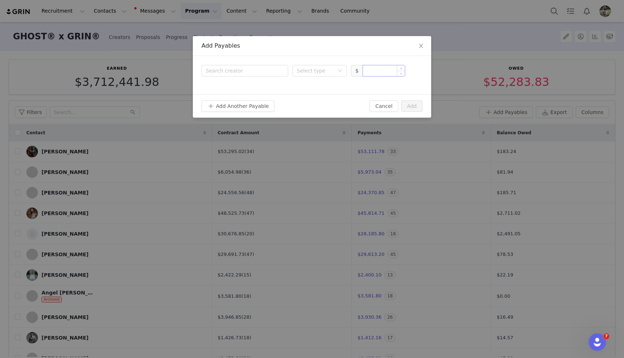
click at [370, 74] on input at bounding box center [384, 70] width 42 height 11
paste input "116.97"
click at [333, 70] on div "Select type" at bounding box center [316, 70] width 38 height 7
type input "116.97"
drag, startPoint x: 322, startPoint y: 94, endPoint x: 305, endPoint y: 90, distance: 17.7
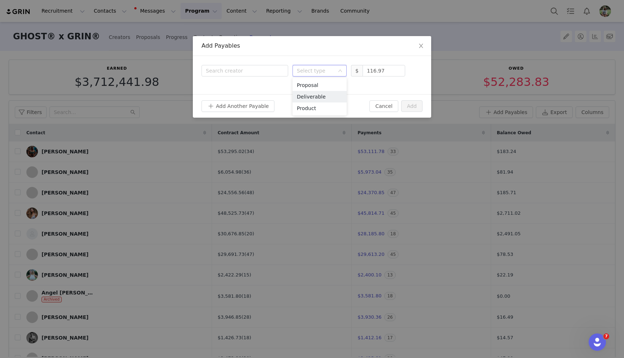
click at [322, 94] on li "Deliverable" at bounding box center [320, 97] width 54 height 12
click at [259, 75] on div "Search creator" at bounding box center [245, 70] width 78 height 11
type input "mo sa"
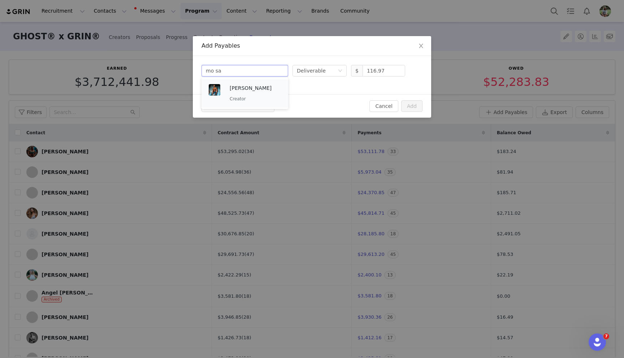
click at [253, 90] on p "Mo Samuels" at bounding box center [255, 88] width 51 height 8
click at [269, 102] on button "Add Another Payable" at bounding box center [238, 106] width 73 height 12
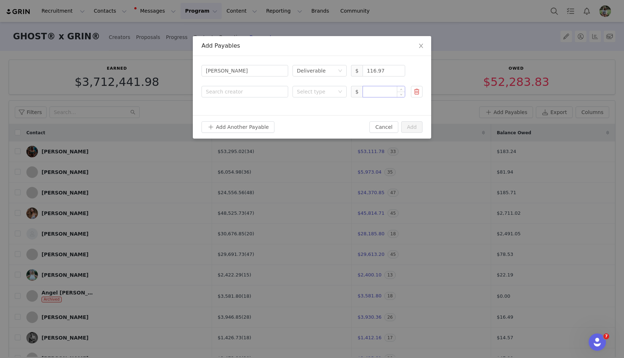
click at [373, 92] on input at bounding box center [384, 91] width 42 height 11
paste input "10.20"
drag, startPoint x: 316, startPoint y: 93, endPoint x: 316, endPoint y: 97, distance: 4.0
click at [316, 93] on div "Select type" at bounding box center [316, 91] width 38 height 7
type input "10.2"
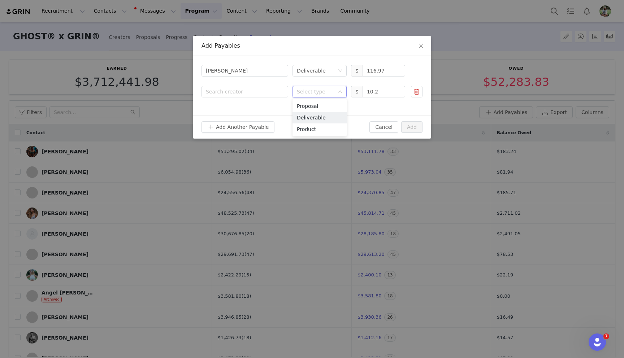
drag, startPoint x: 318, startPoint y: 117, endPoint x: 261, endPoint y: 98, distance: 59.6
click at [317, 117] on li "Deliverable" at bounding box center [320, 118] width 54 height 12
click at [255, 96] on div "Search creator" at bounding box center [245, 91] width 78 height 11
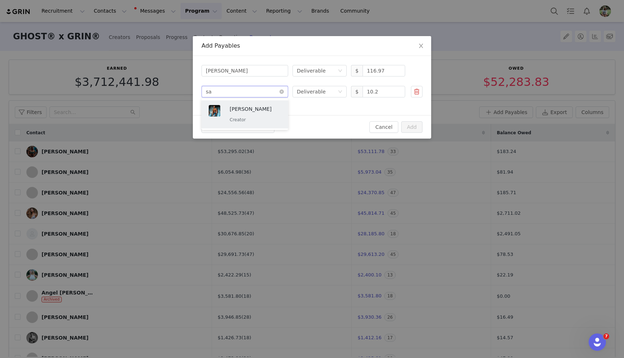
type input "sad"
click at [243, 117] on p "Creator" at bounding box center [255, 120] width 51 height 8
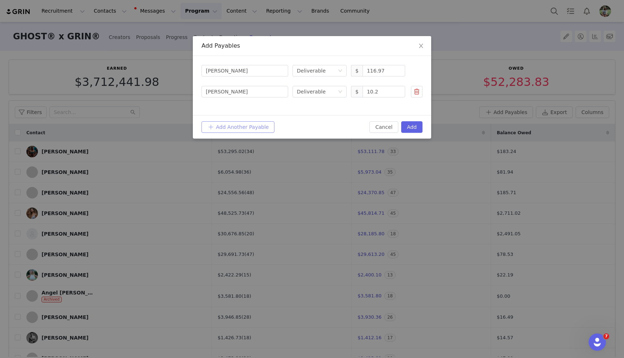
click at [239, 125] on button "Add Another Payable" at bounding box center [238, 127] width 73 height 12
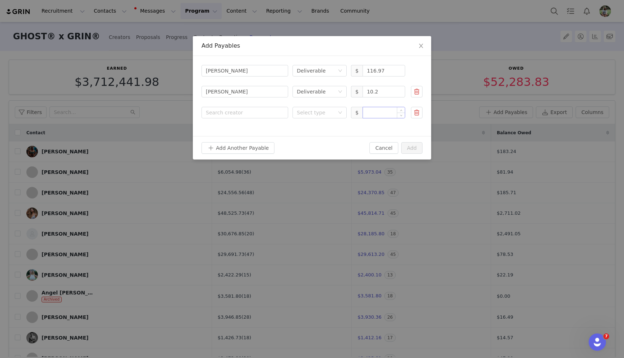
click at [381, 116] on input at bounding box center [384, 112] width 42 height 11
paste input "34.25"
click at [328, 113] on div "Select type" at bounding box center [316, 112] width 38 height 7
type input "34.25"
click at [323, 137] on li "Deliverable" at bounding box center [320, 139] width 54 height 12
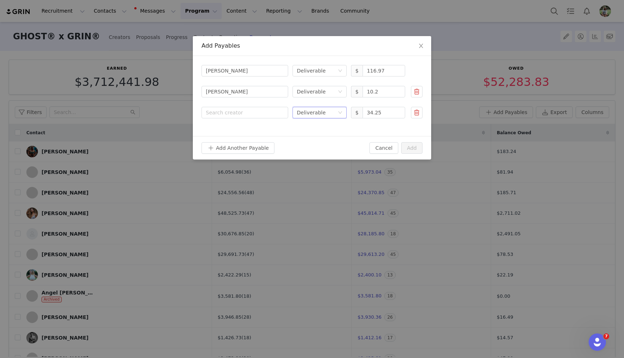
click at [257, 120] on div "Search creator Mo Samuels Select type Deliverable $ 116.97 Search creator Moham…" at bounding box center [312, 96] width 238 height 80
click at [246, 109] on div "Search creator" at bounding box center [243, 112] width 75 height 7
type input "morgan"
drag, startPoint x: 255, startPoint y: 124, endPoint x: 255, endPoint y: 127, distance: 3.6
click at [255, 124] on div "Morgan Williams Creator" at bounding box center [245, 135] width 78 height 25
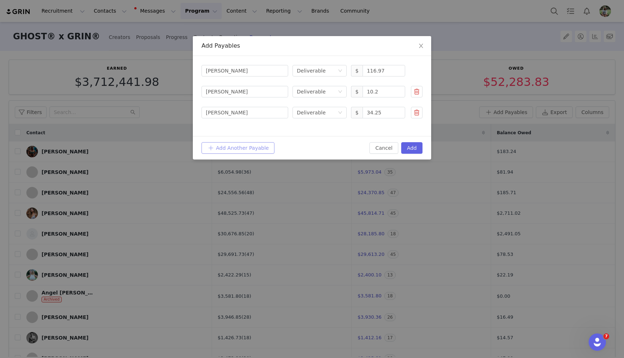
click at [240, 151] on button "Add Another Payable" at bounding box center [238, 148] width 73 height 12
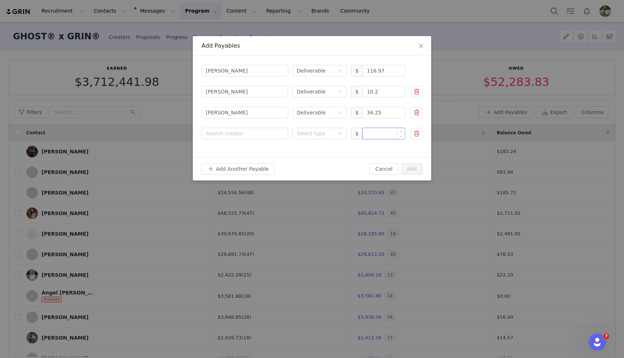
click at [370, 133] on input at bounding box center [384, 133] width 42 height 11
paste input "274.78"
click at [315, 132] on div "Select type" at bounding box center [316, 133] width 38 height 7
type input "274.78"
click at [315, 153] on li "Proposal" at bounding box center [320, 148] width 54 height 12
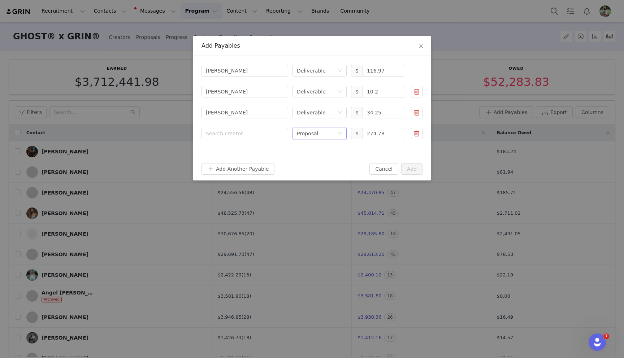
drag, startPoint x: 309, startPoint y: 133, endPoint x: 309, endPoint y: 153, distance: 20.6
click at [309, 133] on div "Proposal" at bounding box center [307, 133] width 21 height 11
drag, startPoint x: 311, startPoint y: 163, endPoint x: 306, endPoint y: 159, distance: 5.4
click at [311, 163] on li "Deliverable" at bounding box center [320, 160] width 54 height 12
click at [271, 134] on div "Search creator" at bounding box center [243, 133] width 75 height 7
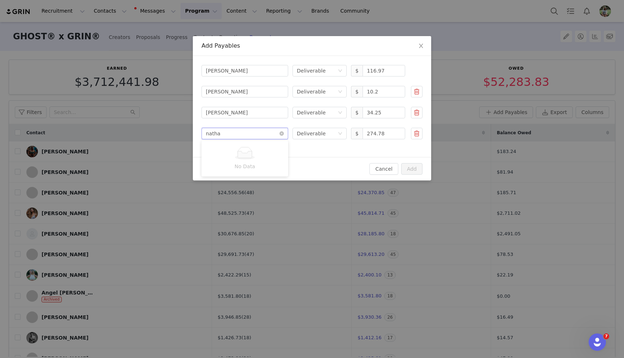
type input "nathan"
click at [271, 157] on div "Nathan McCallum Creator" at bounding box center [255, 156] width 51 height 19
click at [254, 172] on button "Add Another Payable" at bounding box center [238, 169] width 73 height 12
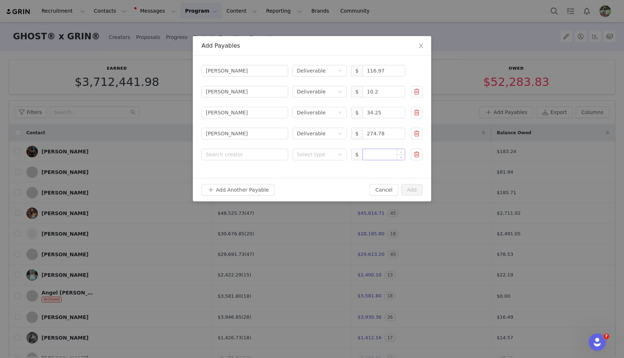
drag, startPoint x: 389, startPoint y: 145, endPoint x: 385, endPoint y: 152, distance: 8.4
click at [389, 146] on form "Search creator Mo Samuels Select type Deliverable $ 116.97 Search creator Moham…" at bounding box center [312, 113] width 221 height 96
click at [380, 157] on input at bounding box center [384, 154] width 42 height 11
paste input "9.00"
drag, startPoint x: 330, startPoint y: 152, endPoint x: 328, endPoint y: 161, distance: 8.9
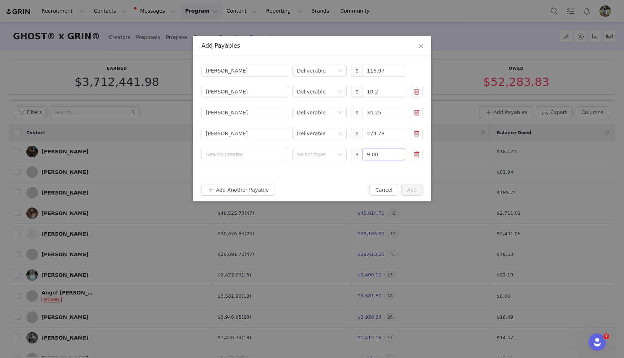
click at [330, 152] on div "Select type" at bounding box center [316, 154] width 38 height 7
type input "9"
click at [327, 182] on li "Deliverable" at bounding box center [320, 181] width 54 height 12
click at [266, 159] on div "Search creator" at bounding box center [245, 154] width 78 height 11
type input "nicole"
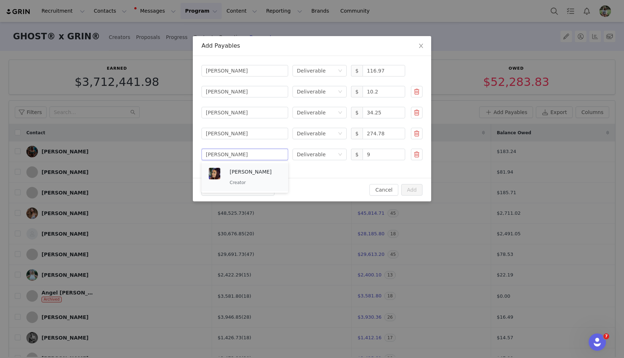
click at [268, 179] on p "Creator" at bounding box center [255, 183] width 51 height 8
click at [254, 186] on button "Add Another Payable" at bounding box center [238, 190] width 73 height 12
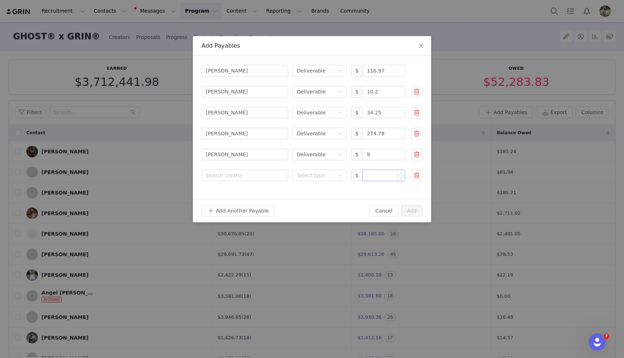
click at [372, 177] on input at bounding box center [384, 175] width 42 height 11
paste input "586.78"
click at [324, 172] on div "Select type" at bounding box center [316, 175] width 38 height 7
type input "586.78"
drag, startPoint x: 318, startPoint y: 204, endPoint x: 306, endPoint y: 195, distance: 15.2
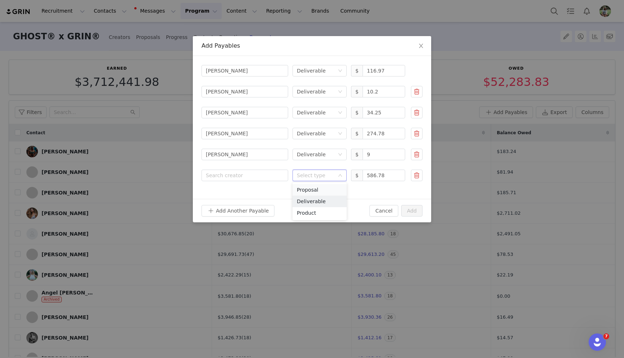
click at [318, 204] on li "Deliverable" at bounding box center [320, 202] width 54 height 12
click at [258, 174] on div "Search creator" at bounding box center [243, 175] width 75 height 7
type input "omar"
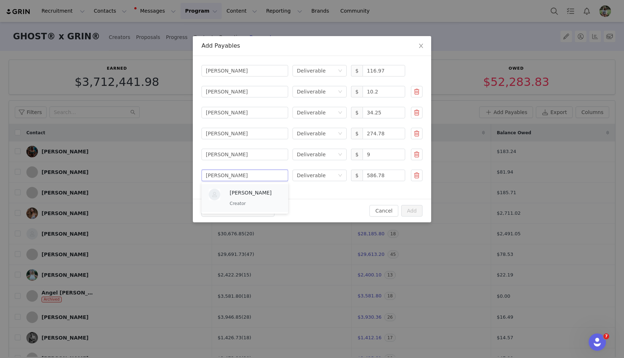
click at [260, 192] on p "Omar Alomar" at bounding box center [255, 193] width 51 height 8
drag, startPoint x: 251, startPoint y: 210, endPoint x: 11, endPoint y: 181, distance: 241.5
click at [250, 210] on button "Add Another Payable" at bounding box center [238, 211] width 73 height 12
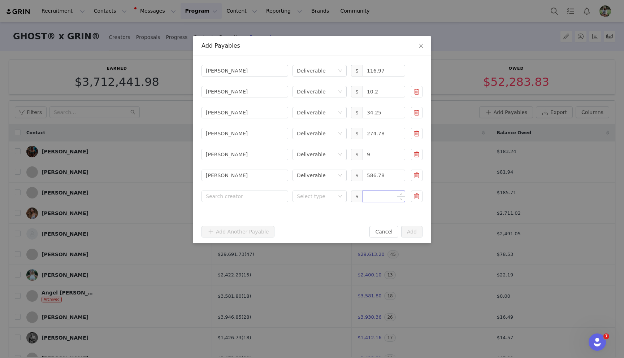
click at [377, 199] on input at bounding box center [384, 196] width 42 height 11
paste input "5.40"
drag, startPoint x: 315, startPoint y: 196, endPoint x: 313, endPoint y: 202, distance: 6.7
click at [315, 195] on div "Select type" at bounding box center [316, 196] width 38 height 7
type input "5.4"
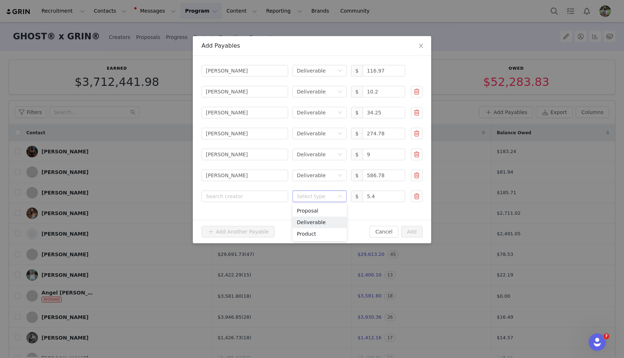
click at [309, 220] on li "Deliverable" at bounding box center [320, 223] width 54 height 12
click at [263, 201] on div "Search creator" at bounding box center [245, 196] width 78 height 11
type input "peter"
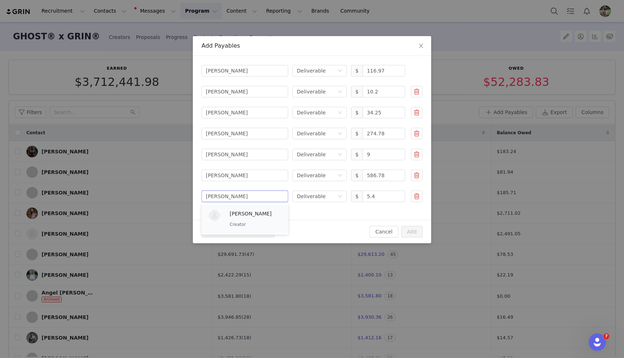
click at [243, 219] on div "Peter Molina Creator" at bounding box center [255, 219] width 51 height 19
click at [415, 233] on button "Add" at bounding box center [411, 232] width 21 height 12
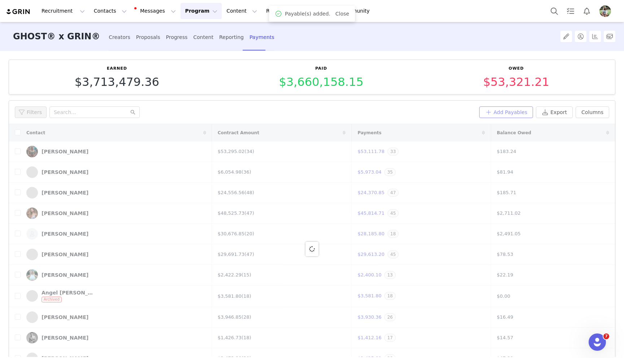
click at [505, 110] on button "Add Payables" at bounding box center [506, 113] width 54 height 12
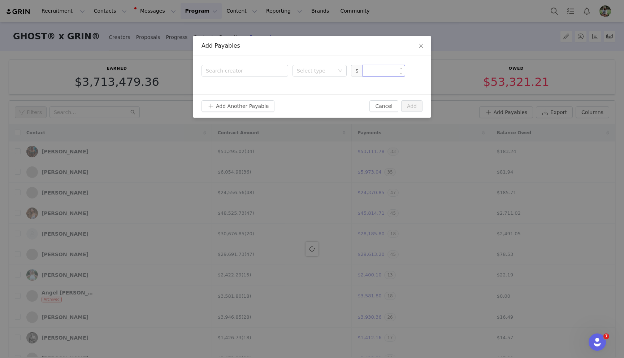
click at [378, 70] on input at bounding box center [384, 70] width 42 height 11
paste input "92.94"
type input "92.94"
click at [291, 72] on div "Search creator Select type $ 92.94" at bounding box center [312, 71] width 221 height 12
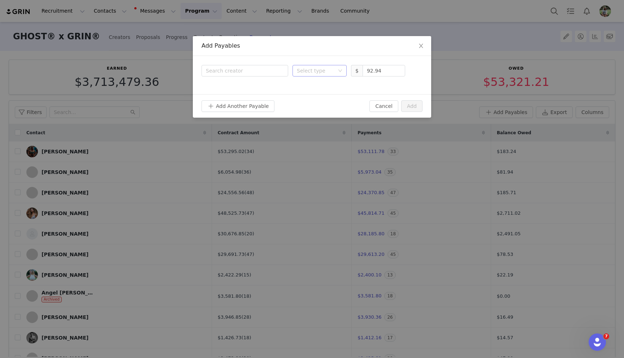
click at [311, 74] on div "Select type" at bounding box center [316, 70] width 38 height 7
click at [312, 100] on li "Deliverable" at bounding box center [320, 97] width 54 height 12
click at [253, 72] on div "Search creator" at bounding box center [243, 70] width 75 height 7
type input "price"
click at [252, 88] on p "Ben Kane - PricePlow" at bounding box center [265, 88] width 71 height 8
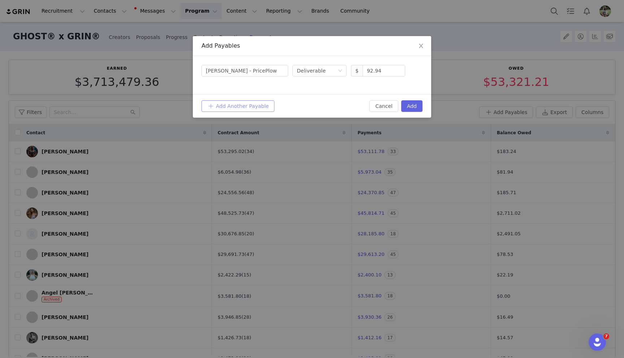
click at [247, 108] on button "Add Another Payable" at bounding box center [238, 106] width 73 height 12
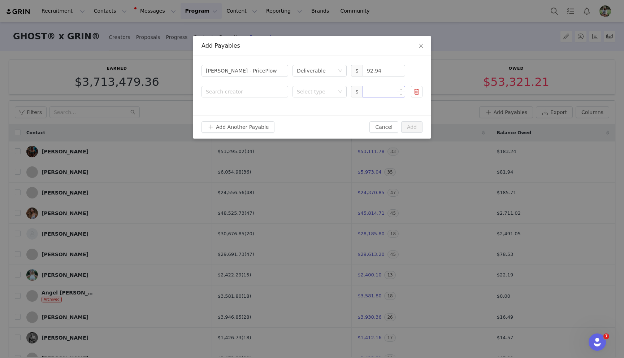
click at [393, 95] on input at bounding box center [384, 91] width 42 height 11
paste input "264.91"
drag, startPoint x: 307, startPoint y: 94, endPoint x: 308, endPoint y: 97, distance: 3.6
click at [307, 94] on div "Select type" at bounding box center [316, 91] width 38 height 7
type input "264.91"
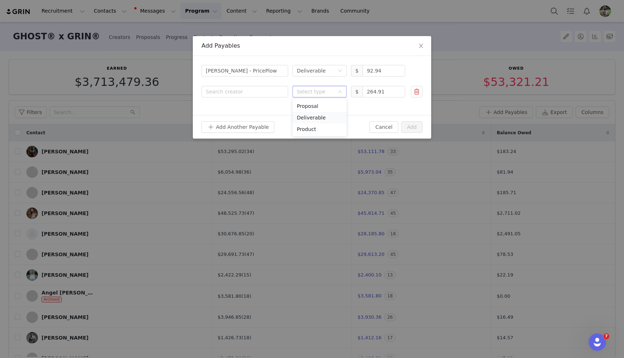
click at [306, 119] on li "Deliverable" at bounding box center [320, 118] width 54 height 12
click at [247, 90] on div "Search creator" at bounding box center [243, 91] width 75 height 7
type input "raymond"
click at [245, 107] on p "Raymond Querido" at bounding box center [255, 109] width 51 height 8
click at [238, 126] on button "Add Another Payable" at bounding box center [238, 127] width 73 height 12
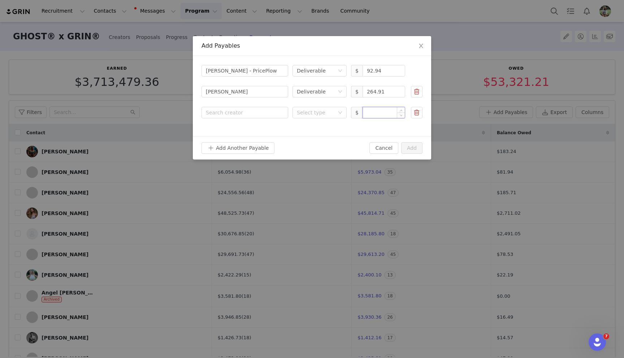
click at [380, 112] on input at bounding box center [384, 112] width 42 height 11
paste input "191.47"
click at [311, 111] on div "Select type" at bounding box center [316, 112] width 38 height 7
type input "191.47"
click at [312, 137] on li "Deliverable" at bounding box center [320, 139] width 54 height 12
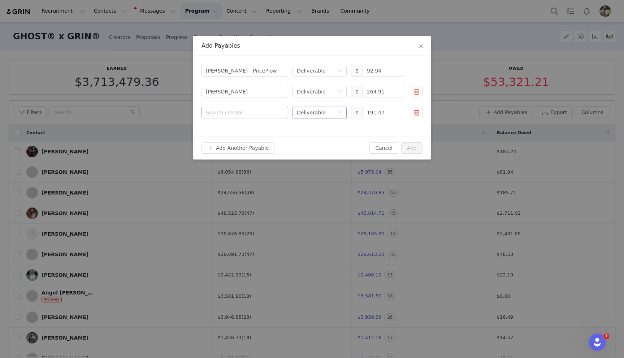
click at [238, 109] on div "Search creator" at bounding box center [243, 112] width 75 height 7
type input "rhys"
click at [251, 132] on p "Rhys Johnson" at bounding box center [255, 130] width 51 height 8
click at [238, 147] on button "Add Another Payable" at bounding box center [238, 148] width 73 height 12
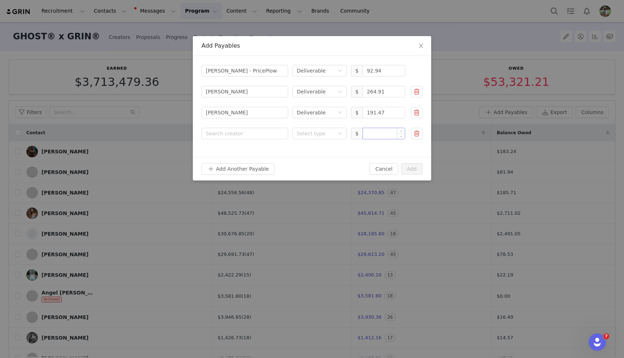
click at [381, 135] on input at bounding box center [384, 133] width 42 height 11
paste input "45.38"
click at [316, 134] on div "Select type" at bounding box center [316, 133] width 38 height 7
type input "45.38"
drag, startPoint x: 316, startPoint y: 155, endPoint x: 257, endPoint y: 132, distance: 63.9
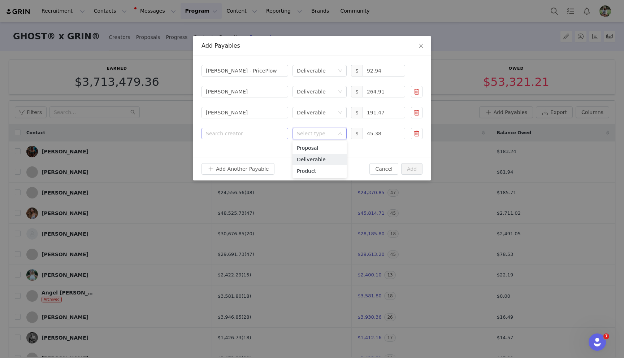
click at [316, 155] on li "Deliverable" at bounding box center [320, 160] width 54 height 12
click at [255, 130] on div "Search creator" at bounding box center [243, 133] width 75 height 7
click at [230, 130] on div "Search creator" at bounding box center [245, 133] width 78 height 11
type input "rick ma"
click at [243, 149] on p "Rick Mallory Jr." at bounding box center [255, 151] width 51 height 8
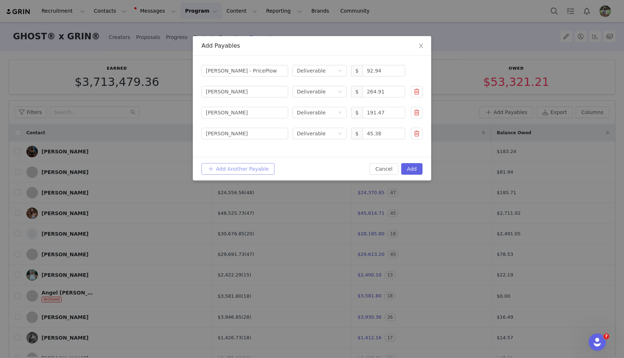
click at [235, 170] on button "Add Another Payable" at bounding box center [238, 169] width 73 height 12
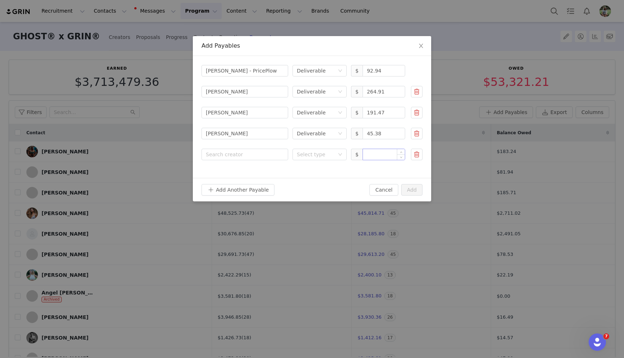
click at [370, 154] on input at bounding box center [384, 154] width 42 height 11
paste input "931.83"
click at [320, 155] on div "Select type" at bounding box center [316, 154] width 38 height 7
type input "931.83"
drag, startPoint x: 315, startPoint y: 181, endPoint x: 290, endPoint y: 166, distance: 29.3
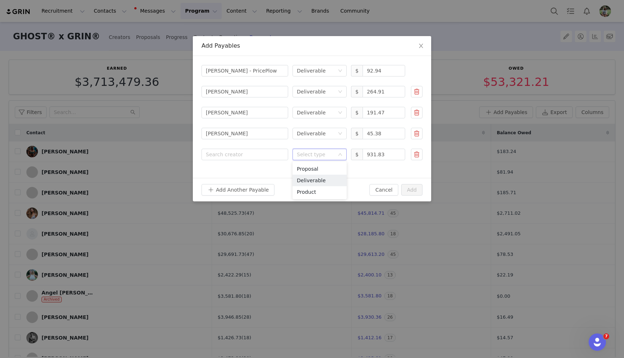
click at [315, 181] on li "Deliverable" at bounding box center [320, 181] width 54 height 12
click at [259, 151] on div "Search creator" at bounding box center [245, 154] width 78 height 11
type input "rob l"
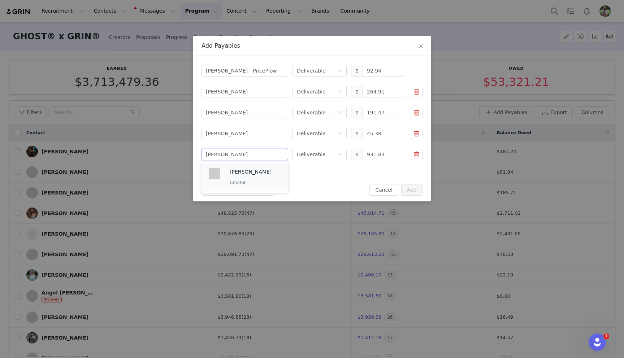
click at [255, 167] on div "Rob Lipsett Creator" at bounding box center [245, 177] width 78 height 25
click at [242, 185] on button "Add Another Payable" at bounding box center [238, 190] width 73 height 12
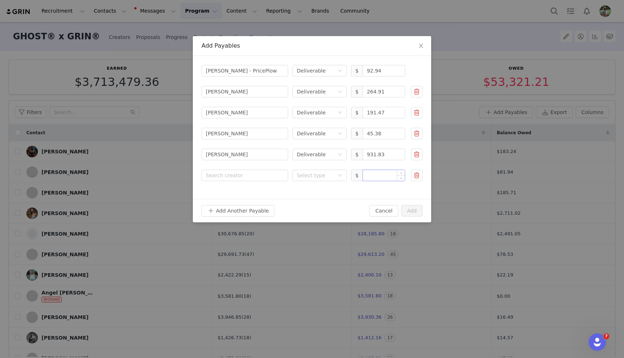
click at [380, 174] on input at bounding box center [384, 175] width 42 height 11
paste input "96.57"
click at [318, 172] on div "Select type" at bounding box center [316, 175] width 38 height 7
type input "96.57"
click at [319, 200] on li "Deliverable" at bounding box center [320, 202] width 54 height 12
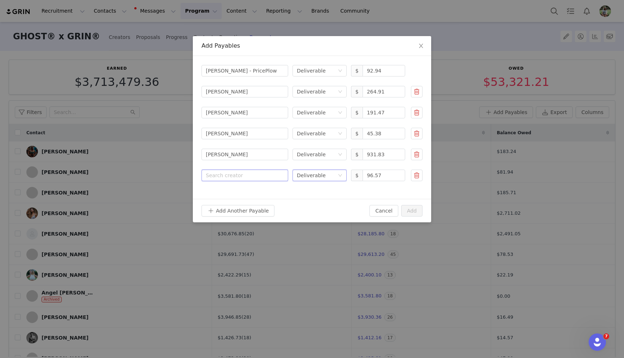
click at [239, 170] on div "Search creator" at bounding box center [245, 175] width 78 height 11
type input "pervis"
click at [235, 199] on div "Robert Pervis Creator" at bounding box center [255, 198] width 51 height 19
click at [236, 210] on button "Add Another Payable" at bounding box center [238, 211] width 73 height 12
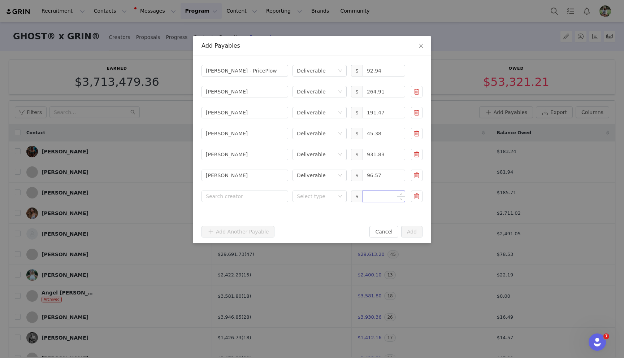
click at [389, 199] on input at bounding box center [384, 196] width 42 height 11
paste input "13.08"
type input "13.08"
click at [326, 186] on form "Search creator Ben Kane - PricePlow Select type Deliverable $ 92.94 Search crea…" at bounding box center [312, 134] width 221 height 138
click at [323, 196] on div "Select type" at bounding box center [316, 196] width 38 height 7
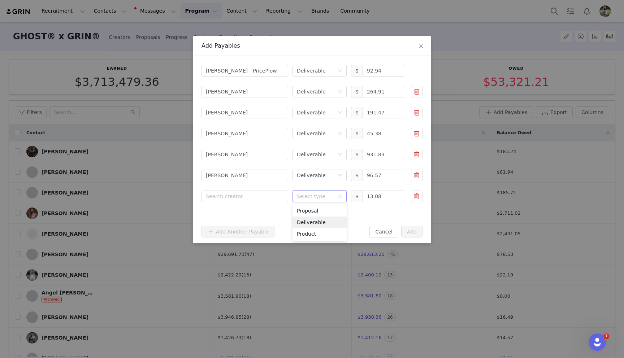
drag, startPoint x: 316, startPoint y: 219, endPoint x: 305, endPoint y: 216, distance: 12.0
click at [316, 219] on li "Deliverable" at bounding box center [320, 223] width 54 height 12
click at [262, 202] on div "Search creator Ben Kane - PricePlow Select type Deliverable $ 92.94 Search crea…" at bounding box center [312, 138] width 238 height 164
click at [259, 198] on div "Search creator" at bounding box center [243, 196] width 75 height 7
type input "monte"
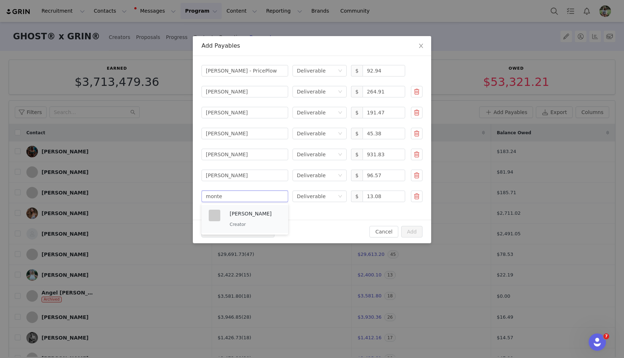
click at [252, 216] on p "Ronald Monte" at bounding box center [255, 214] width 51 height 8
click at [404, 232] on button "Add" at bounding box center [411, 232] width 21 height 12
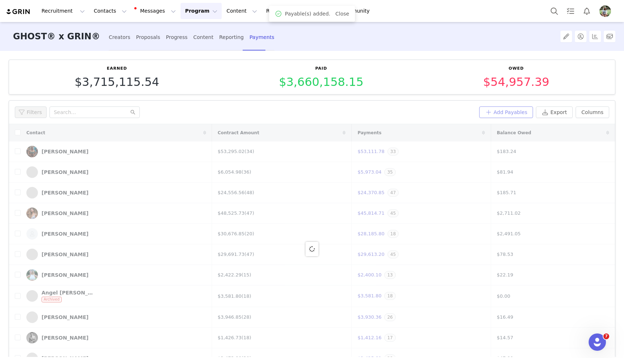
click at [496, 112] on button "Add Payables" at bounding box center [506, 113] width 54 height 12
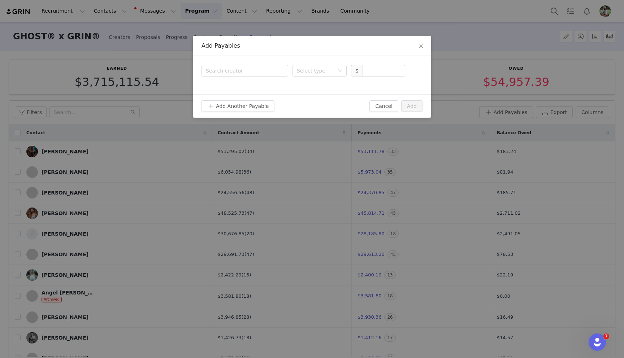
click at [374, 77] on div "Search creator Select type $" at bounding box center [312, 75] width 238 height 38
click at [371, 73] on input at bounding box center [384, 70] width 42 height 11
paste input "10.46"
type input "10.46"
click at [339, 70] on icon "icon: down" at bounding box center [340, 71] width 4 height 4
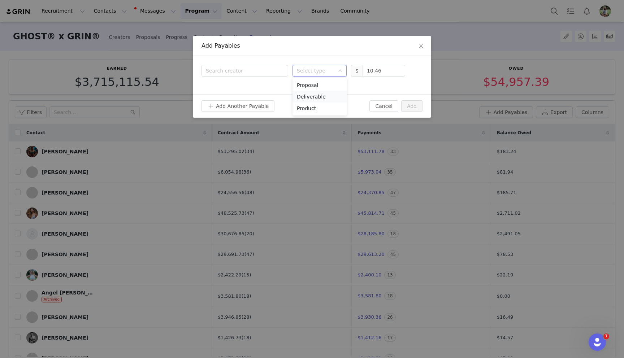
click at [333, 100] on li "Deliverable" at bounding box center [320, 97] width 54 height 12
click at [271, 72] on div "Search creator" at bounding box center [243, 70] width 75 height 7
type input "ryan b"
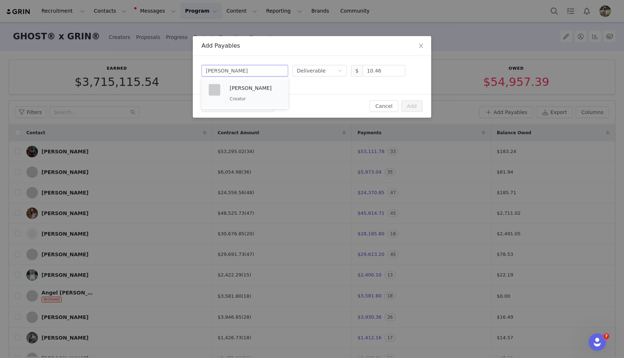
click at [272, 92] on p "Ryan Blanchette" at bounding box center [255, 88] width 51 height 8
drag, startPoint x: 259, startPoint y: 107, endPoint x: 106, endPoint y: 122, distance: 153.6
click at [259, 107] on button "Add Another Payable" at bounding box center [238, 106] width 73 height 12
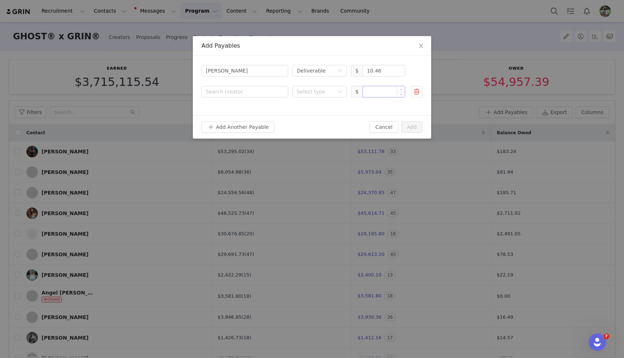
click at [377, 91] on input at bounding box center [384, 91] width 42 height 11
paste input "3.00"
click at [316, 95] on div "Select type" at bounding box center [316, 91] width 38 height 7
type input "3"
drag, startPoint x: 311, startPoint y: 117, endPoint x: 258, endPoint y: 92, distance: 58.5
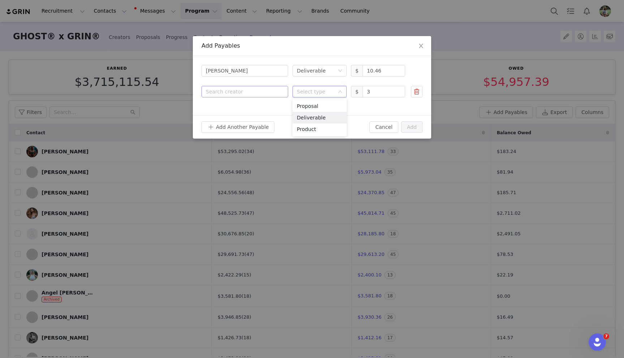
click at [311, 117] on li "Deliverable" at bounding box center [320, 118] width 54 height 12
click at [253, 90] on div "Search creator" at bounding box center [243, 91] width 75 height 7
type input "evers"
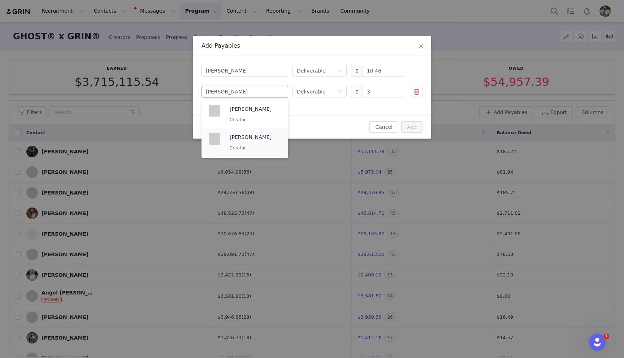
click at [232, 145] on p "Creator" at bounding box center [255, 148] width 51 height 8
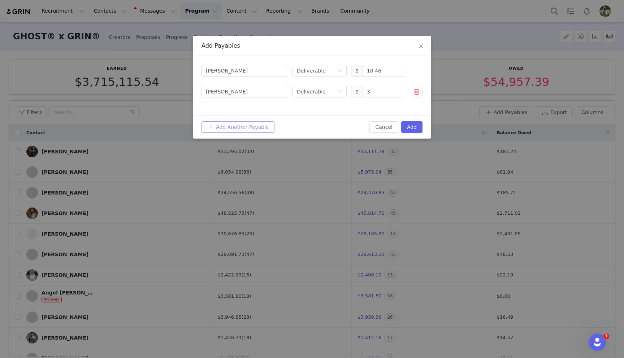
click at [225, 124] on button "Add Another Payable" at bounding box center [238, 127] width 73 height 12
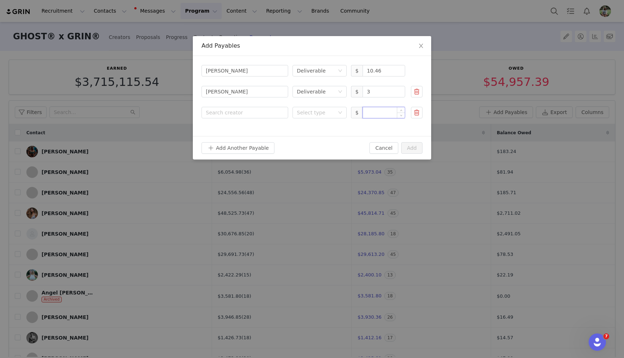
click at [378, 116] on input at bounding box center [384, 112] width 42 height 11
paste input "47.34"
click at [321, 114] on div "Select type" at bounding box center [316, 112] width 38 height 7
type input "47.34"
click at [310, 136] on li "Deliverable" at bounding box center [320, 139] width 54 height 12
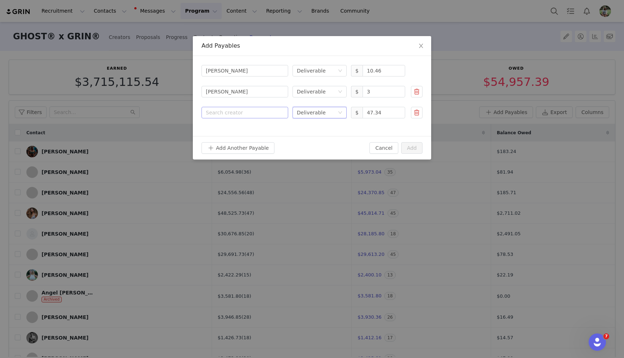
click at [255, 114] on div "Search creator" at bounding box center [243, 112] width 75 height 7
type input "ryan j"
click at [255, 134] on div "Ryan Jouravel Creator" at bounding box center [255, 135] width 51 height 19
click at [246, 143] on button "Add Another Payable" at bounding box center [238, 148] width 73 height 12
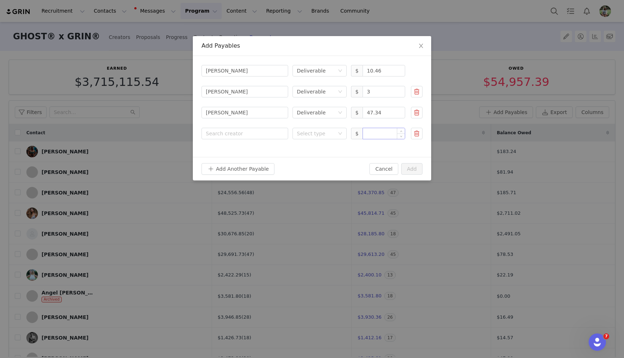
drag, startPoint x: 376, startPoint y: 133, endPoint x: 367, endPoint y: 133, distance: 8.3
click at [376, 133] on input at bounding box center [384, 133] width 42 height 11
paste input "117.07"
click at [309, 132] on div "Select type" at bounding box center [316, 133] width 38 height 7
type input "117.07"
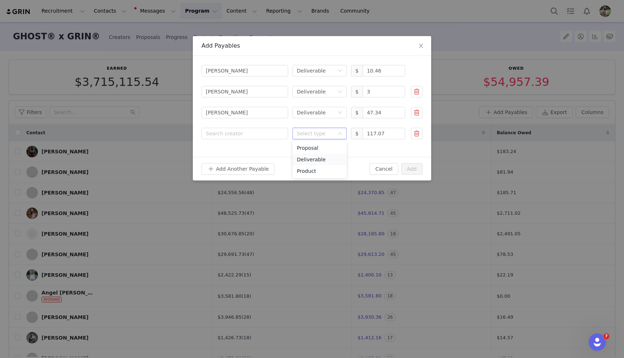
click at [305, 155] on li "Deliverable" at bounding box center [320, 160] width 54 height 12
click at [244, 134] on div "Search creator" at bounding box center [243, 133] width 75 height 7
type input "ryder"
click at [241, 160] on p "Creator" at bounding box center [269, 162] width 79 height 8
drag, startPoint x: 235, startPoint y: 171, endPoint x: 232, endPoint y: 169, distance: 3.7
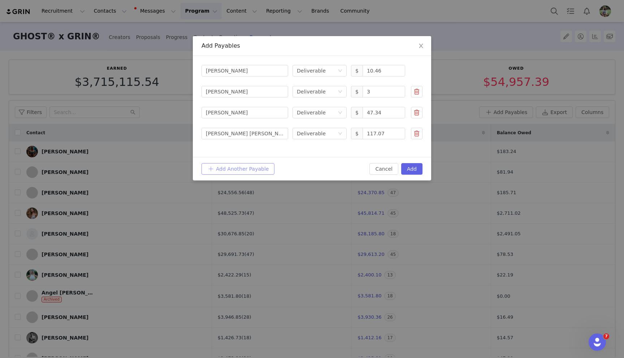
click at [234, 171] on button "Add Another Payable" at bounding box center [238, 169] width 73 height 12
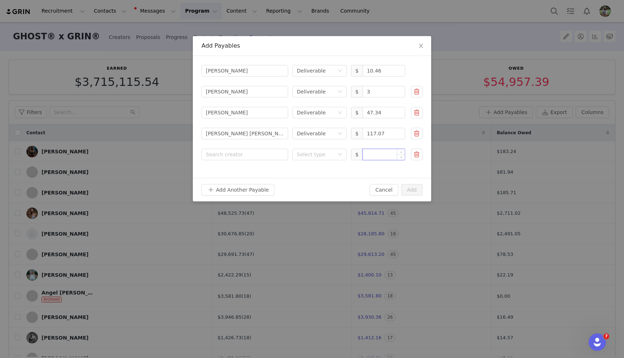
click at [371, 154] on input at bounding box center [384, 154] width 42 height 11
paste input "105.12"
type input "105.12"
drag, startPoint x: 296, startPoint y: 154, endPoint x: 297, endPoint y: 158, distance: 4.4
click at [296, 154] on div "Select type" at bounding box center [320, 155] width 54 height 12
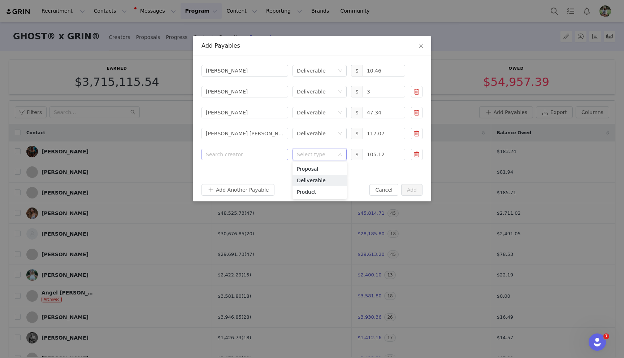
drag, startPoint x: 305, startPoint y: 177, endPoint x: 255, endPoint y: 160, distance: 52.8
click at [304, 177] on li "Deliverable" at bounding box center [320, 181] width 54 height 12
click at [251, 156] on div "Search creator" at bounding box center [243, 154] width 75 height 7
type input "saa"
drag, startPoint x: 234, startPoint y: 173, endPoint x: 249, endPoint y: 174, distance: 15.2
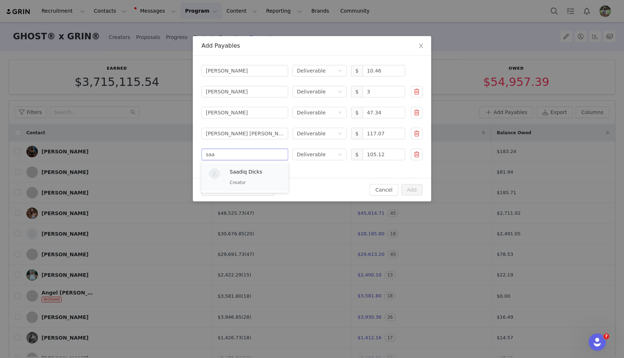
click at [250, 173] on p "Saadiq Dicks" at bounding box center [255, 172] width 51 height 8
click at [233, 187] on button "Add Another Payable" at bounding box center [238, 190] width 73 height 12
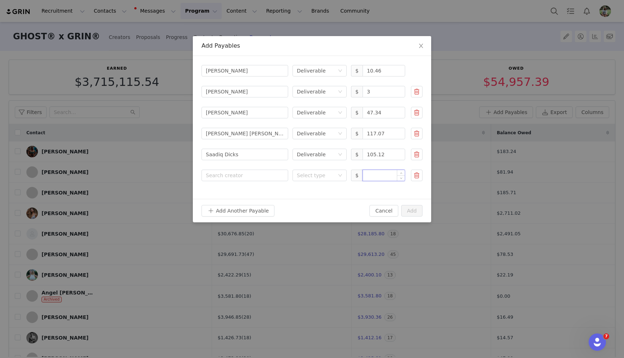
click at [370, 172] on input at bounding box center [384, 175] width 42 height 11
paste input "55.64"
type input "55.64"
click at [293, 172] on div "Select type" at bounding box center [320, 176] width 54 height 12
drag, startPoint x: 309, startPoint y: 199, endPoint x: 261, endPoint y: 182, distance: 50.7
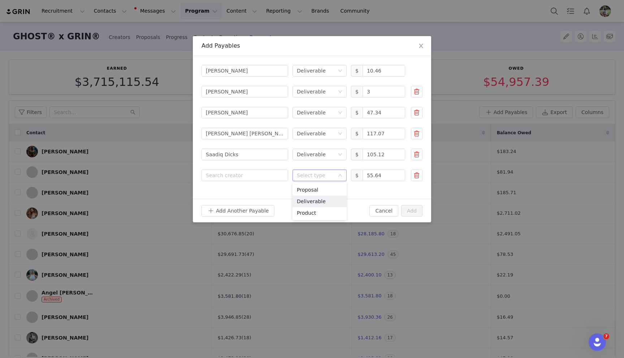
click at [309, 198] on li "Deliverable" at bounding box center [320, 202] width 54 height 12
click at [253, 175] on div "Search creator" at bounding box center [243, 175] width 75 height 7
type input "sage"
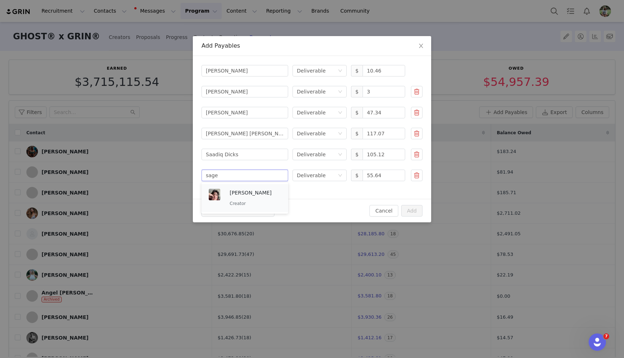
click at [244, 200] on p "Creator" at bounding box center [255, 204] width 51 height 8
click at [233, 213] on button "Add Another Payable" at bounding box center [238, 211] width 73 height 12
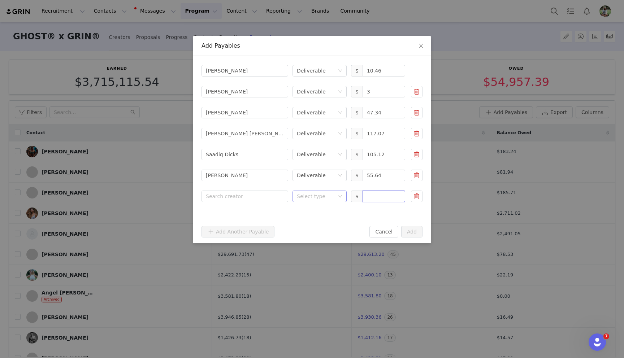
drag, startPoint x: 371, startPoint y: 199, endPoint x: 303, endPoint y: 196, distance: 68.0
click at [371, 199] on input at bounding box center [384, 196] width 42 height 11
paste input "34.80"
drag, startPoint x: 303, startPoint y: 196, endPoint x: 304, endPoint y: 201, distance: 4.4
click at [303, 196] on div "Select type" at bounding box center [316, 196] width 38 height 7
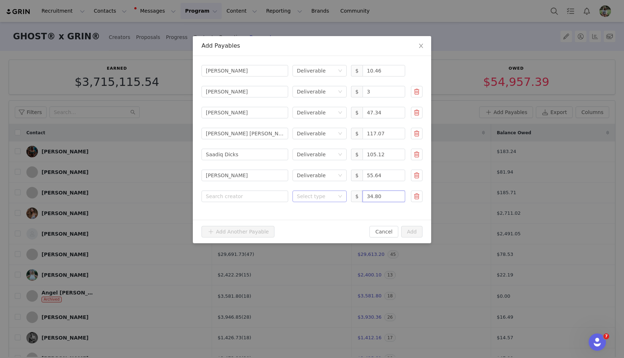
type input "34.8"
click at [310, 219] on li "Deliverable" at bounding box center [320, 223] width 54 height 12
click at [250, 197] on div "Search creator" at bounding box center [243, 196] width 75 height 7
type input "stoll"
click at [234, 219] on div "Sammy Stoll (Goatedlifestyle) Creator" at bounding box center [269, 219] width 79 height 19
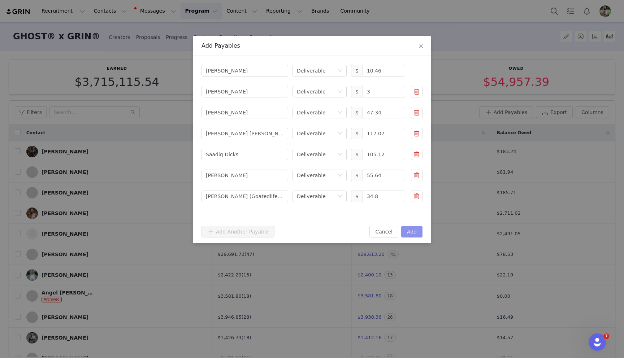
click at [408, 228] on button "Add" at bounding box center [411, 232] width 21 height 12
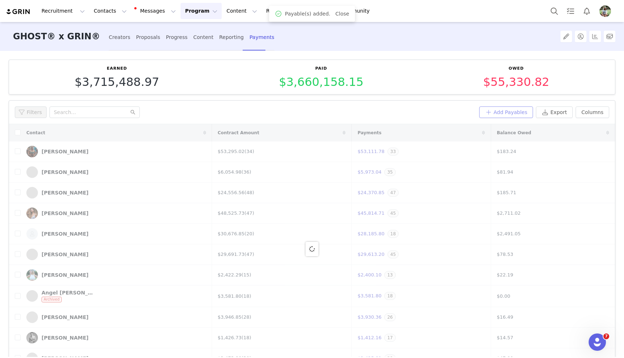
click at [503, 109] on button "Add Payables" at bounding box center [506, 113] width 54 height 12
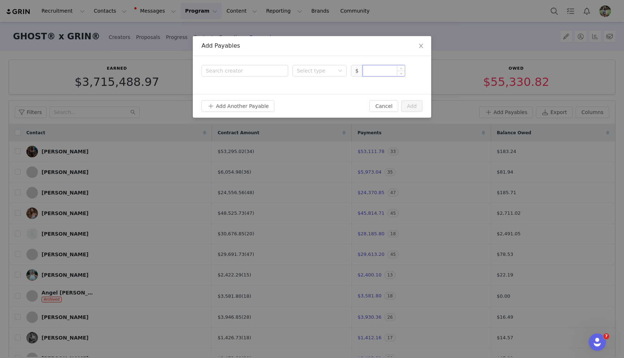
click at [372, 72] on input at bounding box center [384, 70] width 42 height 11
paste input "5.40"
type input "5.4"
click at [284, 73] on div "Search creator" at bounding box center [245, 71] width 87 height 12
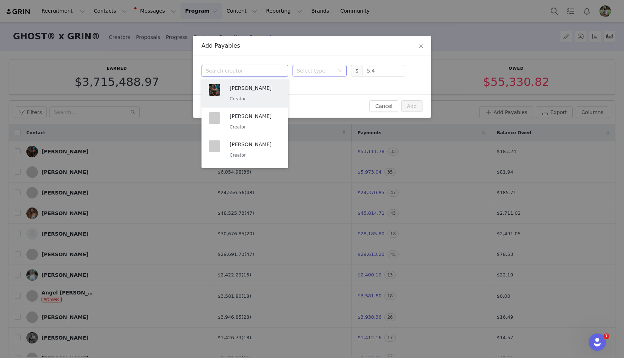
drag, startPoint x: 305, startPoint y: 72, endPoint x: 304, endPoint y: 76, distance: 4.1
click at [305, 72] on div "Select type" at bounding box center [316, 70] width 38 height 7
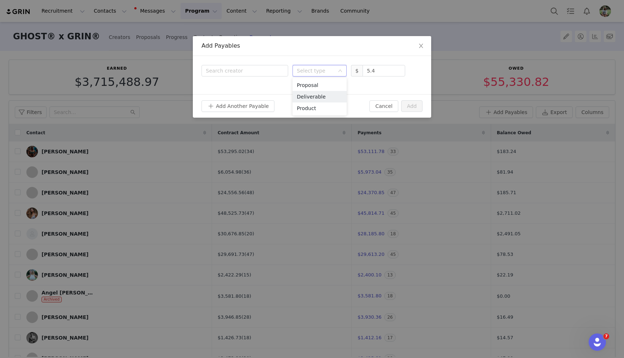
drag, startPoint x: 304, startPoint y: 100, endPoint x: 275, endPoint y: 79, distance: 36.2
click at [304, 100] on li "Deliverable" at bounding box center [320, 97] width 54 height 12
click at [254, 67] on div "Search creator" at bounding box center [243, 70] width 75 height 7
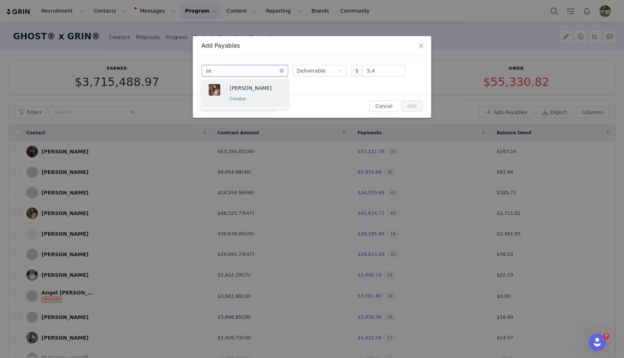
type input "set"
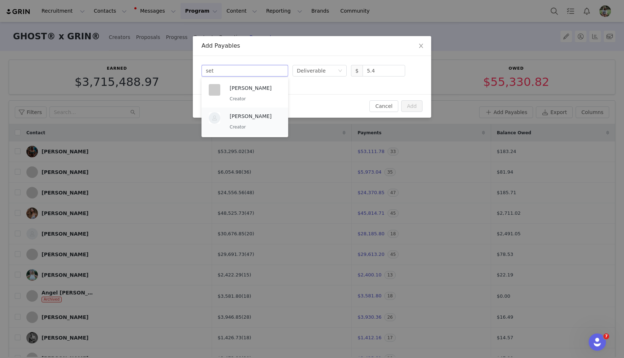
click at [243, 116] on p "Seth Taylor" at bounding box center [255, 116] width 51 height 8
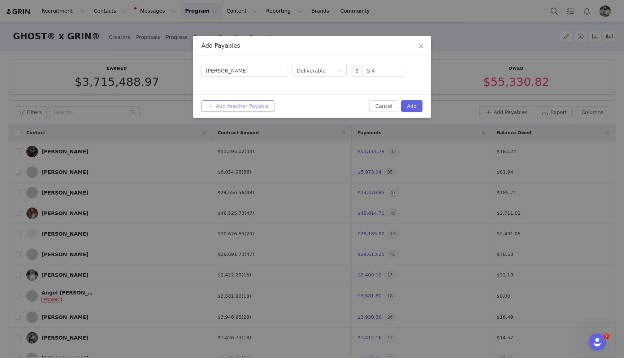
click at [221, 108] on button "Add Another Payable" at bounding box center [238, 106] width 73 height 12
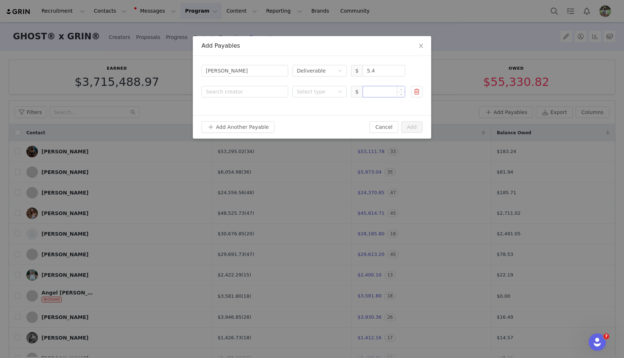
drag, startPoint x: 369, startPoint y: 92, endPoint x: 365, endPoint y: 91, distance: 4.4
click at [369, 92] on input at bounding box center [384, 91] width 42 height 11
paste input "13.08"
drag, startPoint x: 317, startPoint y: 91, endPoint x: 316, endPoint y: 96, distance: 5.4
click at [317, 91] on div "Select type" at bounding box center [316, 91] width 38 height 7
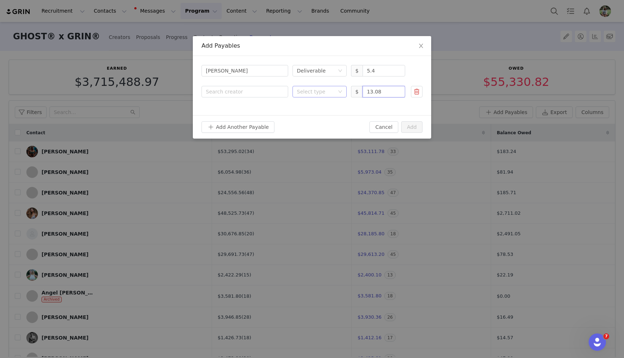
type input "13.08"
drag, startPoint x: 315, startPoint y: 117, endPoint x: 284, endPoint y: 101, distance: 35.9
click at [314, 117] on li "Deliverable" at bounding box center [320, 118] width 54 height 12
click at [261, 91] on div "Search creator" at bounding box center [243, 91] width 75 height 7
type input "shana"
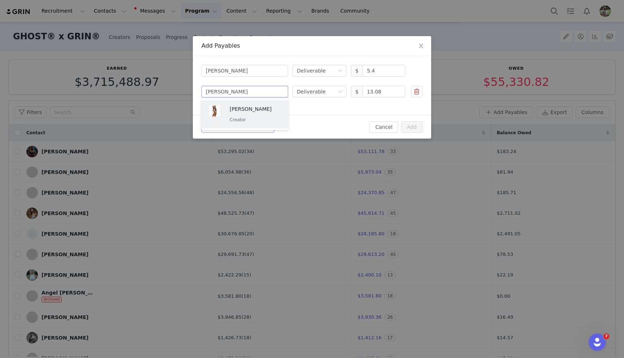
drag, startPoint x: 263, startPoint y: 108, endPoint x: 251, endPoint y: 121, distance: 17.4
click at [263, 108] on p "Shanae Dicicco" at bounding box center [255, 109] width 51 height 8
click at [246, 126] on button "Add Another Payable" at bounding box center [238, 127] width 73 height 12
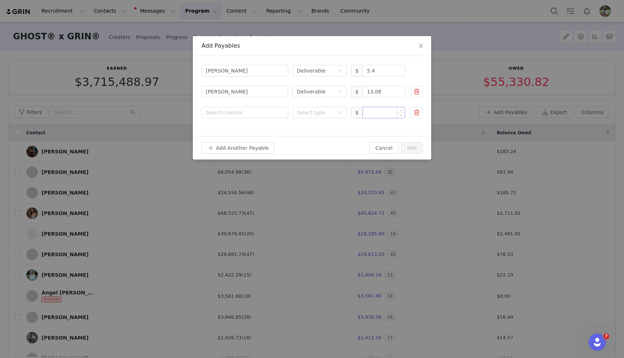
click at [388, 113] on input at bounding box center [384, 112] width 42 height 11
paste input "99.36"
click at [328, 115] on div "Select type" at bounding box center [316, 112] width 38 height 7
type input "99.36"
drag, startPoint x: 323, startPoint y: 143, endPoint x: 313, endPoint y: 133, distance: 13.3
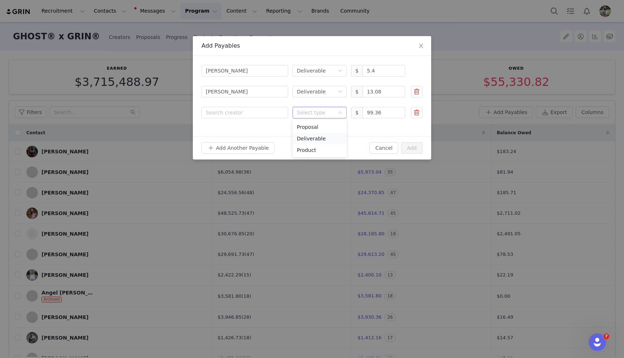
click at [322, 143] on li "Deliverable" at bounding box center [320, 139] width 54 height 12
click at [265, 109] on div "Search creator" at bounding box center [243, 112] width 75 height 7
type input "huber"
click at [265, 126] on p "Sierra Huber" at bounding box center [255, 130] width 51 height 8
click at [251, 149] on button "Add Another Payable" at bounding box center [238, 148] width 73 height 12
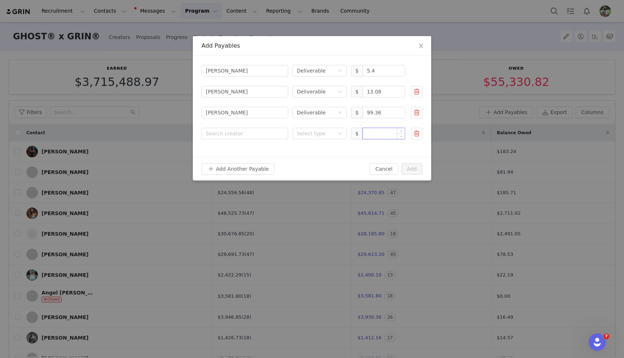
click at [372, 135] on input at bounding box center [384, 133] width 42 height 11
paste input "53.60"
click at [315, 133] on div "Select type" at bounding box center [316, 133] width 38 height 7
type input "53.6"
click at [311, 153] on li "Proposal" at bounding box center [320, 148] width 54 height 12
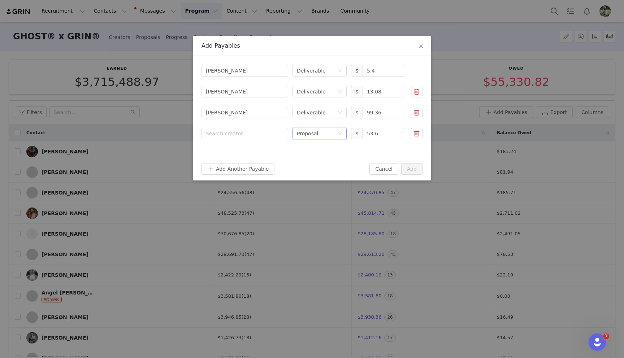
drag, startPoint x: 306, startPoint y: 132, endPoint x: 306, endPoint y: 155, distance: 22.8
click at [306, 132] on div "Proposal" at bounding box center [307, 133] width 21 height 11
drag, startPoint x: 309, startPoint y: 161, endPoint x: 270, endPoint y: 139, distance: 44.2
click at [309, 161] on li "Deliverable" at bounding box center [320, 160] width 54 height 12
click at [264, 135] on div "Search creator" at bounding box center [243, 133] width 75 height 7
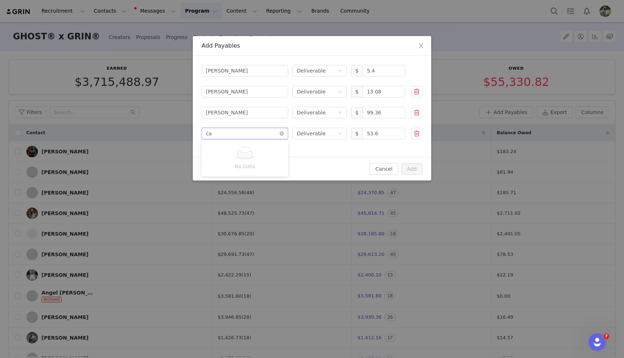
type input "cav"
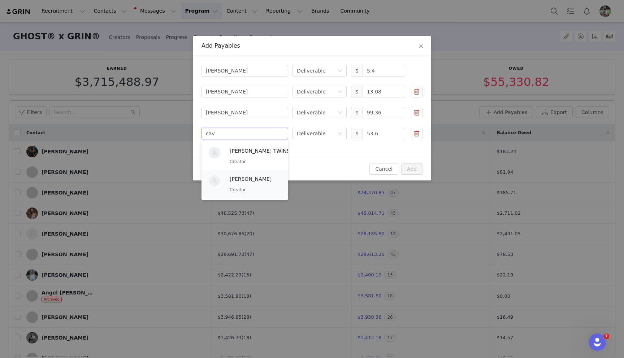
click at [251, 181] on p "Stephanie Cavinder" at bounding box center [255, 179] width 51 height 8
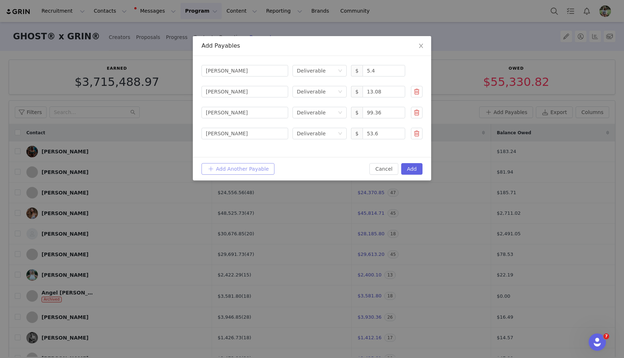
click at [229, 165] on button "Add Another Payable" at bounding box center [238, 169] width 73 height 12
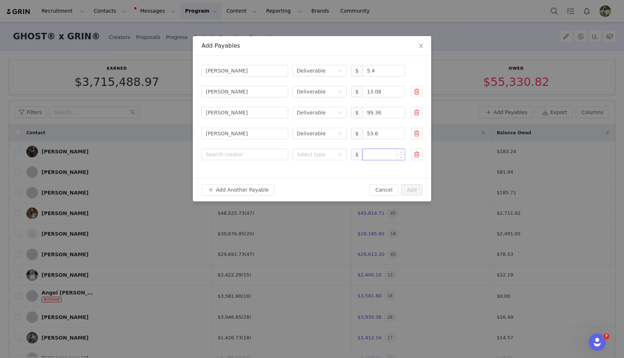
click at [373, 152] on input at bounding box center [384, 154] width 42 height 11
paste input "4,309.51"
click at [320, 156] on div "Select type" at bounding box center [316, 154] width 38 height 7
type input "4,309.51"
drag, startPoint x: 323, startPoint y: 180, endPoint x: 292, endPoint y: 168, distance: 33.1
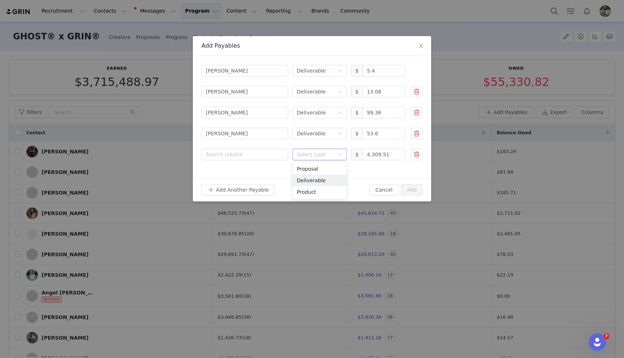
click at [322, 180] on li "Deliverable" at bounding box center [320, 181] width 54 height 12
click at [242, 152] on div "Search creator" at bounding box center [243, 154] width 75 height 7
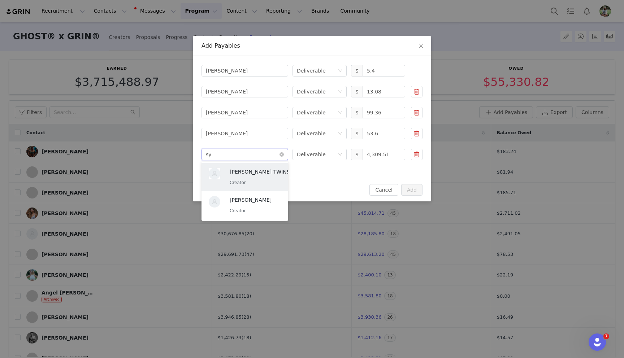
type input "syd"
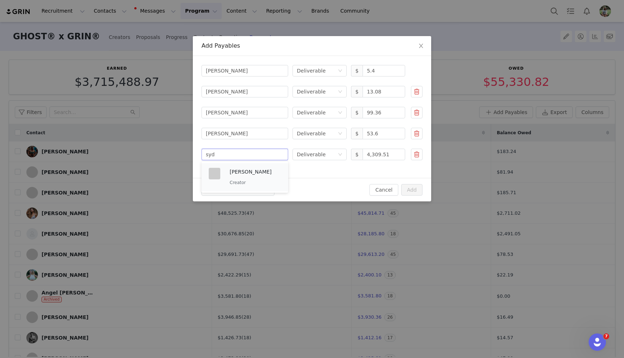
click at [234, 178] on div "Sydney Cummings Houdyshell Creator" at bounding box center [255, 177] width 51 height 19
click at [230, 185] on button "Add Another Payable" at bounding box center [238, 190] width 73 height 12
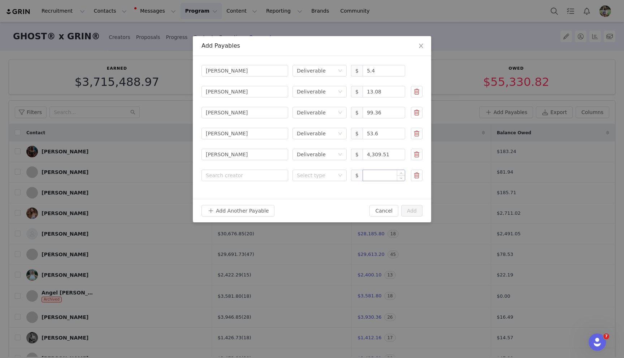
click at [373, 177] on input at bounding box center [384, 175] width 42 height 11
paste input "43.54"
drag, startPoint x: 325, startPoint y: 175, endPoint x: 324, endPoint y: 181, distance: 5.5
click at [325, 175] on div "Select type" at bounding box center [316, 175] width 38 height 7
type input "43.54"
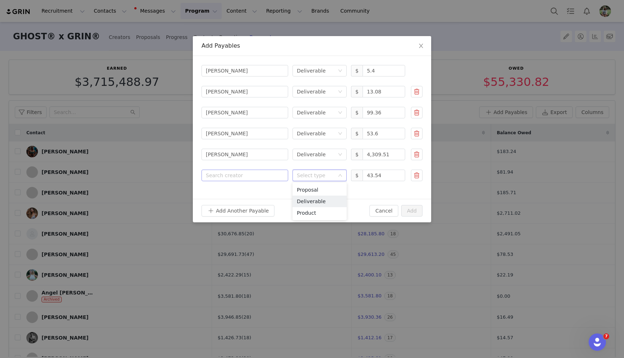
drag, startPoint x: 321, startPoint y: 199, endPoint x: 264, endPoint y: 177, distance: 61.3
click at [319, 198] on li "Deliverable" at bounding box center [320, 202] width 54 height 12
click at [261, 176] on div "Search creator" at bounding box center [243, 175] width 75 height 7
type input "s"
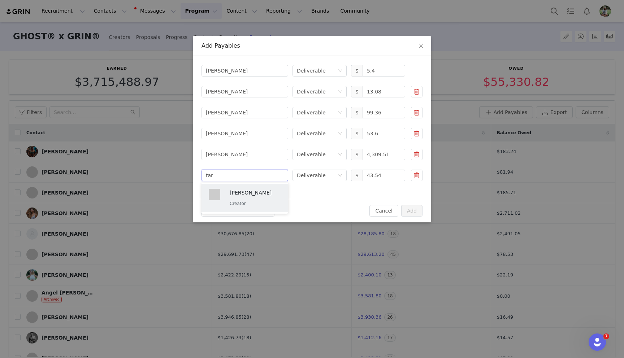
type input "tari"
click at [251, 213] on ul "Tariq Tayara Creator" at bounding box center [245, 198] width 87 height 31
click at [248, 201] on p "Creator" at bounding box center [255, 204] width 51 height 8
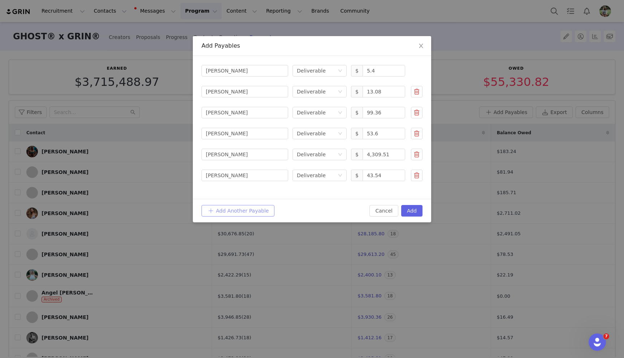
drag, startPoint x: 246, startPoint y: 210, endPoint x: 169, endPoint y: 208, distance: 77.0
click at [246, 210] on button "Add Another Payable" at bounding box center [238, 211] width 73 height 12
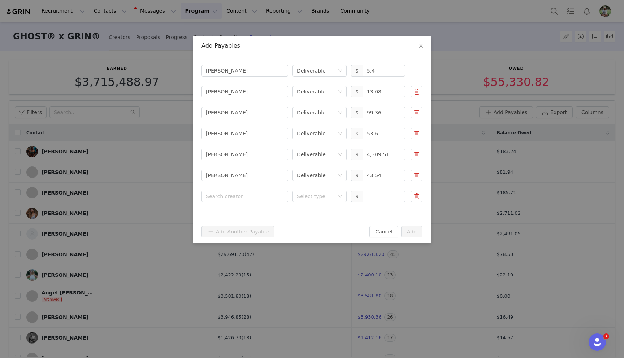
drag, startPoint x: 372, startPoint y: 195, endPoint x: 361, endPoint y: 196, distance: 11.3
click at [372, 195] on input at bounding box center [384, 196] width 42 height 11
paste input "26.87"
click at [320, 197] on div "Select type" at bounding box center [316, 196] width 38 height 7
type input "26.87"
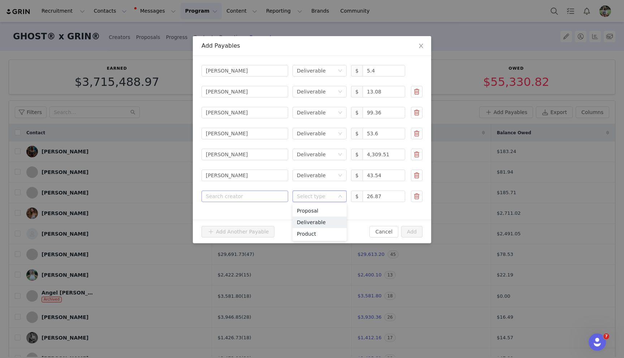
drag, startPoint x: 320, startPoint y: 220, endPoint x: 262, endPoint y: 191, distance: 64.8
click at [320, 220] on li "Deliverable" at bounding box center [320, 223] width 54 height 12
click at [255, 189] on form "Search creator Seth Taylor Select type Deliverable $ 5.4 Search creator Shanae …" at bounding box center [312, 134] width 221 height 138
click at [243, 197] on div "Search creator" at bounding box center [243, 196] width 75 height 7
type input "taylor mil"
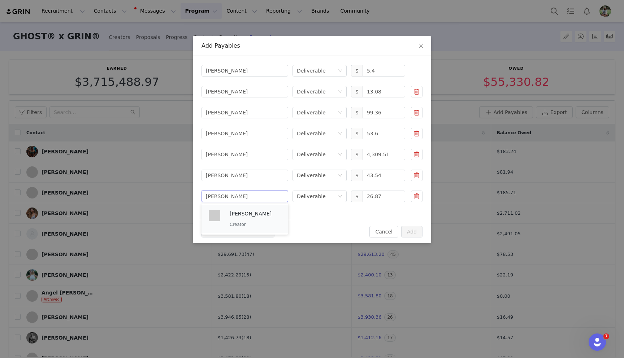
click at [243, 220] on div "Taylor Miller Creator" at bounding box center [255, 219] width 51 height 19
click at [409, 230] on button "Add" at bounding box center [411, 232] width 21 height 12
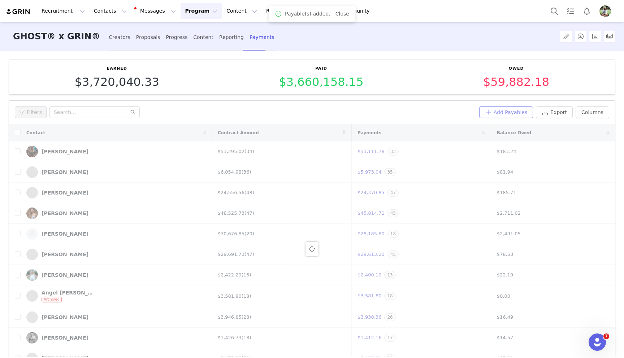
click at [513, 112] on button "Add Payables" at bounding box center [506, 113] width 54 height 12
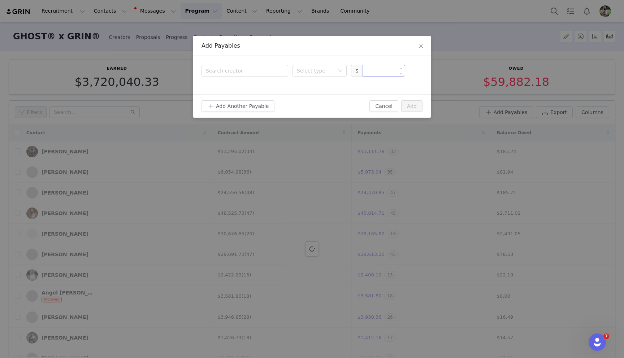
click at [372, 69] on input at bounding box center [384, 70] width 42 height 11
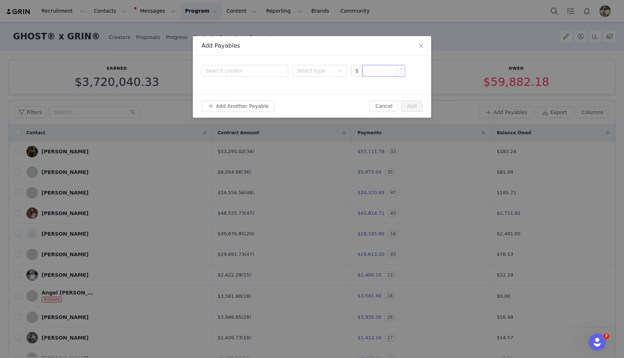
paste input "152.07"
click at [325, 69] on div "Select type" at bounding box center [316, 70] width 38 height 7
type input "152.07"
click at [309, 94] on li "Deliverable" at bounding box center [320, 97] width 54 height 12
click at [244, 62] on div "Search creator Select type Deliverable $ 152.07" at bounding box center [312, 75] width 238 height 38
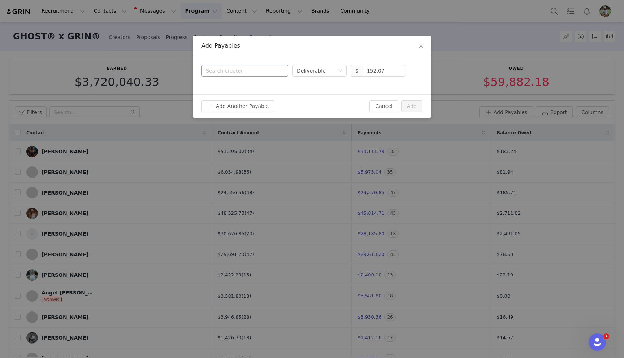
click at [239, 69] on div "Search creator" at bounding box center [243, 70] width 75 height 7
type input "saylor"
click at [239, 91] on p "Taylor Saylor" at bounding box center [255, 88] width 51 height 8
click at [236, 108] on button "Add Another Payable" at bounding box center [238, 106] width 73 height 12
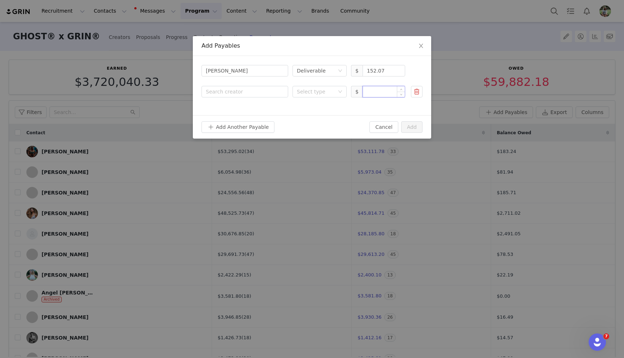
click at [380, 92] on input at bounding box center [384, 91] width 42 height 11
paste input "32.16"
click at [310, 91] on div "Select type" at bounding box center [316, 91] width 38 height 7
type input "32.16"
click at [309, 117] on li "Deliverable" at bounding box center [320, 118] width 54 height 12
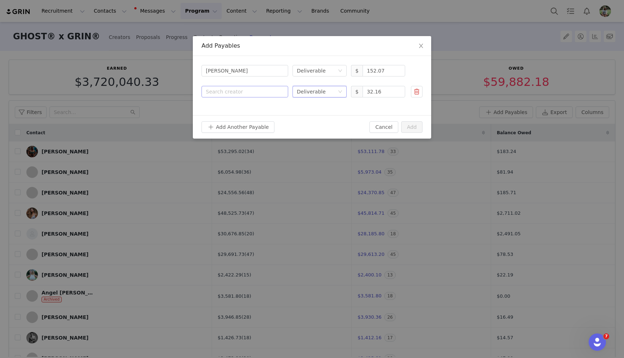
click at [265, 95] on div "Search creator" at bounding box center [243, 91] width 75 height 7
type input "teag"
drag, startPoint x: 254, startPoint y: 115, endPoint x: 240, endPoint y: 132, distance: 22.6
click at [254, 115] on div "Teagen Heise Creator" at bounding box center [255, 114] width 51 height 19
click at [239, 131] on button "Add Another Payable" at bounding box center [238, 127] width 73 height 12
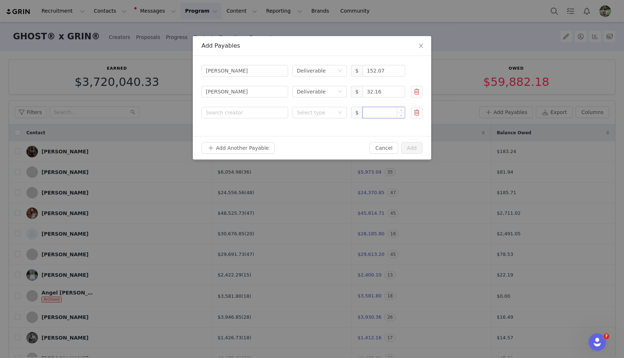
click at [389, 110] on input at bounding box center [384, 112] width 42 height 11
paste input "82.82"
type input "82.82"
click at [337, 110] on div "Select type" at bounding box center [317, 112] width 41 height 11
drag, startPoint x: 332, startPoint y: 135, endPoint x: 273, endPoint y: 121, distance: 60.5
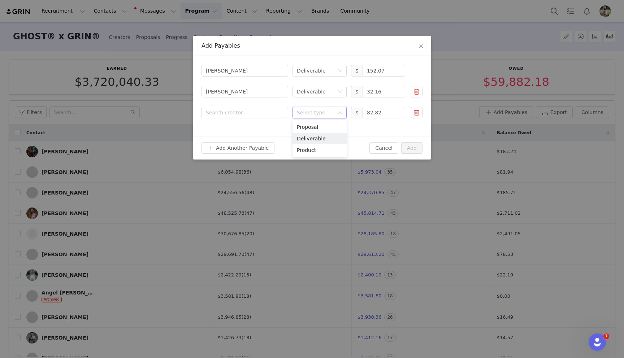
click at [331, 135] on li "Deliverable" at bounding box center [320, 139] width 54 height 12
click at [265, 120] on div "Search creator Taylor Saylor Select type Deliverable $ 152.07 Search creator Te…" at bounding box center [312, 96] width 238 height 80
click at [246, 111] on div "Search creator" at bounding box center [243, 112] width 75 height 7
type input "tiera"
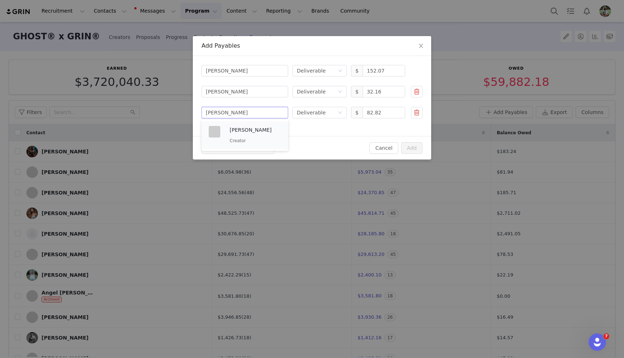
click at [244, 133] on p "Tiera Ellis" at bounding box center [255, 130] width 51 height 8
click at [239, 147] on button "Add Another Payable" at bounding box center [238, 148] width 73 height 12
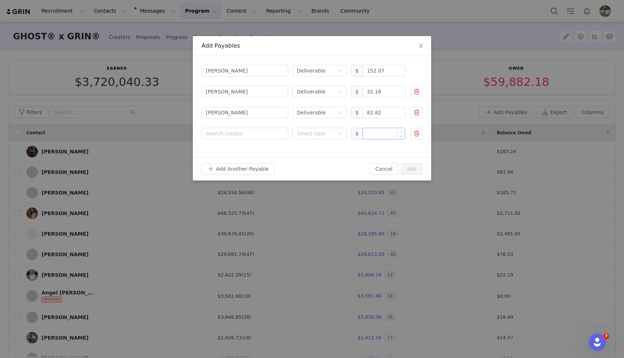
click at [385, 131] on input at bounding box center [384, 133] width 42 height 11
paste input "206.58"
drag, startPoint x: 332, startPoint y: 132, endPoint x: 331, endPoint y: 140, distance: 8.1
click at [332, 132] on div "Select type" at bounding box center [316, 133] width 38 height 7
type input "206.58"
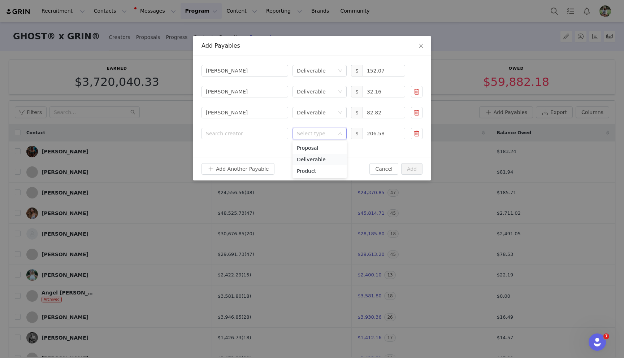
drag, startPoint x: 327, startPoint y: 156, endPoint x: 323, endPoint y: 155, distance: 4.4
click at [327, 156] on li "Deliverable" at bounding box center [320, 160] width 54 height 12
click at [256, 130] on div "Search creator" at bounding box center [243, 133] width 75 height 7
type input "mess"
click at [255, 154] on p "Tony Messer" at bounding box center [255, 151] width 51 height 8
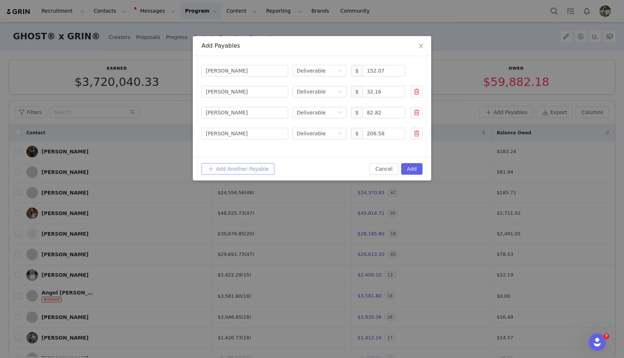
click at [245, 165] on button "Add Another Payable" at bounding box center [238, 169] width 73 height 12
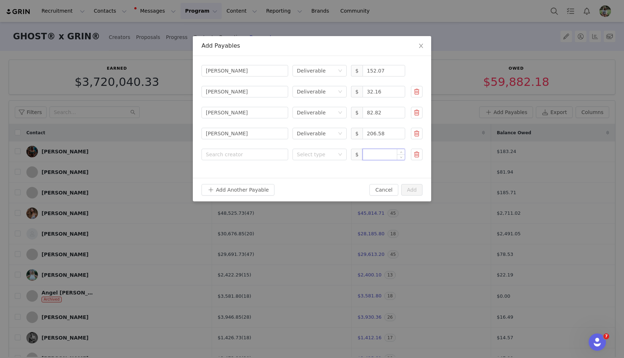
click at [383, 156] on input at bounding box center [384, 154] width 42 height 11
paste input "150.76"
click at [315, 158] on div "Select type" at bounding box center [316, 154] width 38 height 7
type input "150.76"
click at [316, 178] on li "Deliverable" at bounding box center [320, 181] width 54 height 12
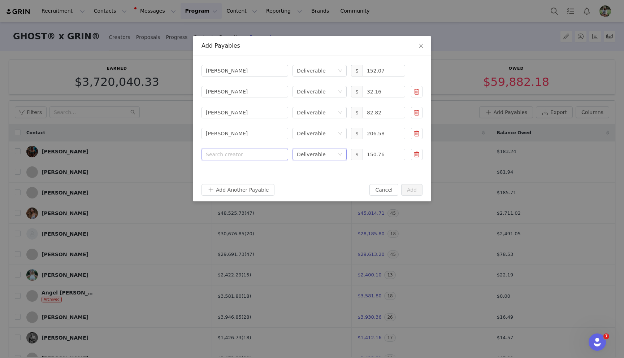
click at [255, 159] on div "Search creator" at bounding box center [245, 154] width 78 height 11
type input "tracy"
click at [252, 171] on p "Tracy Cortez" at bounding box center [255, 172] width 51 height 8
click at [242, 186] on button "Add Another Payable" at bounding box center [238, 190] width 73 height 12
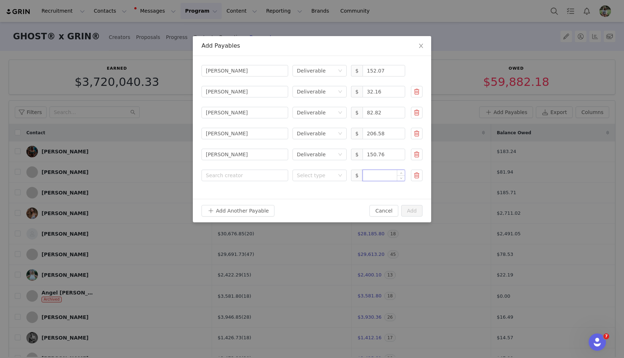
click at [376, 176] on input at bounding box center [384, 175] width 42 height 11
paste input "9.00"
click at [303, 175] on div "Select type" at bounding box center [316, 175] width 38 height 7
type input "9"
drag, startPoint x: 308, startPoint y: 200, endPoint x: 294, endPoint y: 192, distance: 16.4
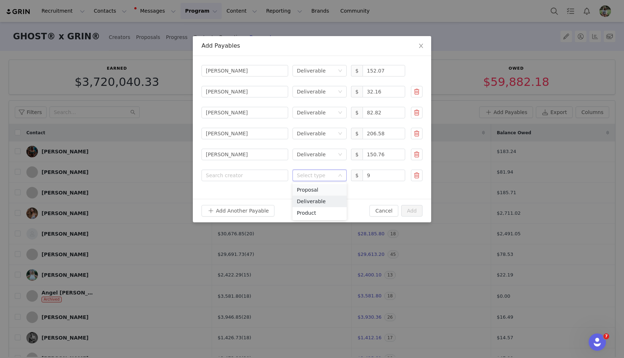
click at [308, 200] on li "Deliverable" at bounding box center [320, 202] width 54 height 12
click at [250, 174] on div "Search creator" at bounding box center [243, 175] width 75 height 7
type input "griffin"
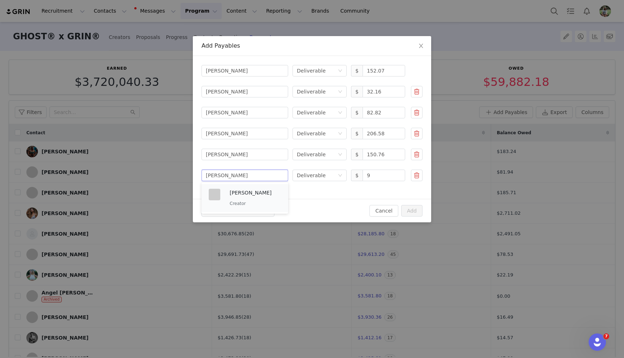
click at [242, 206] on p "Creator" at bounding box center [255, 204] width 51 height 8
click at [240, 209] on button "Add Another Payable" at bounding box center [238, 211] width 73 height 12
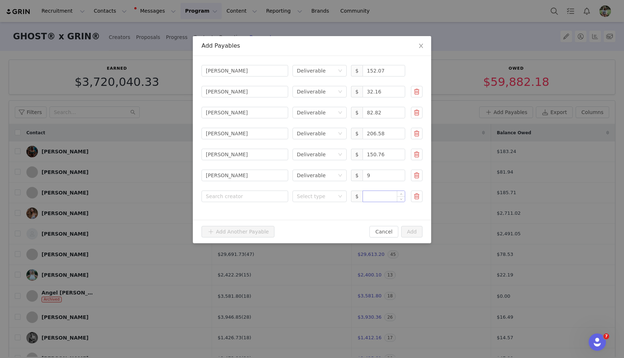
click at [372, 193] on input at bounding box center [384, 196] width 42 height 11
paste input "43.83"
type input "43.83"
drag, startPoint x: 323, startPoint y: 190, endPoint x: 324, endPoint y: 203, distance: 12.3
click at [323, 191] on div "Select type" at bounding box center [320, 197] width 54 height 12
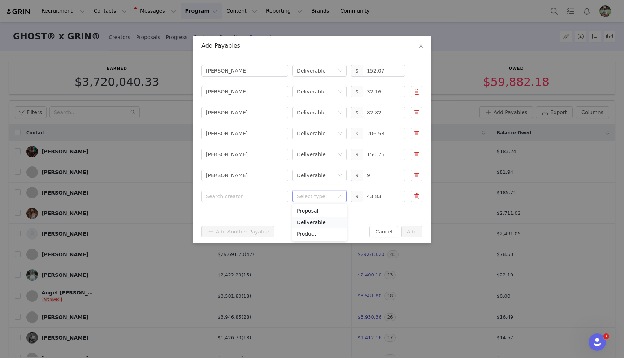
click at [324, 225] on li "Deliverable" at bounding box center [320, 223] width 54 height 12
click at [272, 200] on div "Search creator" at bounding box center [243, 196] width 75 height 7
type input "cook"
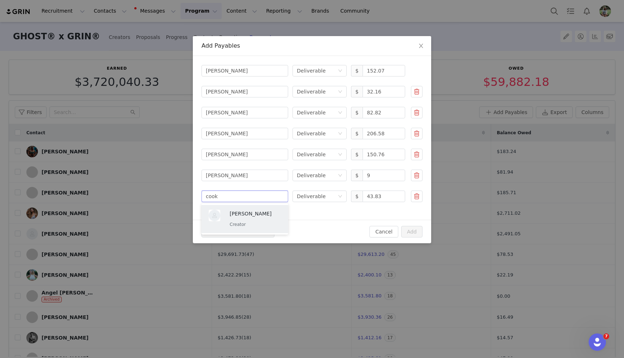
drag, startPoint x: 271, startPoint y: 222, endPoint x: 239, endPoint y: 33, distance: 191.6
click at [271, 222] on p "Creator" at bounding box center [255, 225] width 51 height 8
click at [414, 234] on button "Add" at bounding box center [411, 232] width 21 height 12
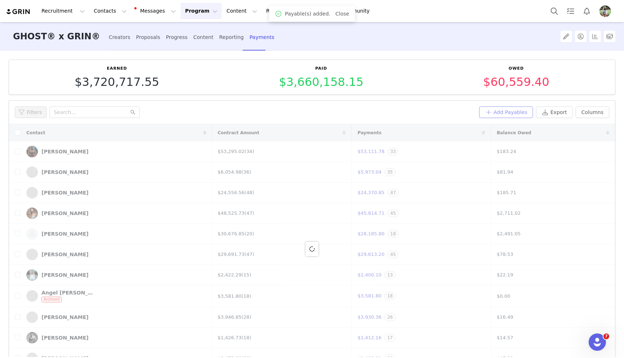
click at [518, 114] on button "Add Payables" at bounding box center [506, 113] width 54 height 12
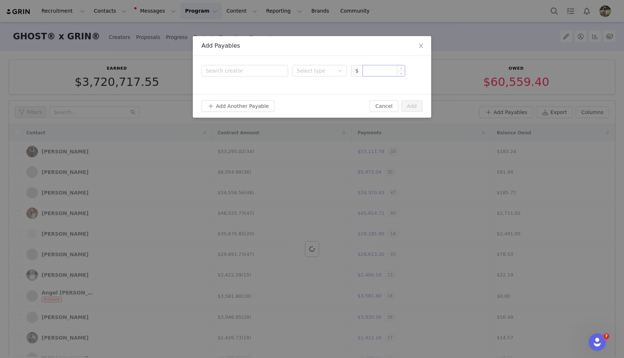
click at [379, 73] on input at bounding box center [384, 70] width 42 height 11
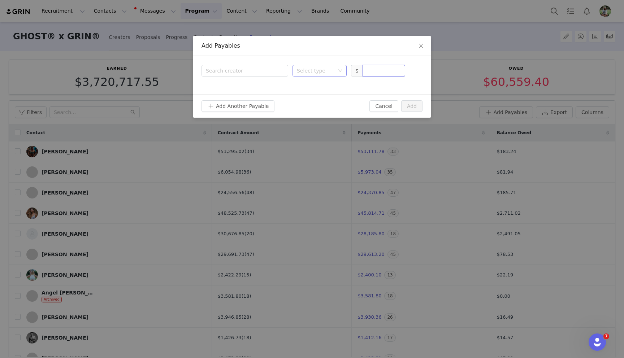
paste input "9.36"
click at [324, 68] on div "Select type" at bounding box center [316, 70] width 38 height 7
drag, startPoint x: 318, startPoint y: 97, endPoint x: 267, endPoint y: 76, distance: 55.1
click at [318, 96] on li "Deliverable" at bounding box center [320, 97] width 54 height 12
click at [256, 73] on div "Search creator" at bounding box center [243, 70] width 75 height 7
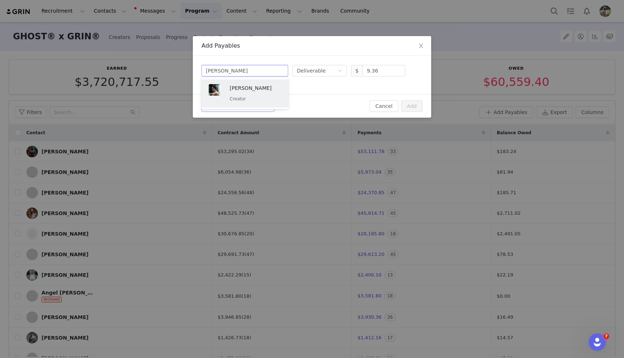
drag, startPoint x: 250, startPoint y: 95, endPoint x: 243, endPoint y: 103, distance: 10.7
click at [250, 95] on p "Creator" at bounding box center [255, 99] width 51 height 8
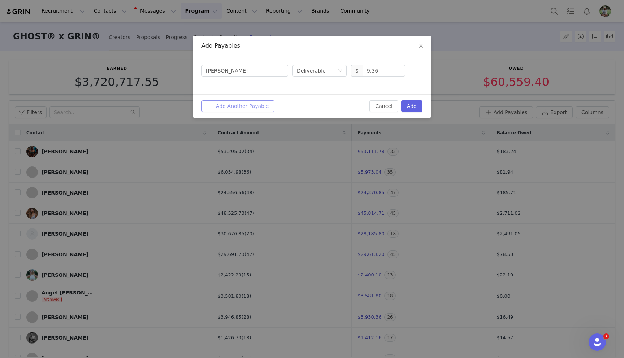
click at [241, 105] on button "Add Another Payable" at bounding box center [238, 106] width 73 height 12
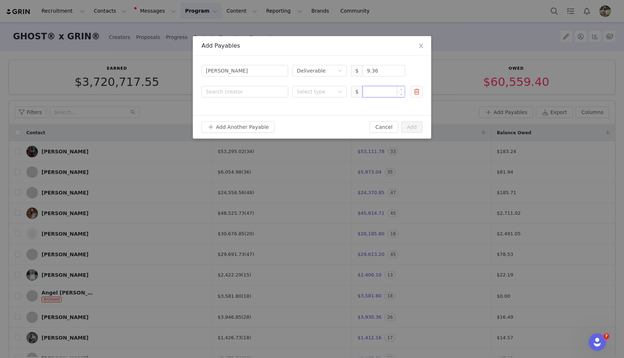
click at [376, 91] on input at bounding box center [384, 91] width 42 height 11
paste
drag, startPoint x: 322, startPoint y: 91, endPoint x: 322, endPoint y: 96, distance: 5.4
click at [322, 91] on div "Select type" at bounding box center [316, 91] width 38 height 7
drag, startPoint x: 312, startPoint y: 116, endPoint x: 258, endPoint y: 97, distance: 58.3
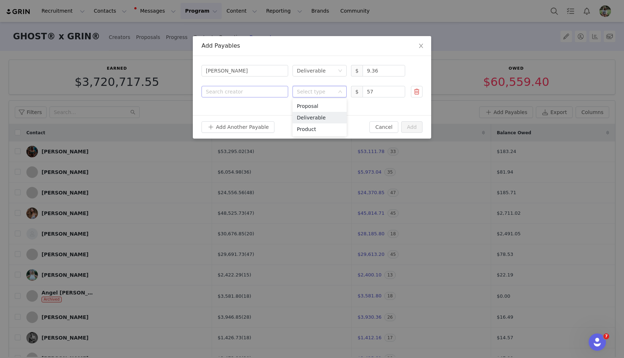
click at [312, 116] on li "Deliverable" at bounding box center [320, 118] width 54 height 12
click at [255, 95] on div "Search creator" at bounding box center [243, 91] width 75 height 7
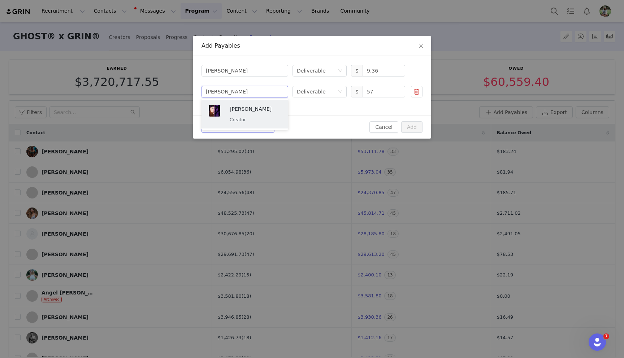
drag, startPoint x: 247, startPoint y: 117, endPoint x: 236, endPoint y: 128, distance: 16.4
click at [247, 117] on p "Creator" at bounding box center [255, 120] width 51 height 8
click at [235, 128] on button "Add Another Payable" at bounding box center [238, 127] width 73 height 12
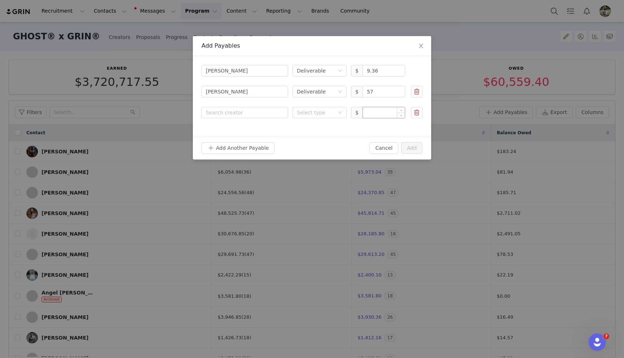
click at [375, 109] on input at bounding box center [384, 112] width 42 height 11
click at [325, 113] on div "Select type" at bounding box center [316, 112] width 38 height 7
click at [314, 136] on li "Deliverable" at bounding box center [320, 139] width 54 height 12
click at [276, 118] on div "Search creator" at bounding box center [245, 112] width 78 height 11
drag, startPoint x: 258, startPoint y: 138, endPoint x: 256, endPoint y: 134, distance: 4.5
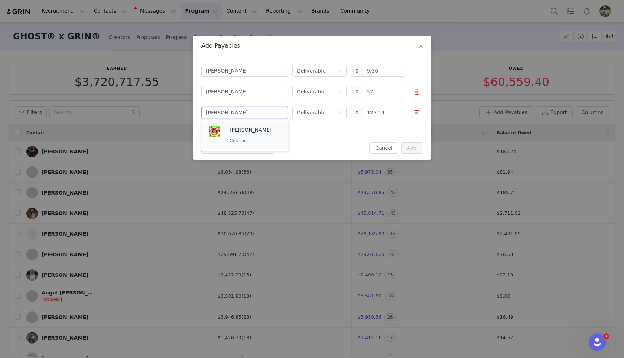
click at [258, 138] on p "Creator" at bounding box center [255, 141] width 51 height 8
drag, startPoint x: 222, startPoint y: 148, endPoint x: 241, endPoint y: 143, distance: 19.0
click at [222, 148] on button "Add Another Payable" at bounding box center [238, 148] width 73 height 12
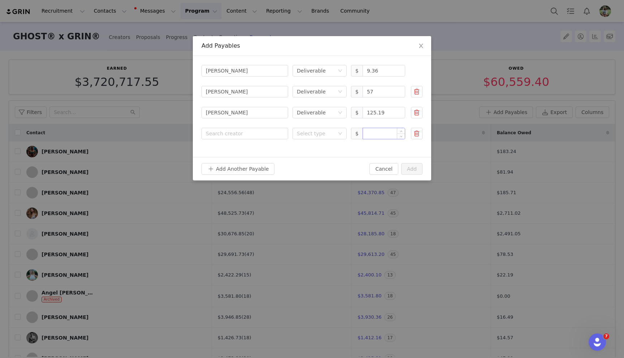
click at [376, 134] on input at bounding box center [384, 133] width 42 height 11
click at [317, 135] on div "Select type" at bounding box center [316, 133] width 38 height 7
drag, startPoint x: 310, startPoint y: 156, endPoint x: 275, endPoint y: 144, distance: 36.7
click at [310, 156] on li "Deliverable" at bounding box center [320, 160] width 54 height 12
click at [256, 133] on div "Search creator" at bounding box center [243, 133] width 75 height 7
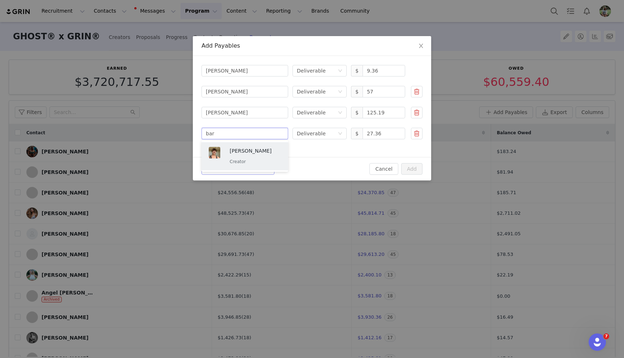
drag, startPoint x: 241, startPoint y: 158, endPoint x: 234, endPoint y: 168, distance: 11.7
click at [241, 158] on p "Creator" at bounding box center [255, 162] width 51 height 8
click at [232, 169] on button "Add Another Payable" at bounding box center [238, 169] width 73 height 12
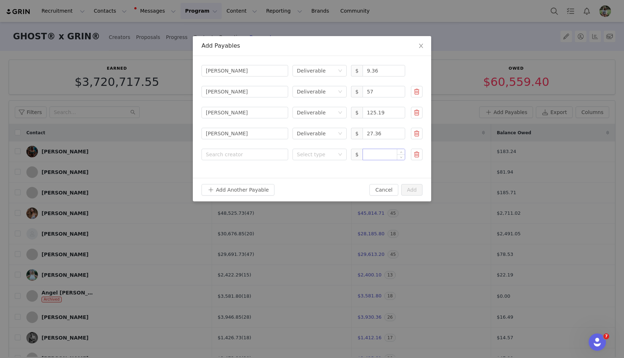
click at [367, 159] on input at bounding box center [384, 154] width 42 height 11
click at [316, 154] on div "Select type" at bounding box center [316, 154] width 38 height 7
click at [314, 178] on li "Deliverable" at bounding box center [320, 181] width 54 height 12
click at [262, 151] on div "Search creator" at bounding box center [243, 154] width 75 height 7
click at [245, 172] on p "Wade Shoemaker" at bounding box center [255, 172] width 51 height 8
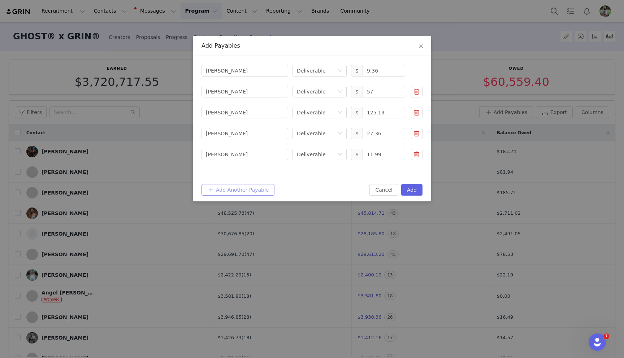
drag, startPoint x: 238, startPoint y: 188, endPoint x: 235, endPoint y: 186, distance: 4.0
click at [238, 188] on button "Add Another Payable" at bounding box center [238, 190] width 73 height 12
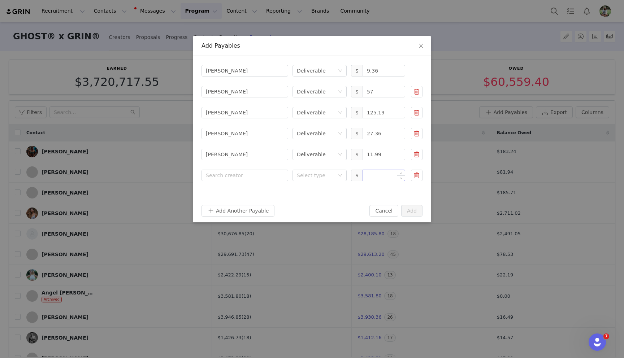
click at [375, 174] on input at bounding box center [384, 175] width 42 height 11
drag, startPoint x: 306, startPoint y: 176, endPoint x: 305, endPoint y: 181, distance: 4.8
click at [306, 176] on div "Select type" at bounding box center [316, 175] width 38 height 7
drag, startPoint x: 306, startPoint y: 202, endPoint x: 297, endPoint y: 196, distance: 10.7
click at [305, 202] on li "Deliverable" at bounding box center [320, 202] width 54 height 12
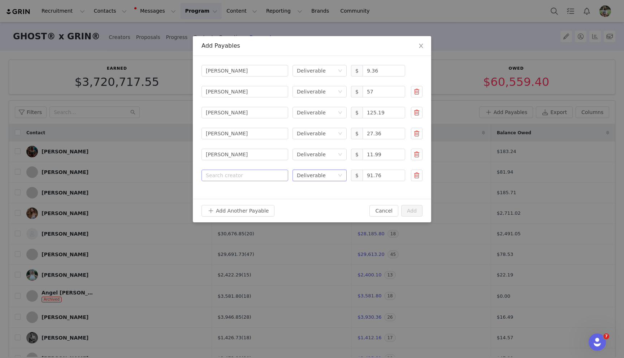
click at [255, 177] on div "Search creator" at bounding box center [243, 175] width 75 height 7
click at [250, 199] on div "Zachary Daves/Velion Creator" at bounding box center [259, 198] width 59 height 19
click at [409, 209] on button "Add" at bounding box center [411, 211] width 21 height 12
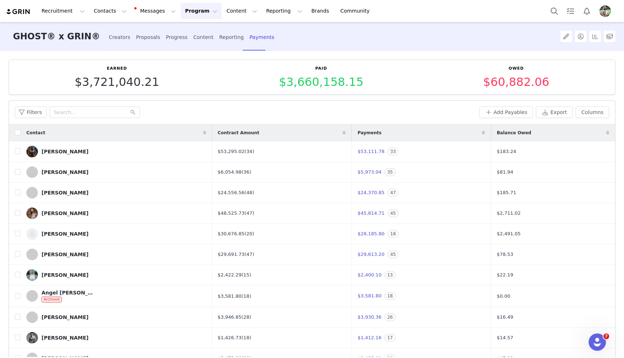
click at [17, 137] on th at bounding box center [15, 132] width 12 height 17
click at [18, 133] on input "checkbox" at bounding box center [18, 133] width 6 height 6
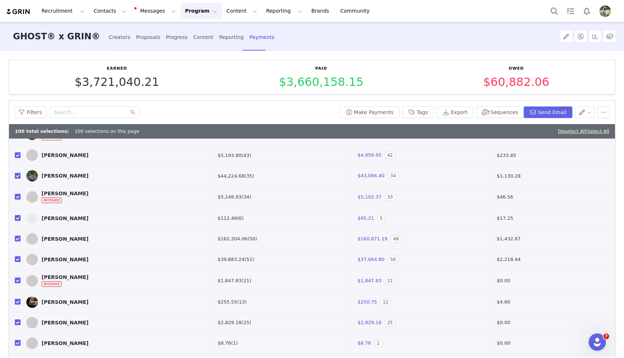
scroll to position [46, 0]
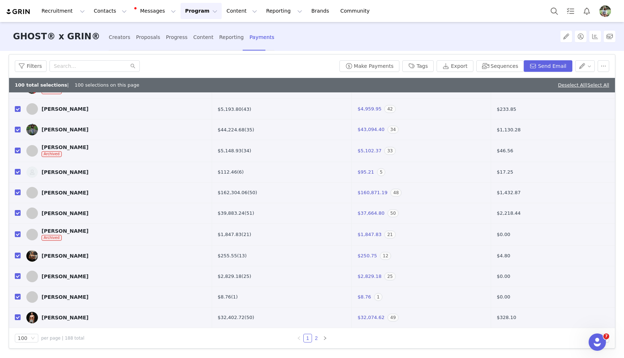
click at [318, 340] on link "2" at bounding box center [316, 339] width 8 height 8
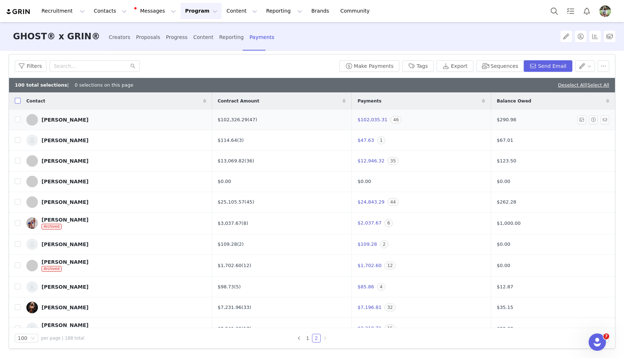
drag, startPoint x: 18, startPoint y: 100, endPoint x: 57, endPoint y: 126, distance: 47.7
click at [18, 100] on input "checkbox" at bounding box center [18, 101] width 6 height 6
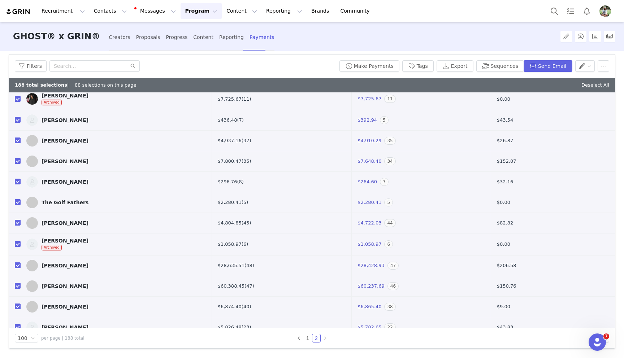
scroll to position [1614, 0]
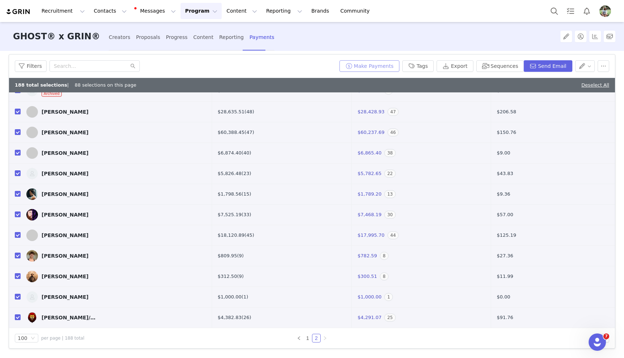
click at [381, 66] on button "Make Payments" at bounding box center [370, 66] width 60 height 12
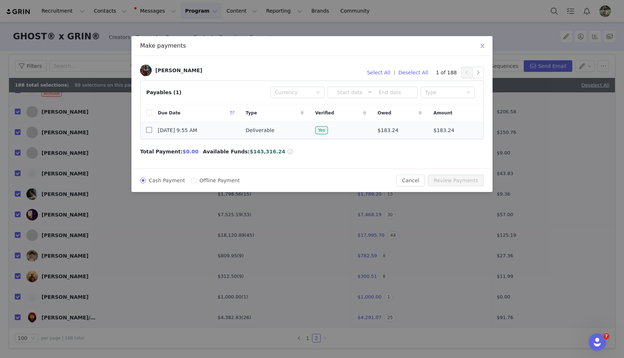
click at [147, 131] on input "checkbox" at bounding box center [149, 130] width 6 height 6
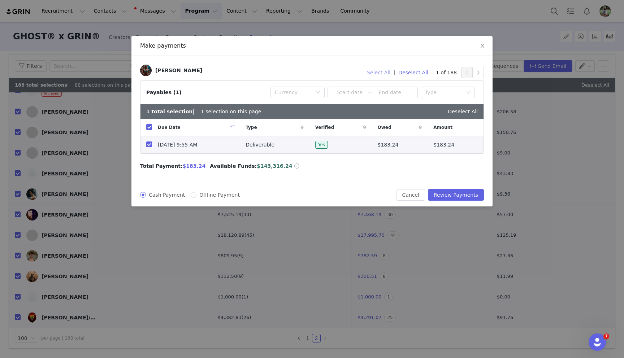
click at [377, 73] on button "Select All" at bounding box center [379, 73] width 30 height 12
click at [478, 73] on button "button" at bounding box center [479, 73] width 12 height 12
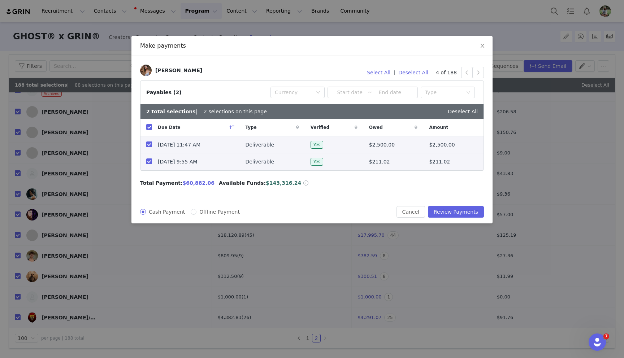
click at [148, 145] on input "checkbox" at bounding box center [149, 145] width 6 height 6
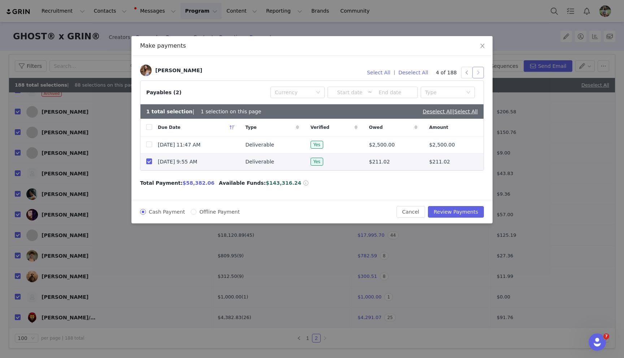
click at [479, 76] on button "button" at bounding box center [479, 73] width 12 height 12
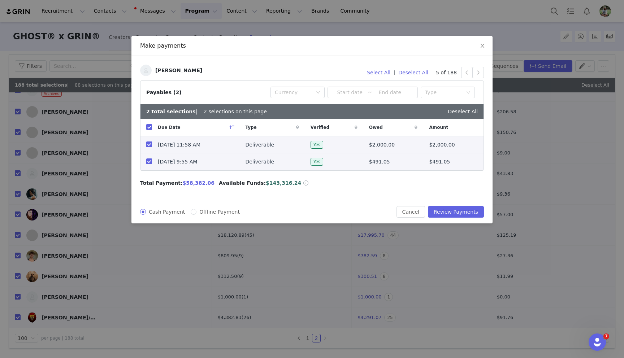
click at [148, 145] on input "checkbox" at bounding box center [149, 145] width 6 height 6
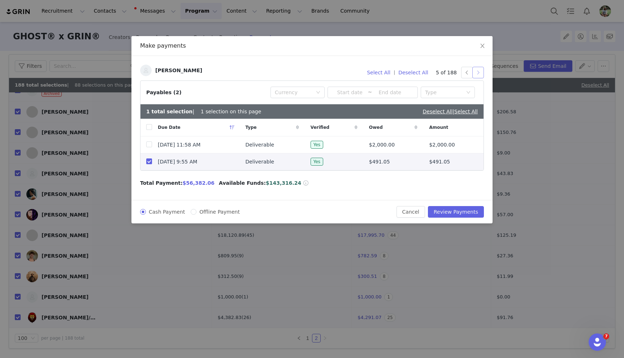
click at [477, 71] on button "button" at bounding box center [479, 73] width 12 height 12
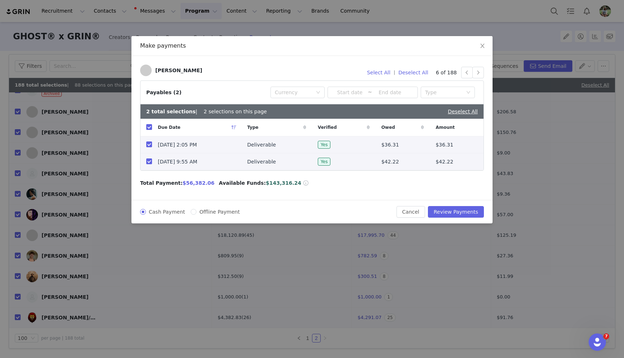
drag, startPoint x: 148, startPoint y: 145, endPoint x: 284, endPoint y: 126, distance: 137.1
click at [149, 145] on input "checkbox" at bounding box center [149, 145] width 6 height 6
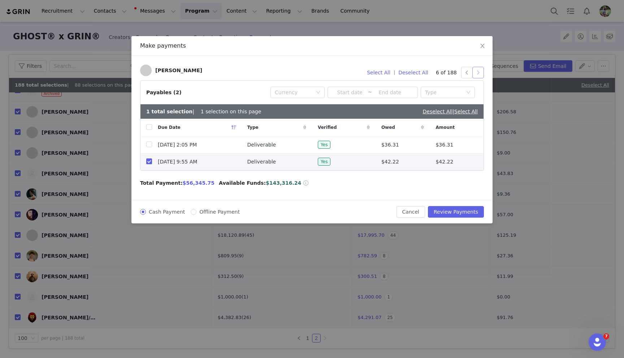
click at [476, 74] on button "button" at bounding box center [479, 73] width 12 height 12
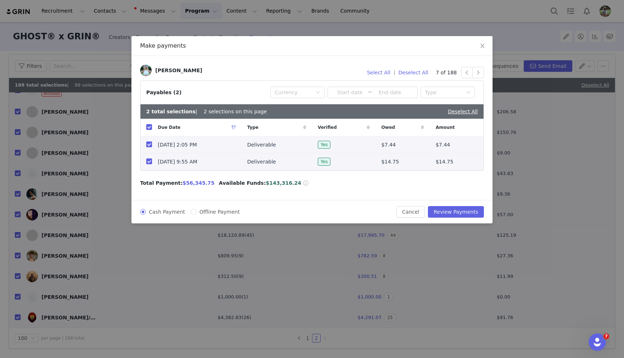
click at [146, 146] on input "checkbox" at bounding box center [149, 145] width 6 height 6
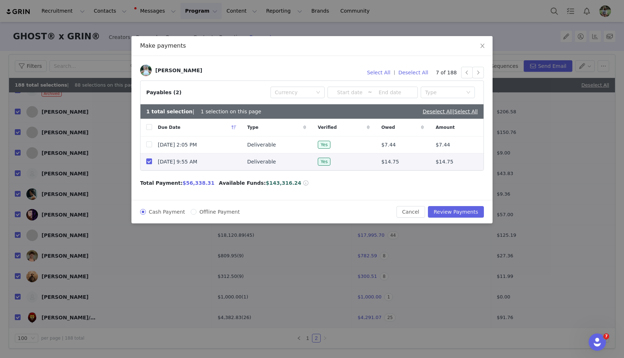
click at [477, 78] on div "Amira Rajab Select All | Deselect All 7 of 188" at bounding box center [312, 73] width 344 height 16
click at [478, 76] on button "button" at bounding box center [479, 73] width 12 height 12
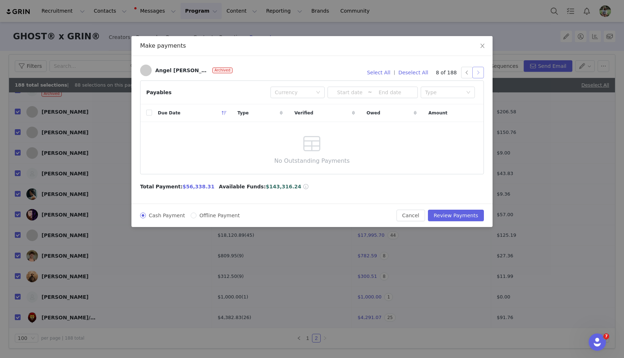
click at [478, 73] on button "button" at bounding box center [479, 73] width 12 height 12
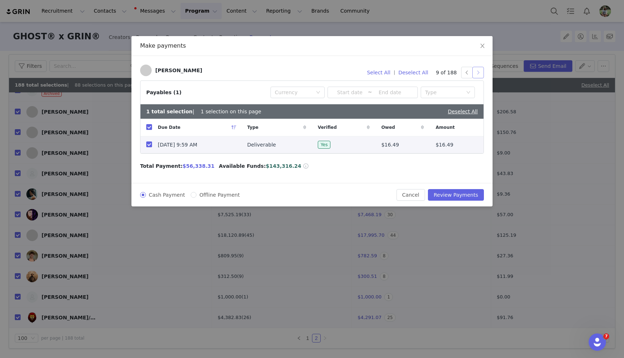
click at [477, 74] on button "button" at bounding box center [479, 73] width 12 height 12
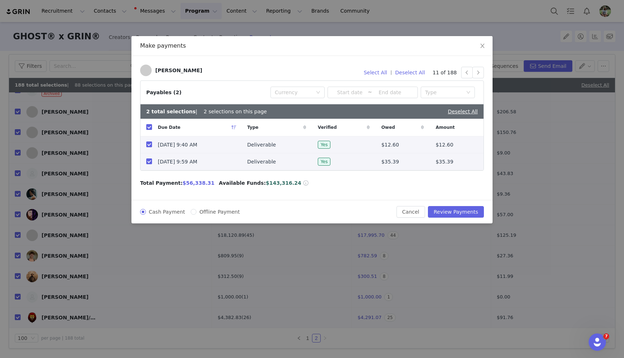
drag, startPoint x: 147, startPoint y: 145, endPoint x: 311, endPoint y: 112, distance: 167.3
click at [148, 144] on input "checkbox" at bounding box center [149, 145] width 6 height 6
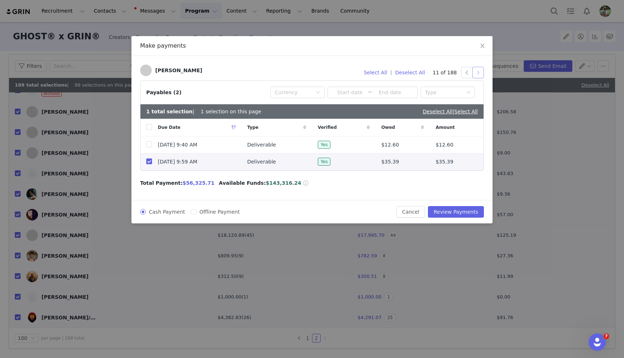
click at [479, 75] on button "button" at bounding box center [479, 73] width 12 height 12
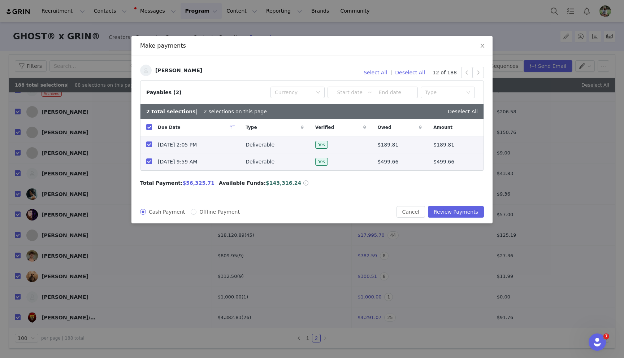
drag, startPoint x: 150, startPoint y: 145, endPoint x: 275, endPoint y: 114, distance: 128.1
click at [150, 145] on input "checkbox" at bounding box center [149, 145] width 6 height 6
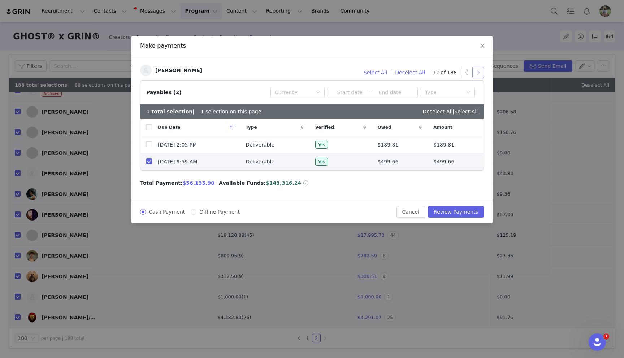
click at [478, 75] on button "button" at bounding box center [479, 73] width 12 height 12
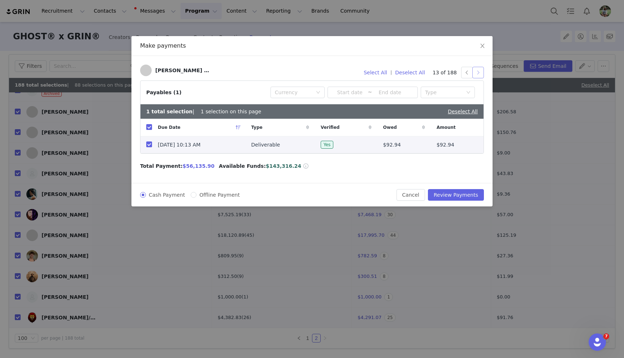
click at [478, 75] on button "button" at bounding box center [479, 73] width 12 height 12
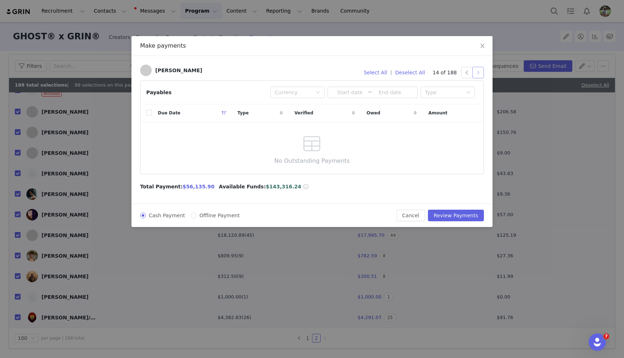
click at [478, 75] on button "button" at bounding box center [479, 73] width 12 height 12
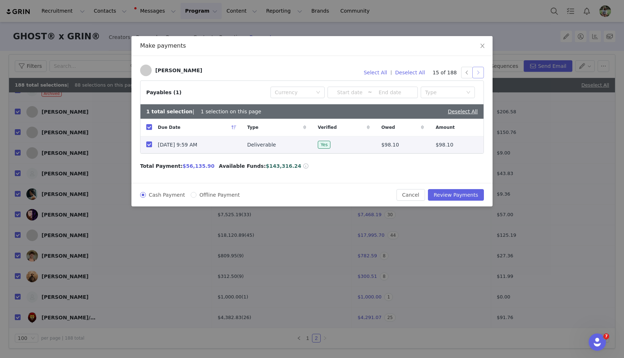
click at [478, 75] on button "button" at bounding box center [479, 73] width 12 height 12
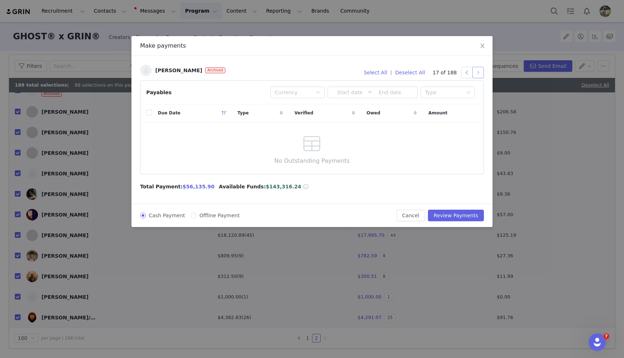
click at [478, 75] on button "button" at bounding box center [479, 73] width 12 height 12
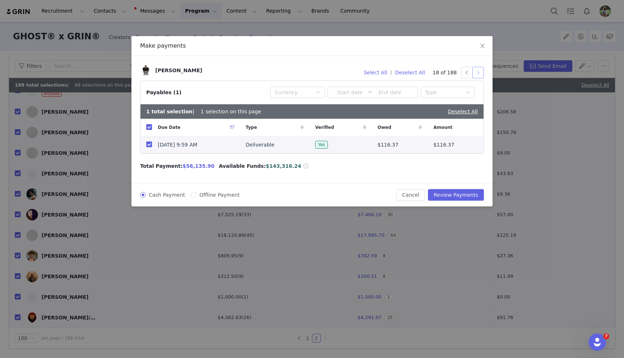
click at [478, 75] on button "button" at bounding box center [479, 73] width 12 height 12
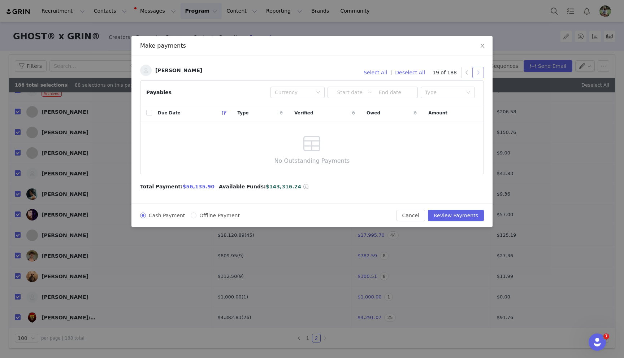
click at [478, 75] on button "button" at bounding box center [479, 73] width 12 height 12
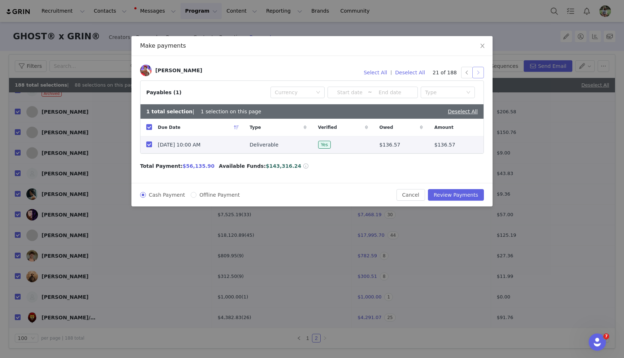
click at [478, 75] on button "button" at bounding box center [479, 73] width 12 height 12
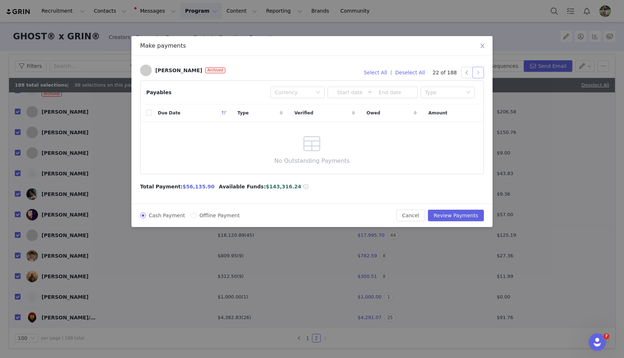
click at [478, 75] on button "button" at bounding box center [479, 73] width 12 height 12
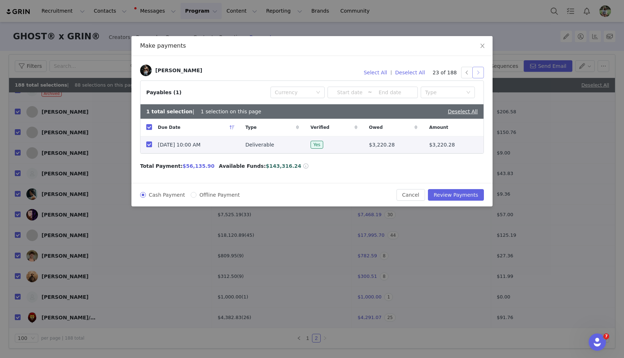
click at [478, 75] on button "button" at bounding box center [479, 73] width 12 height 12
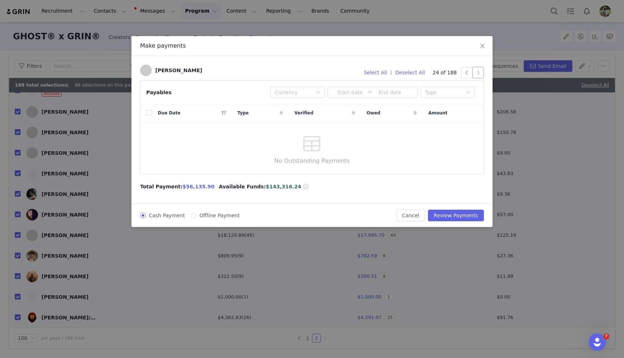
click at [478, 75] on button "button" at bounding box center [479, 73] width 12 height 12
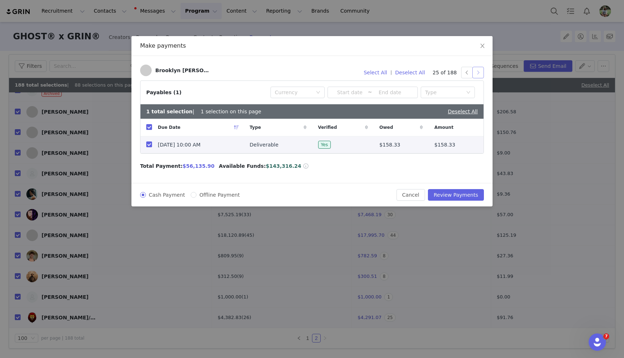
click at [478, 75] on button "button" at bounding box center [479, 73] width 12 height 12
drag, startPoint x: 150, startPoint y: 145, endPoint x: 320, endPoint y: 102, distance: 175.3
click at [150, 145] on input "checkbox" at bounding box center [149, 145] width 6 height 6
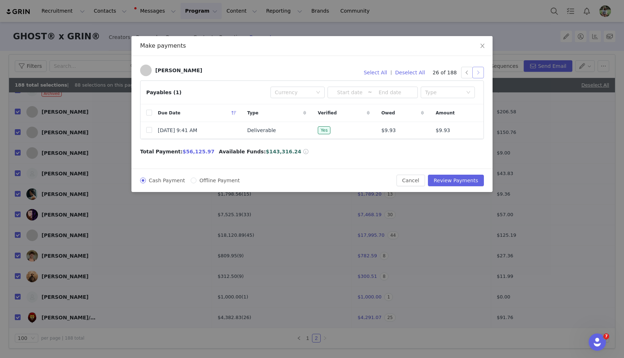
click at [476, 75] on button "button" at bounding box center [479, 73] width 12 height 12
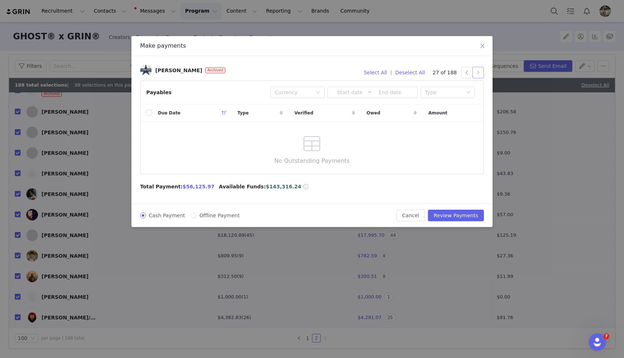
click at [477, 74] on button "button" at bounding box center [479, 73] width 12 height 12
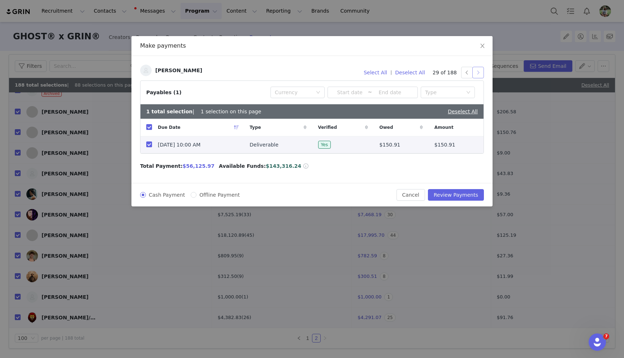
click at [477, 74] on button "button" at bounding box center [479, 73] width 12 height 12
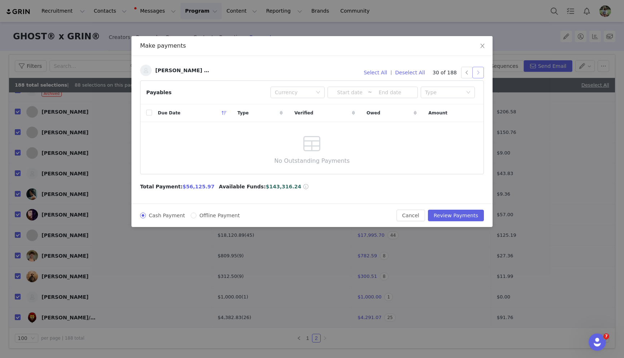
click at [477, 74] on button "button" at bounding box center [479, 73] width 12 height 12
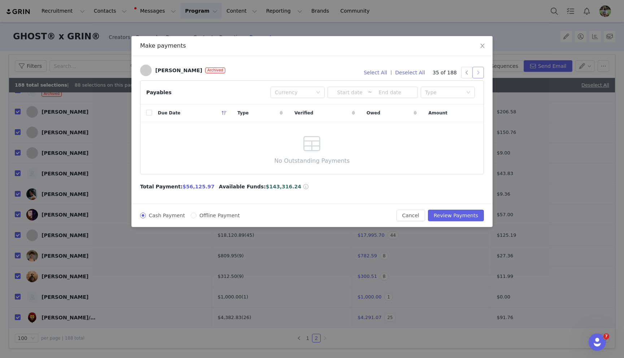
click at [477, 74] on button "button" at bounding box center [479, 73] width 12 height 12
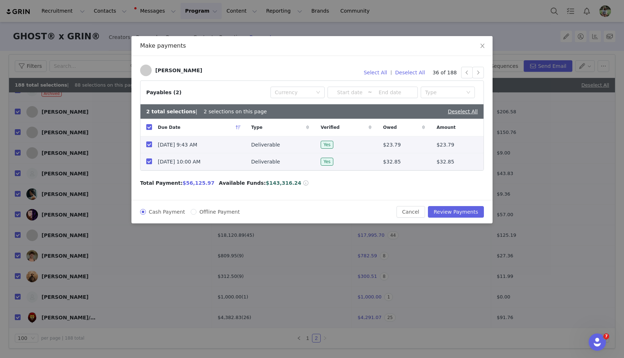
click at [150, 146] on input "checkbox" at bounding box center [149, 145] width 6 height 6
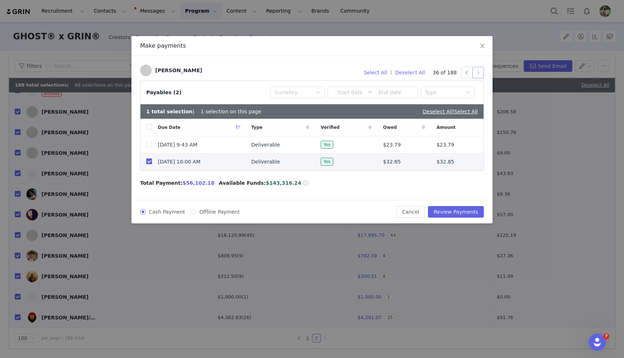
click at [476, 73] on button "button" at bounding box center [479, 73] width 12 height 12
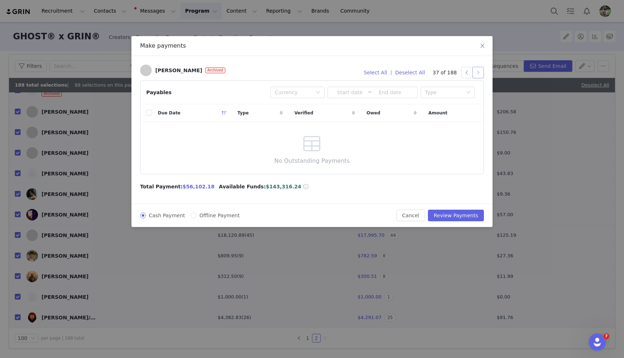
click at [478, 72] on button "button" at bounding box center [479, 73] width 12 height 12
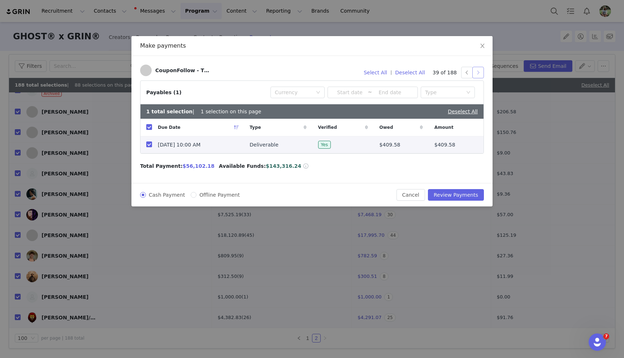
click at [478, 72] on button "button" at bounding box center [479, 73] width 12 height 12
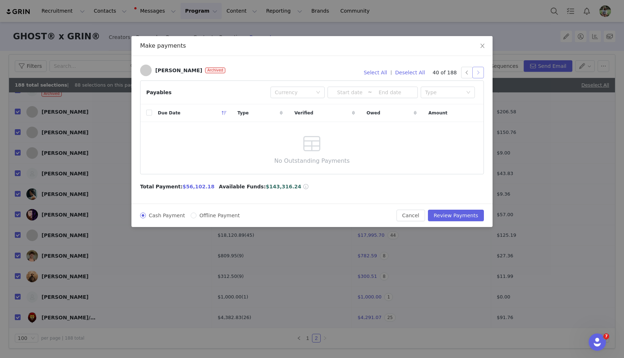
click at [478, 72] on button "button" at bounding box center [479, 73] width 12 height 12
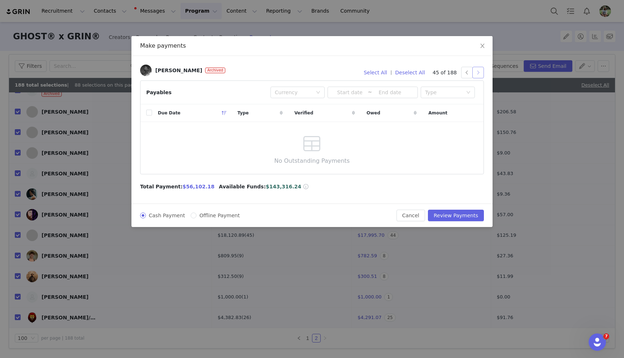
click at [478, 72] on button "button" at bounding box center [479, 73] width 12 height 12
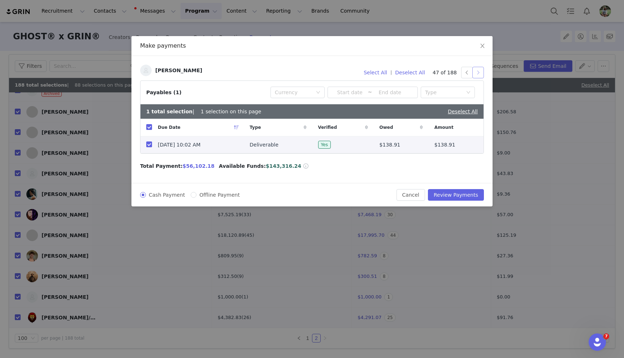
click at [478, 72] on button "button" at bounding box center [479, 73] width 12 height 12
drag, startPoint x: 464, startPoint y: 71, endPoint x: 479, endPoint y: 71, distance: 14.5
click at [464, 71] on button "button" at bounding box center [467, 73] width 12 height 12
click at [479, 72] on button "button" at bounding box center [479, 73] width 12 height 12
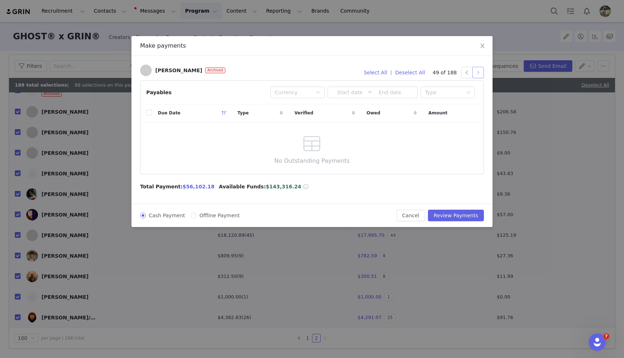
click at [479, 72] on button "button" at bounding box center [479, 73] width 12 height 12
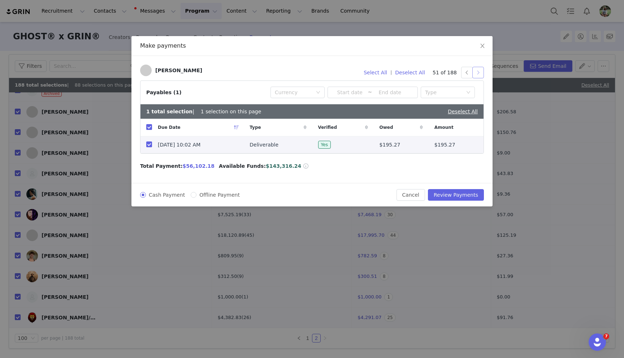
click at [479, 72] on button "button" at bounding box center [479, 73] width 12 height 12
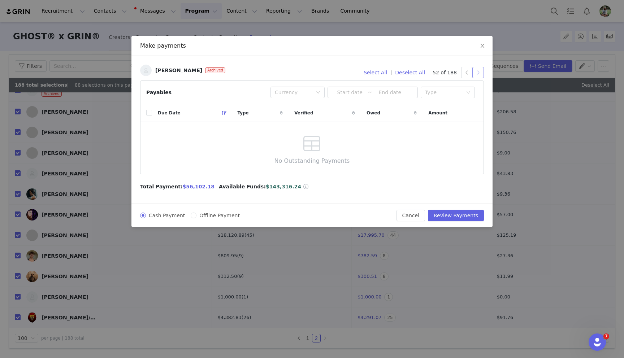
click at [479, 72] on button "button" at bounding box center [479, 73] width 12 height 12
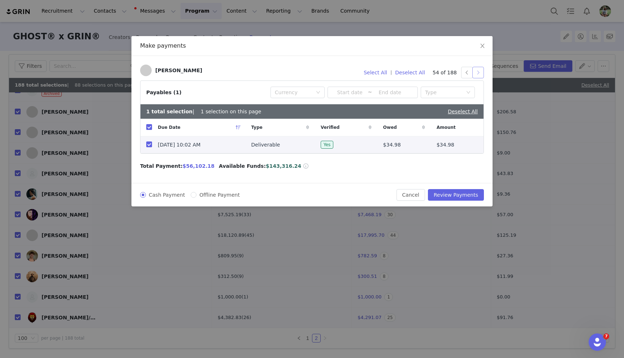
click at [479, 72] on button "button" at bounding box center [479, 73] width 12 height 12
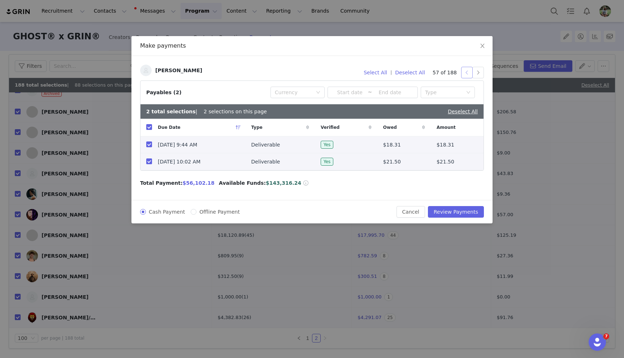
drag, startPoint x: 468, startPoint y: 72, endPoint x: 452, endPoint y: 77, distance: 16.8
click at [468, 72] on button "button" at bounding box center [467, 73] width 12 height 12
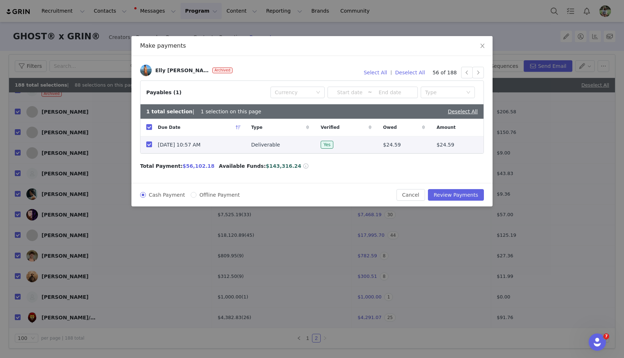
drag, startPoint x: 151, startPoint y: 143, endPoint x: 247, endPoint y: 115, distance: 100.5
click at [151, 143] on input "checkbox" at bounding box center [149, 145] width 6 height 6
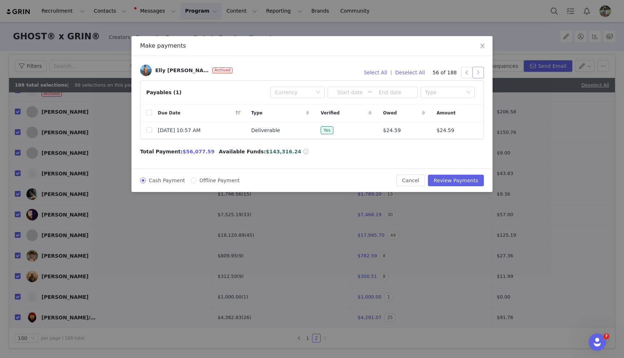
click at [477, 73] on button "button" at bounding box center [479, 73] width 12 height 12
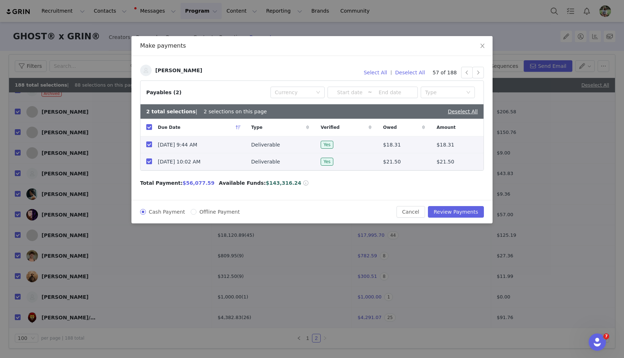
click at [149, 142] on label at bounding box center [149, 145] width 6 height 8
click at [149, 142] on input "checkbox" at bounding box center [149, 145] width 6 height 6
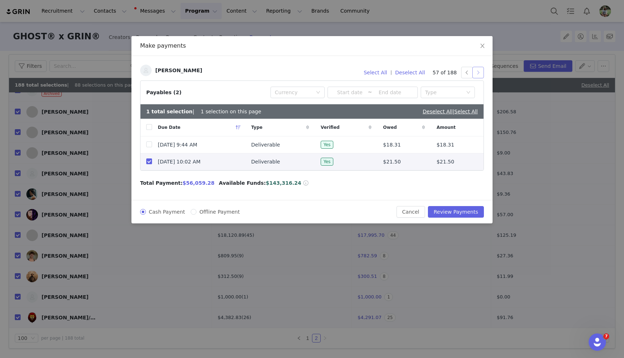
click at [476, 76] on button "button" at bounding box center [479, 73] width 12 height 12
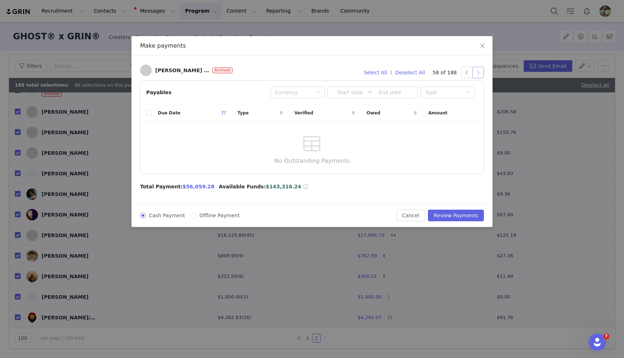
click at [477, 73] on button "button" at bounding box center [479, 73] width 12 height 12
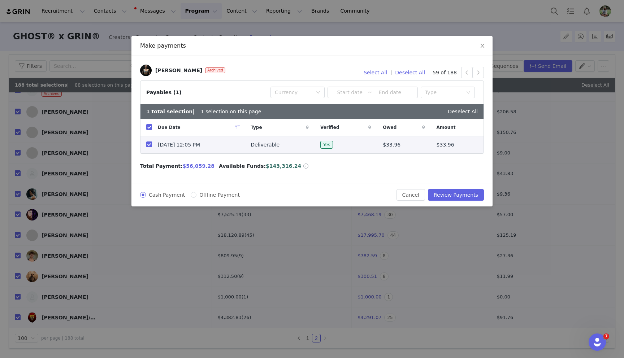
drag, startPoint x: 147, startPoint y: 146, endPoint x: 359, endPoint y: 86, distance: 220.4
click at [147, 145] on input "checkbox" at bounding box center [149, 145] width 6 height 6
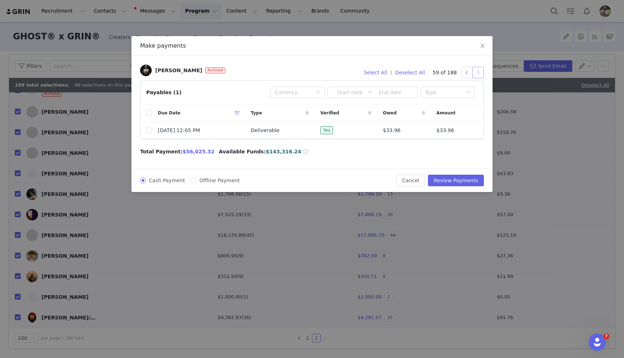
click at [478, 72] on button "button" at bounding box center [479, 73] width 12 height 12
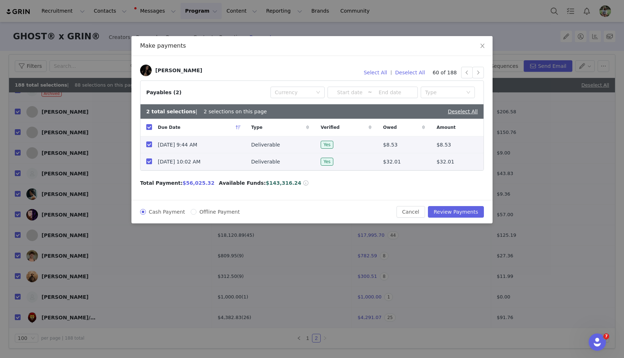
click at [147, 144] on input "checkbox" at bounding box center [149, 145] width 6 height 6
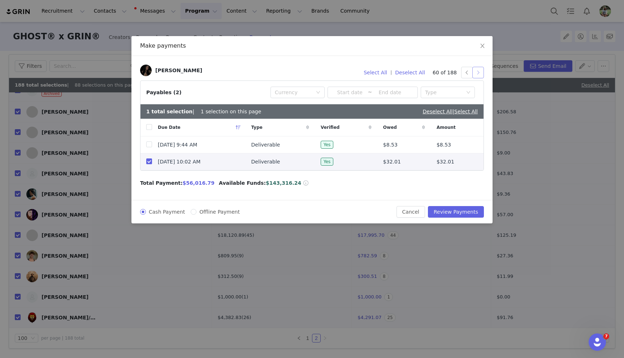
click at [474, 73] on button "button" at bounding box center [479, 73] width 12 height 12
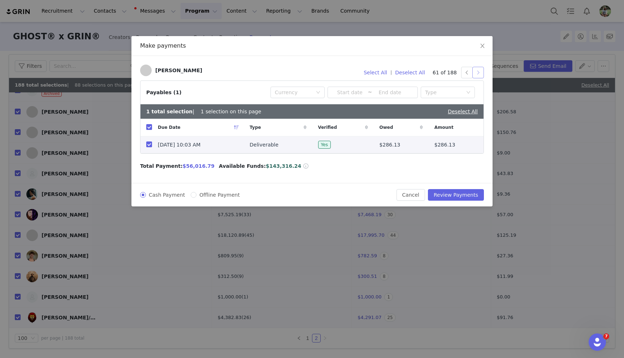
click at [478, 73] on button "button" at bounding box center [479, 73] width 12 height 12
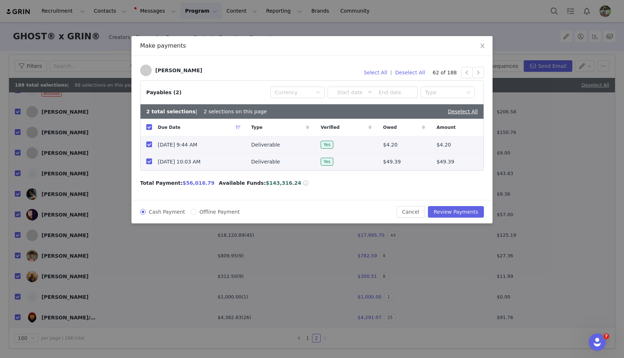
drag, startPoint x: 148, startPoint y: 146, endPoint x: 183, endPoint y: 140, distance: 35.6
click at [148, 146] on input "checkbox" at bounding box center [149, 145] width 6 height 6
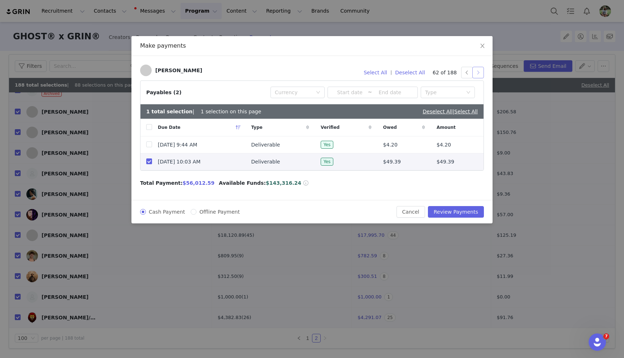
click at [482, 73] on button "button" at bounding box center [479, 73] width 12 height 12
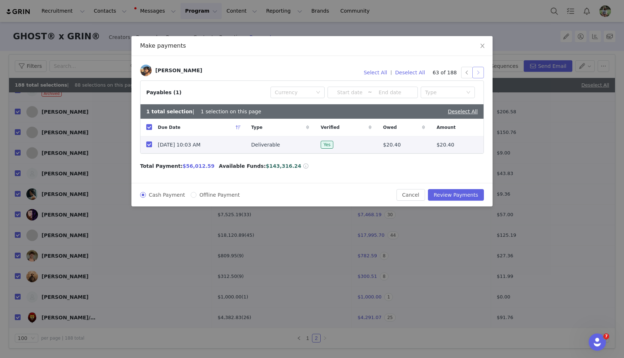
click at [478, 73] on button "button" at bounding box center [479, 73] width 12 height 12
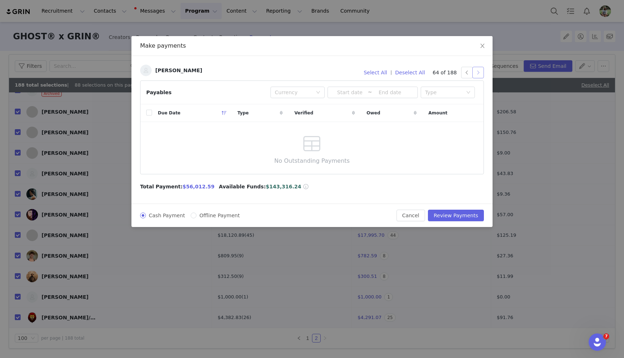
click at [478, 73] on button "button" at bounding box center [479, 73] width 12 height 12
click
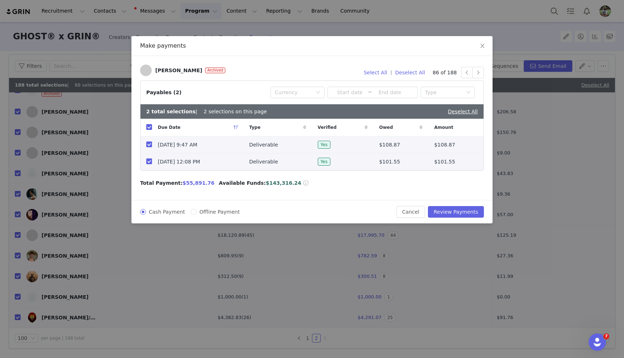
drag, startPoint x: 147, startPoint y: 146, endPoint x: 152, endPoint y: 145, distance: 4.8
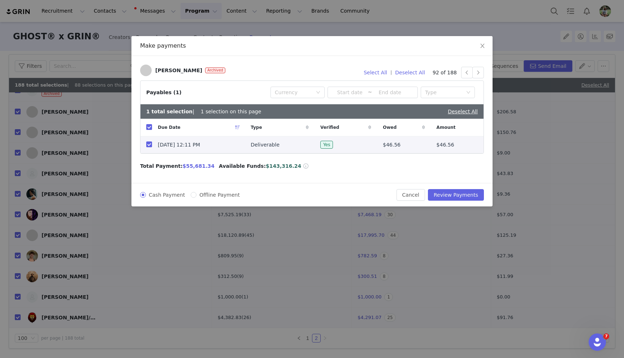
drag, startPoint x: 150, startPoint y: 143, endPoint x: 243, endPoint y: 132, distance: 93.2
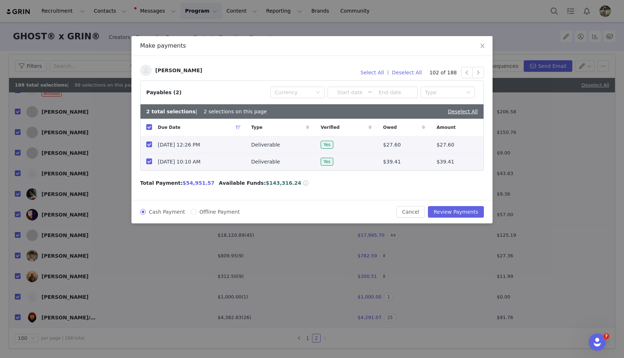
drag, startPoint x: 147, startPoint y: 145, endPoint x: 154, endPoint y: 143, distance: 6.4
drag, startPoint x: 147, startPoint y: 145, endPoint x: 147, endPoint y: 149, distance: 4.0
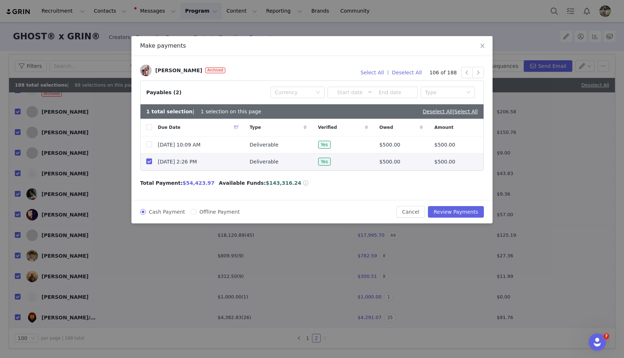
drag, startPoint x: 148, startPoint y: 160, endPoint x: 254, endPoint y: 154, distance: 106.4
drag, startPoint x: 150, startPoint y: 160, endPoint x: 292, endPoint y: 149, distance: 142.4
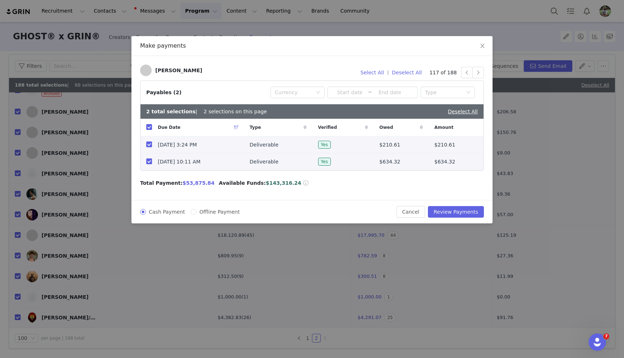
drag, startPoint x: 148, startPoint y: 145, endPoint x: 154, endPoint y: 145, distance: 5.1
drag, startPoint x: 150, startPoint y: 147, endPoint x: 156, endPoint y: 146, distance: 5.8
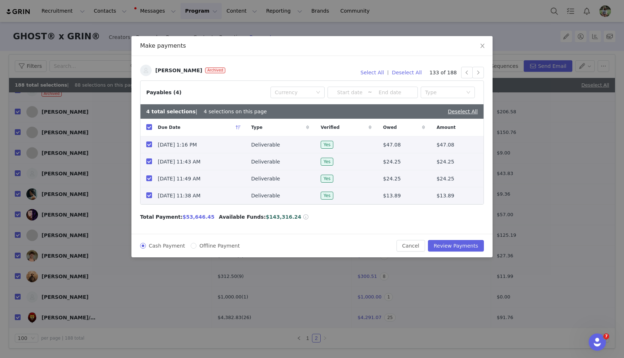
drag, startPoint x: 147, startPoint y: 145, endPoint x: 147, endPoint y: 150, distance: 4.8
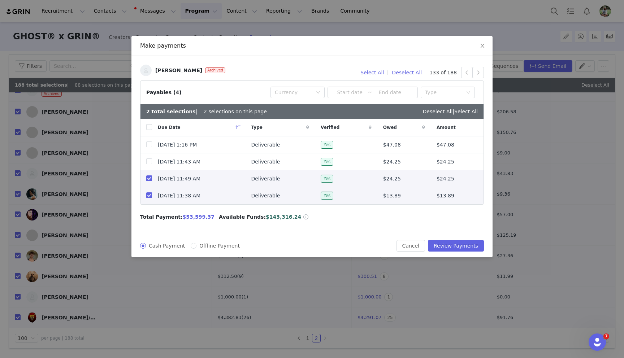
drag, startPoint x: 148, startPoint y: 178, endPoint x: 147, endPoint y: 186, distance: 7.3
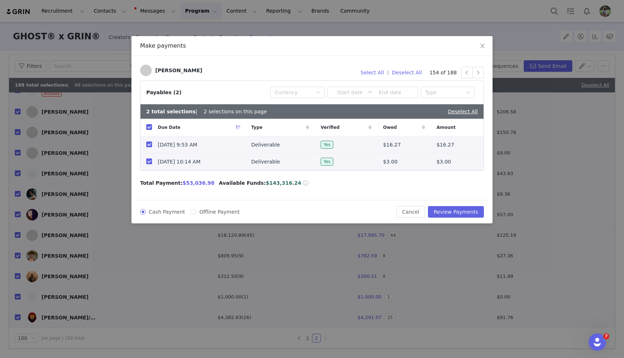
drag, startPoint x: 147, startPoint y: 143, endPoint x: 189, endPoint y: 142, distance: 41.2
drag, startPoint x: 149, startPoint y: 144, endPoint x: 152, endPoint y: 143, distance: 3.7
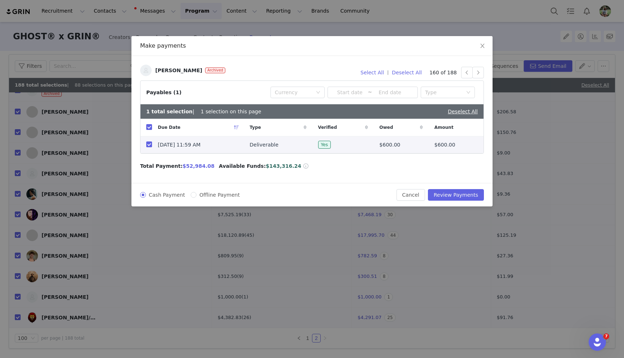
drag, startPoint x: 148, startPoint y: 145, endPoint x: 235, endPoint y: 142, distance: 86.4
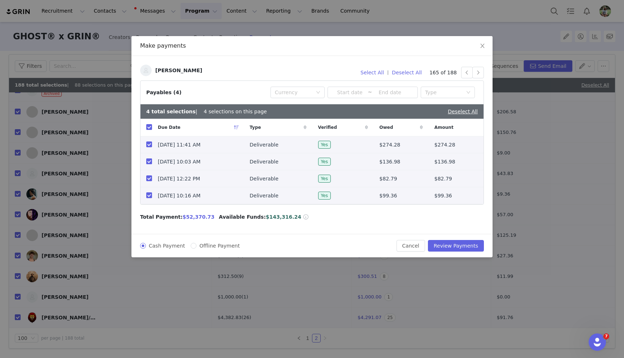
drag, startPoint x: 150, startPoint y: 145, endPoint x: 148, endPoint y: 162, distance: 17.1
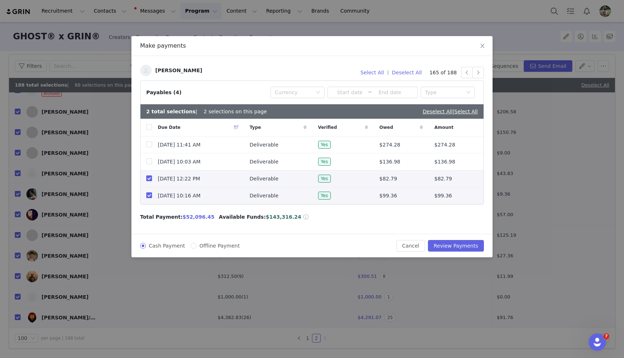
drag, startPoint x: 150, startPoint y: 181, endPoint x: 149, endPoint y: 191, distance: 10.5
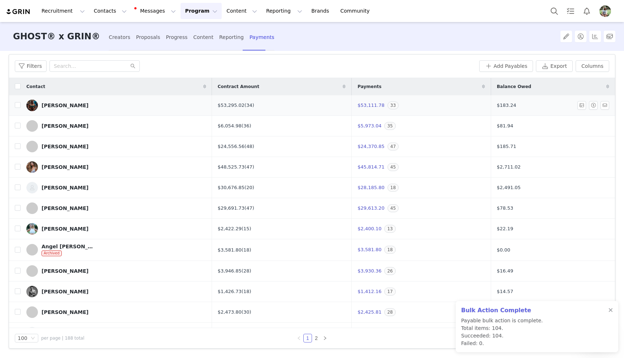
scroll to position [0, 0]
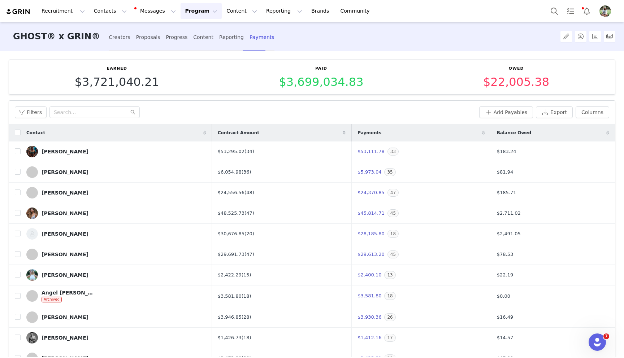
drag, startPoint x: 195, startPoint y: 14, endPoint x: 199, endPoint y: 37, distance: 23.8
click at [193, 70] on p "Payments" at bounding box center [187, 72] width 25 height 8
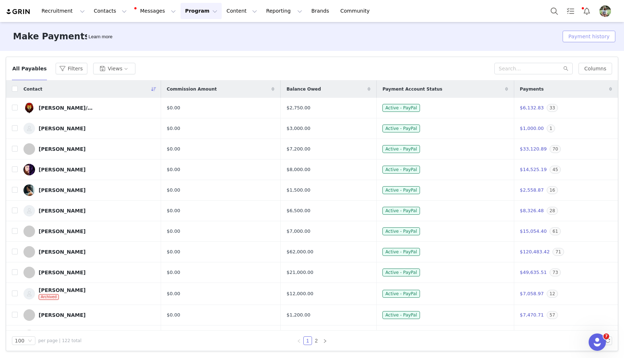
click at [599, 34] on button "Payment history" at bounding box center [589, 37] width 53 height 12
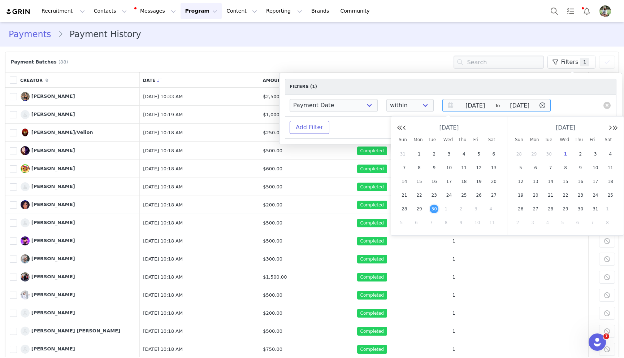
drag, startPoint x: 496, startPoint y: 107, endPoint x: 489, endPoint y: 108, distance: 7.0
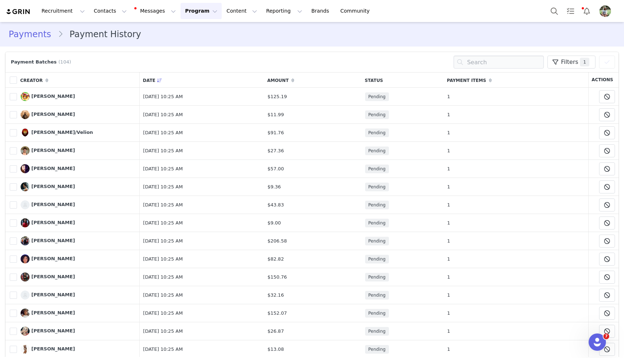
drag, startPoint x: 16, startPoint y: 77, endPoint x: 44, endPoint y: 84, distance: 28.3
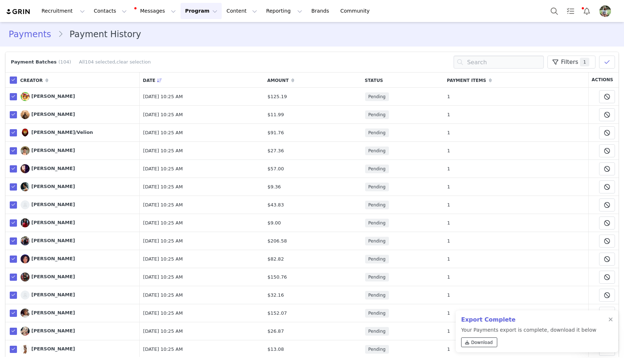
click at [474, 341] on span "Download" at bounding box center [482, 343] width 22 height 7
